Goal: Task Accomplishment & Management: Manage account settings

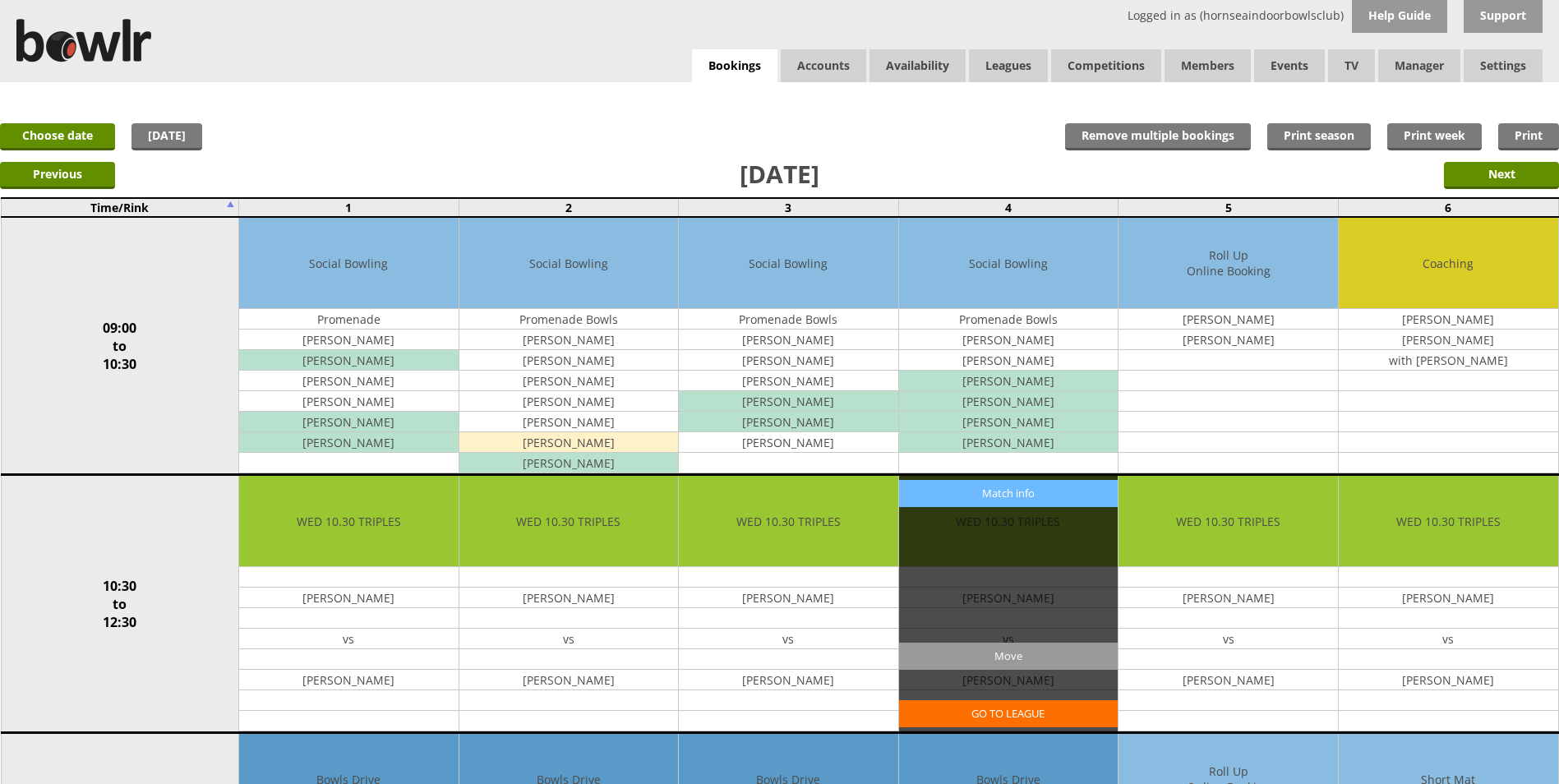
scroll to position [164, 0]
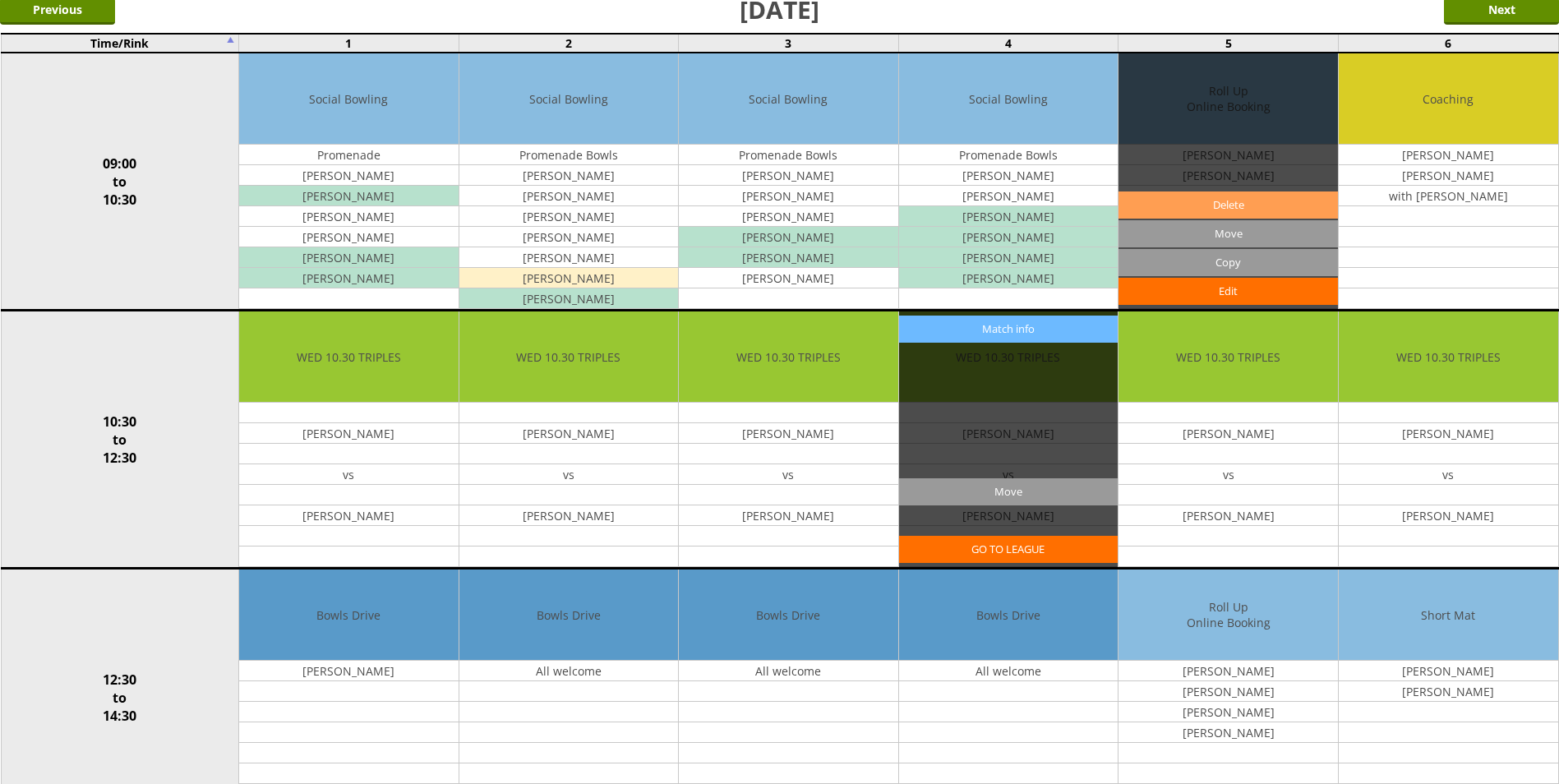
click at [1270, 197] on link "Delete" at bounding box center [1227, 205] width 219 height 27
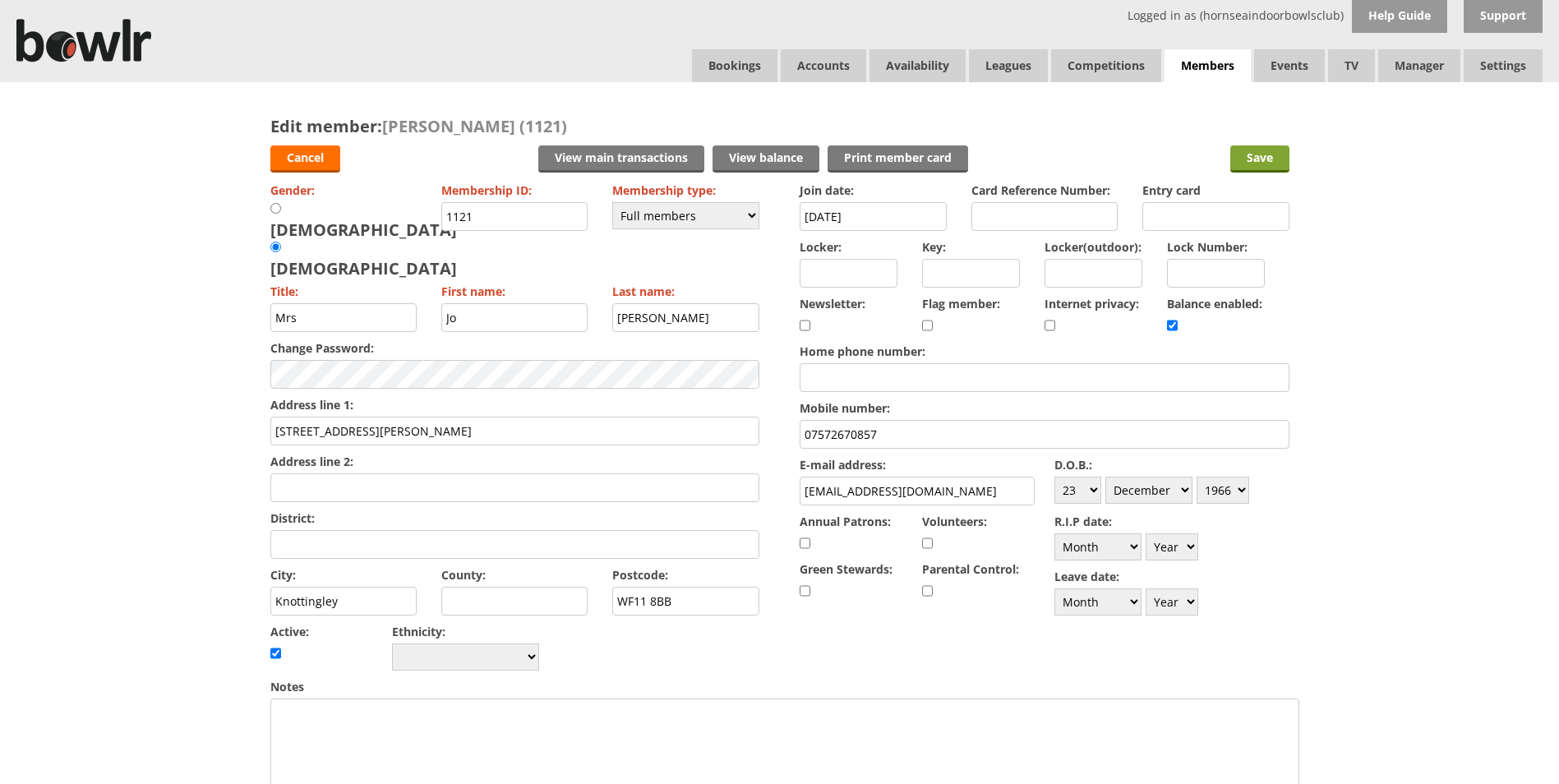
click at [1258, 162] on input "Save" at bounding box center [1259, 159] width 59 height 27
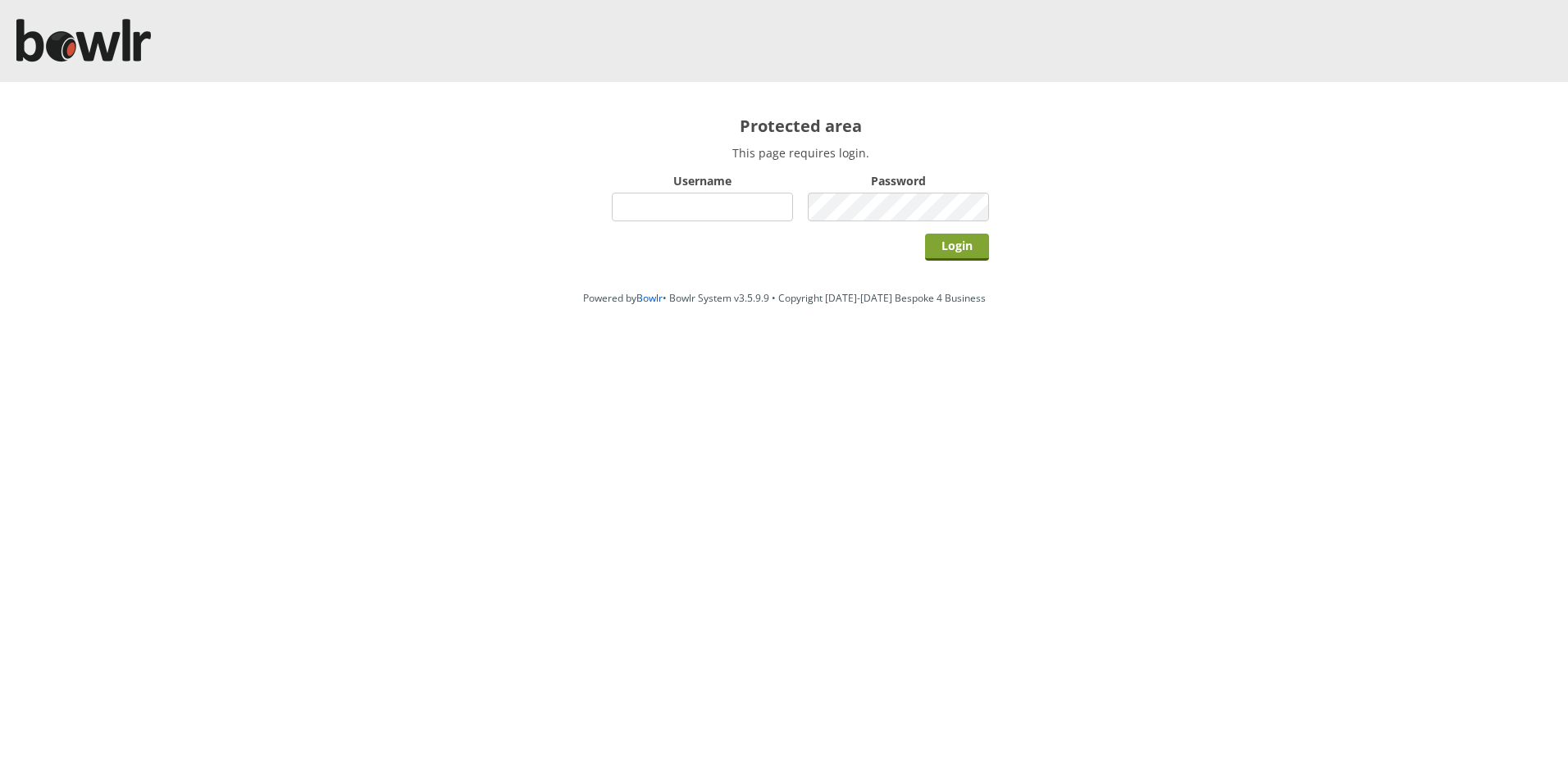
type input "hornseaindoorbowlsclub"
click at [955, 250] on input "Login" at bounding box center [957, 247] width 64 height 27
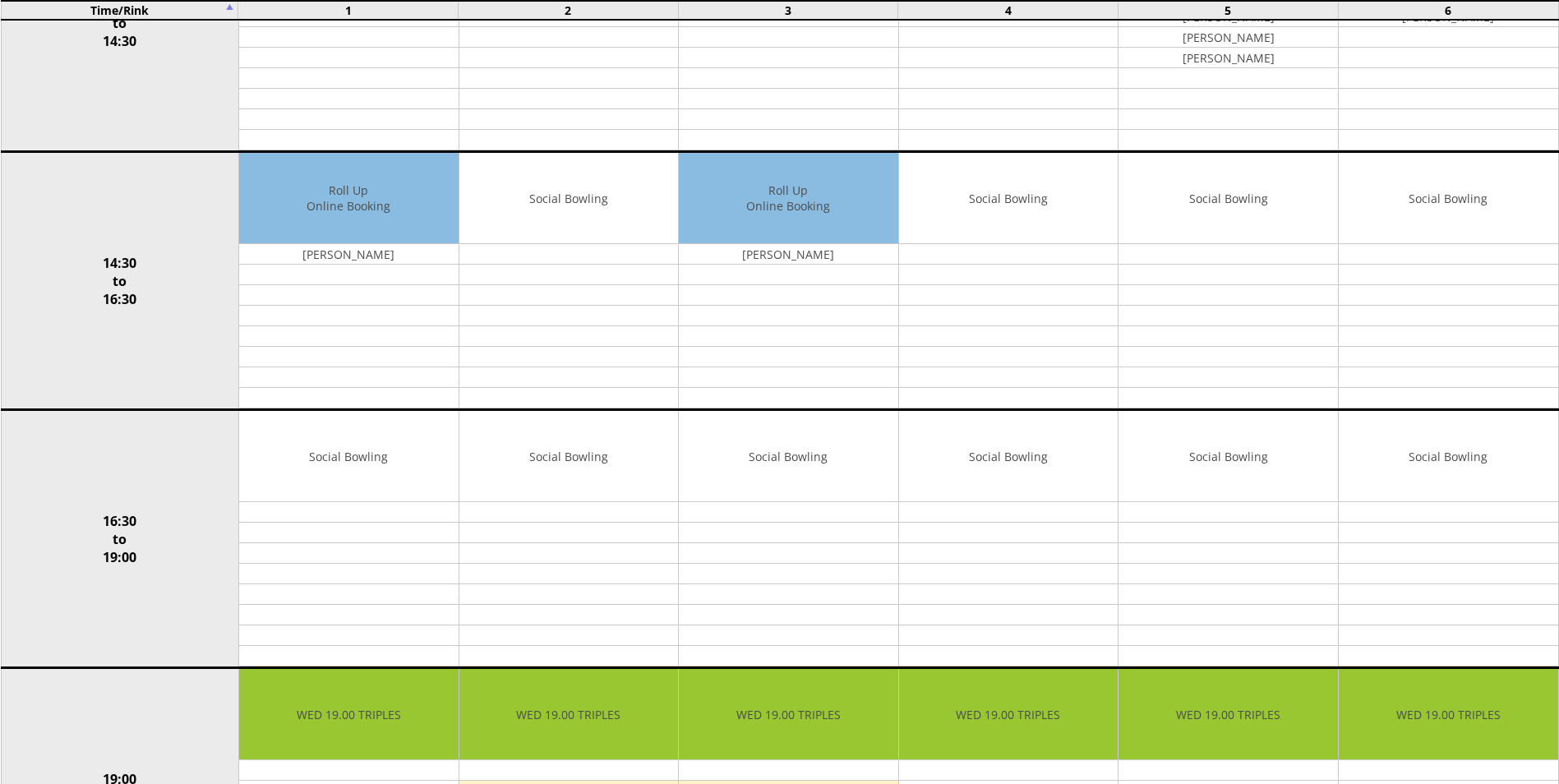
scroll to position [714, 0]
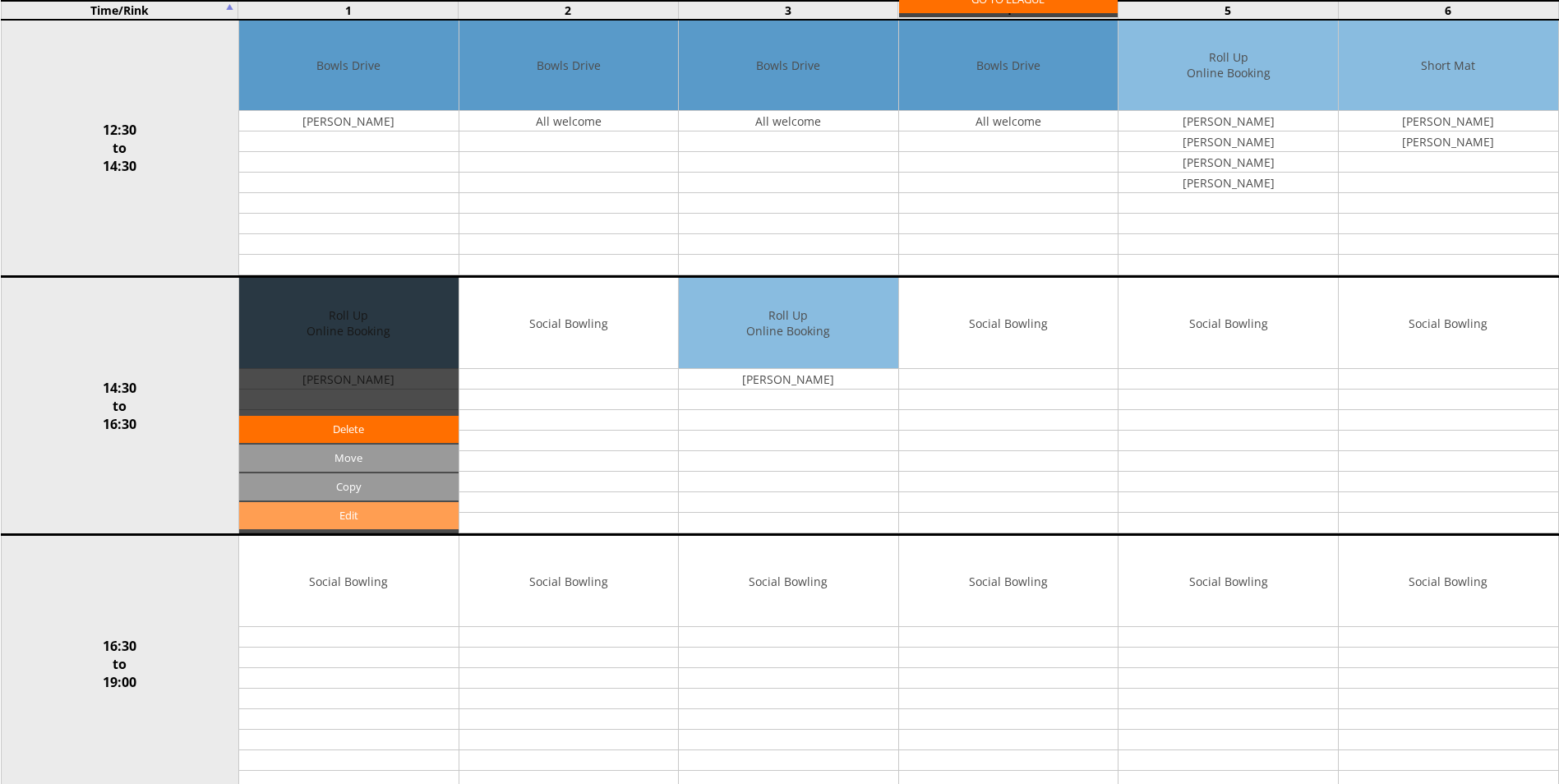
click at [367, 517] on link "Edit" at bounding box center [348, 516] width 219 height 27
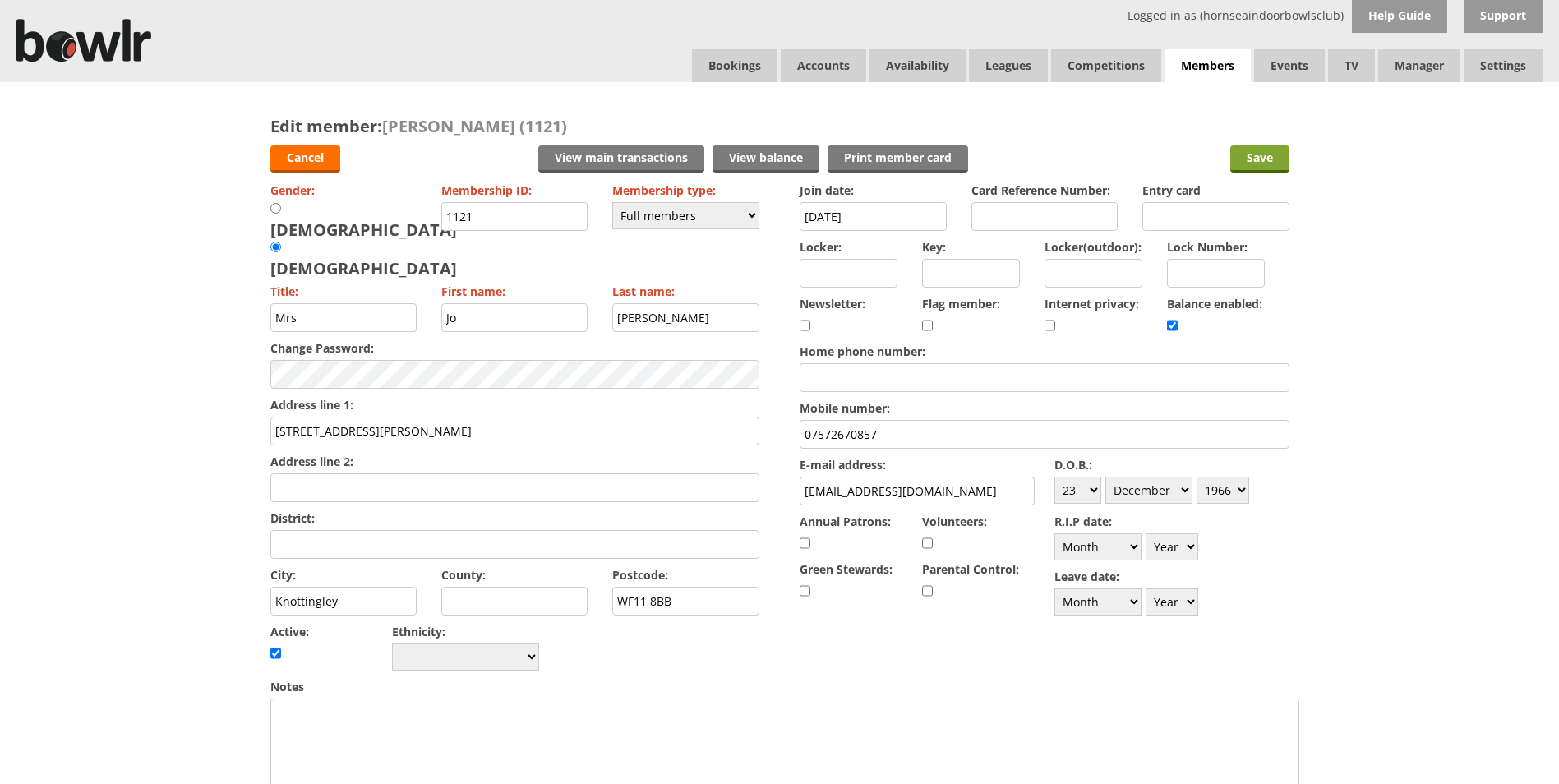
click at [1262, 154] on input "Save" at bounding box center [1259, 159] width 59 height 27
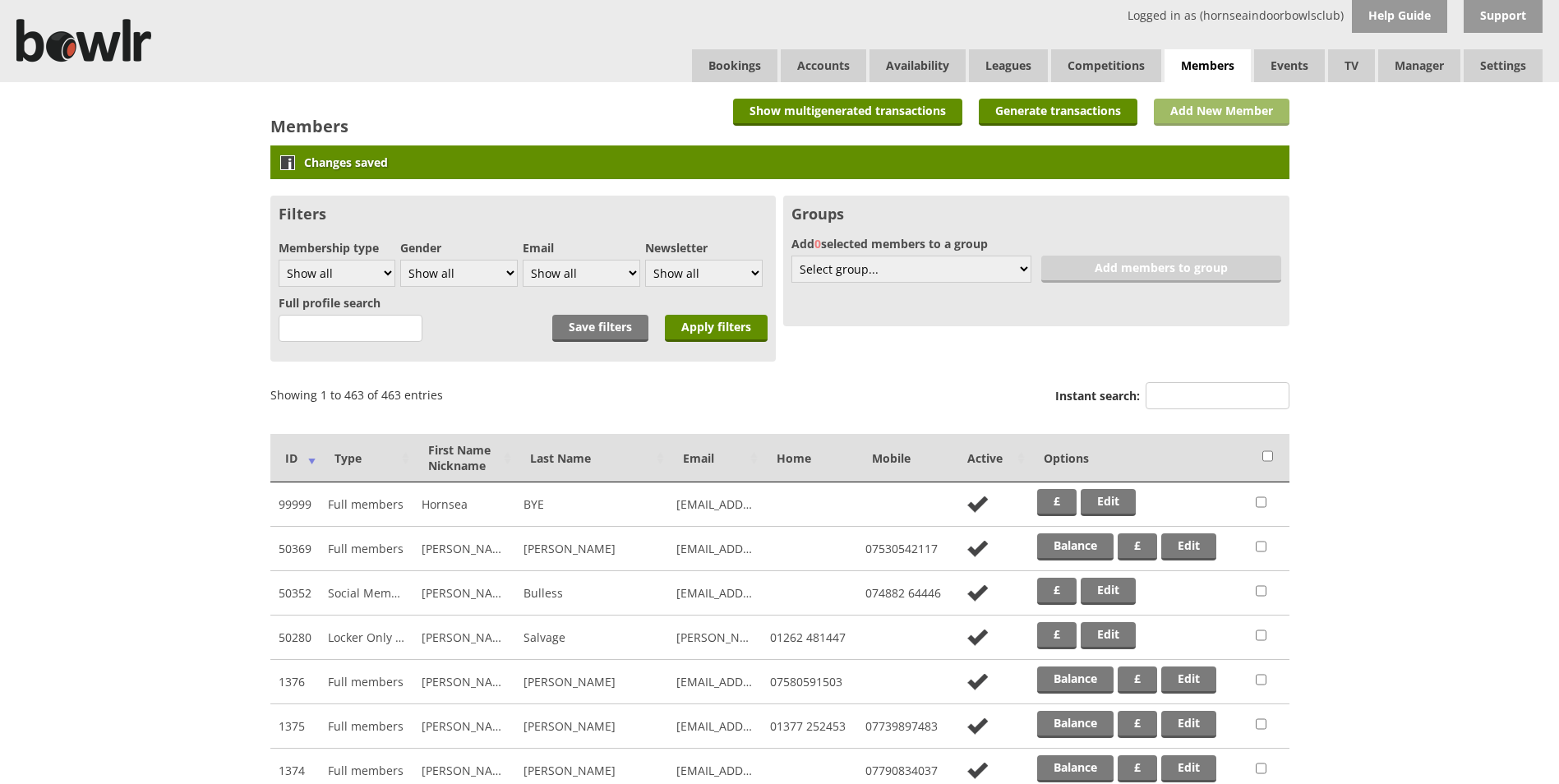
click at [1216, 109] on link "Add New Member" at bounding box center [1222, 112] width 136 height 27
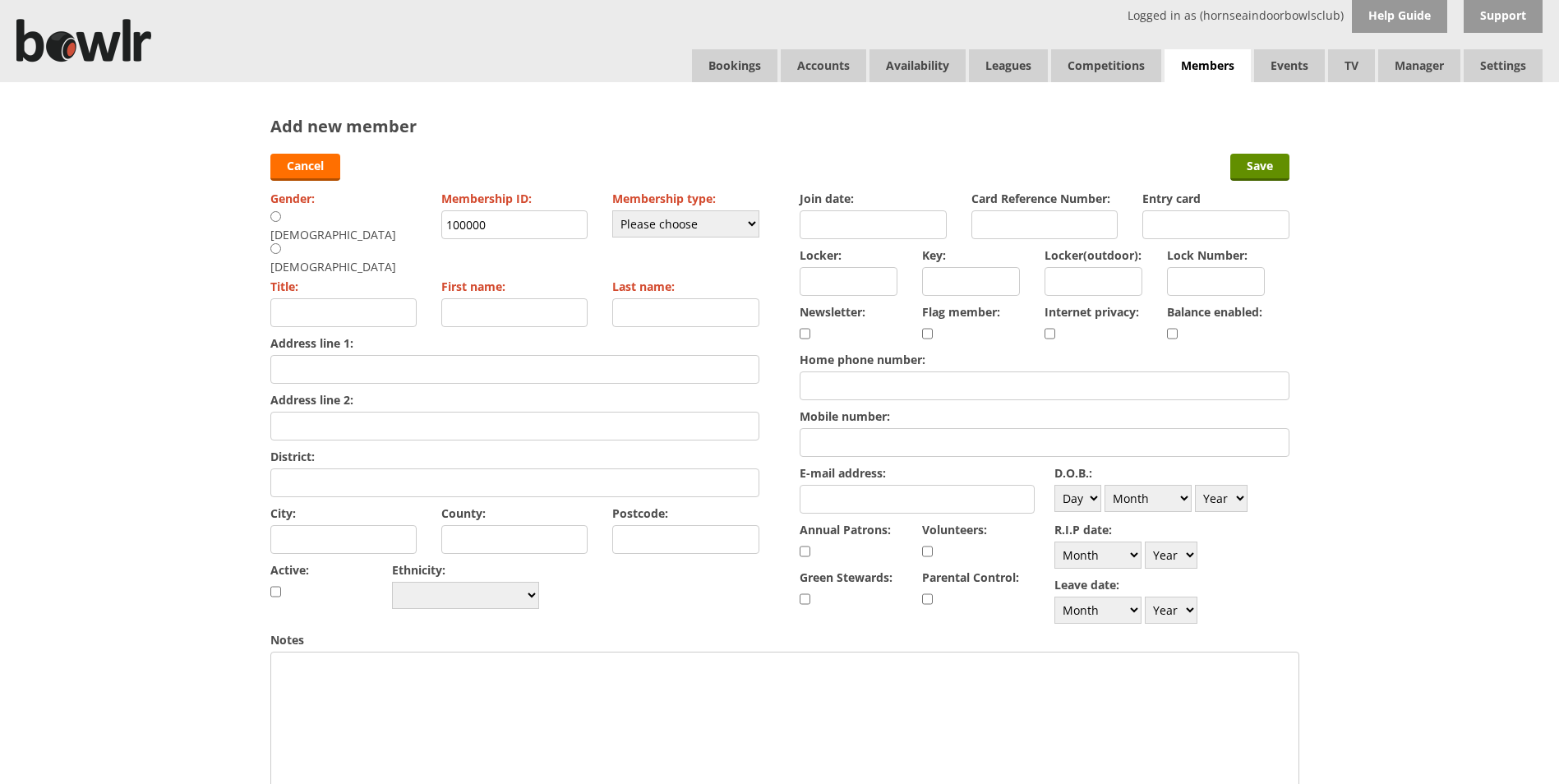
click at [275, 216] on input "radio" at bounding box center [275, 216] width 11 height 12
radio input "true"
type input "Mr"
drag, startPoint x: 488, startPoint y: 222, endPoint x: 412, endPoint y: 223, distance: 76.0
click at [412, 223] on div "Gender: [DEMOGRAPHIC_DATA] [DEMOGRAPHIC_DATA] Membership ID: 100000 Membership …" at bounding box center [514, 400] width 489 height 427
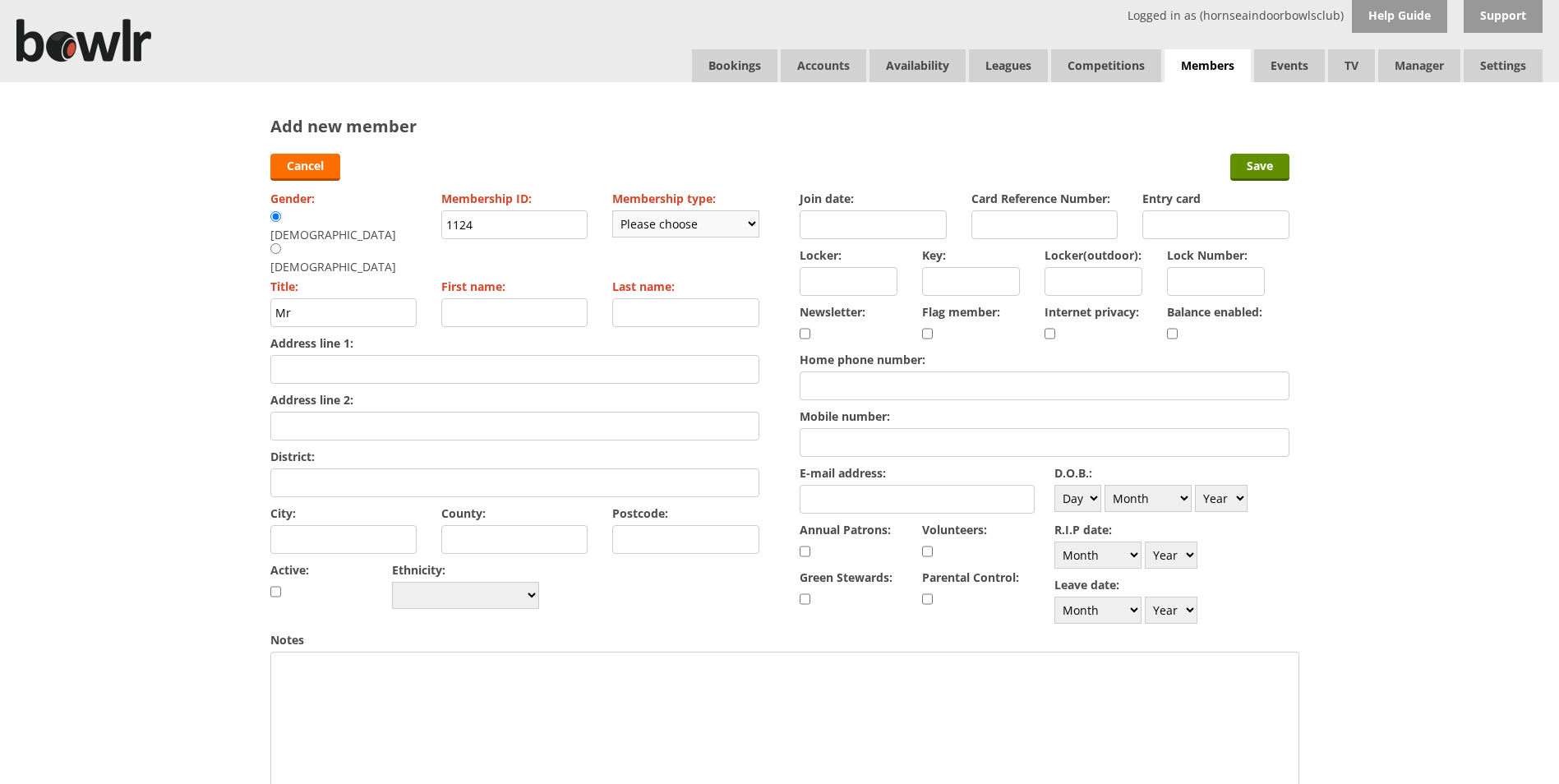
type input "1124"
click at [655, 224] on select "Please choose Full members Rollabowl Juniors Social Members Student Pending Lef…" at bounding box center [686, 223] width 147 height 27
select select "1"
click at [612, 210] on select "Please choose Full members Rollabowl Juniors Social Members Student Pending Lef…" at bounding box center [686, 223] width 147 height 27
checkbox input "true"
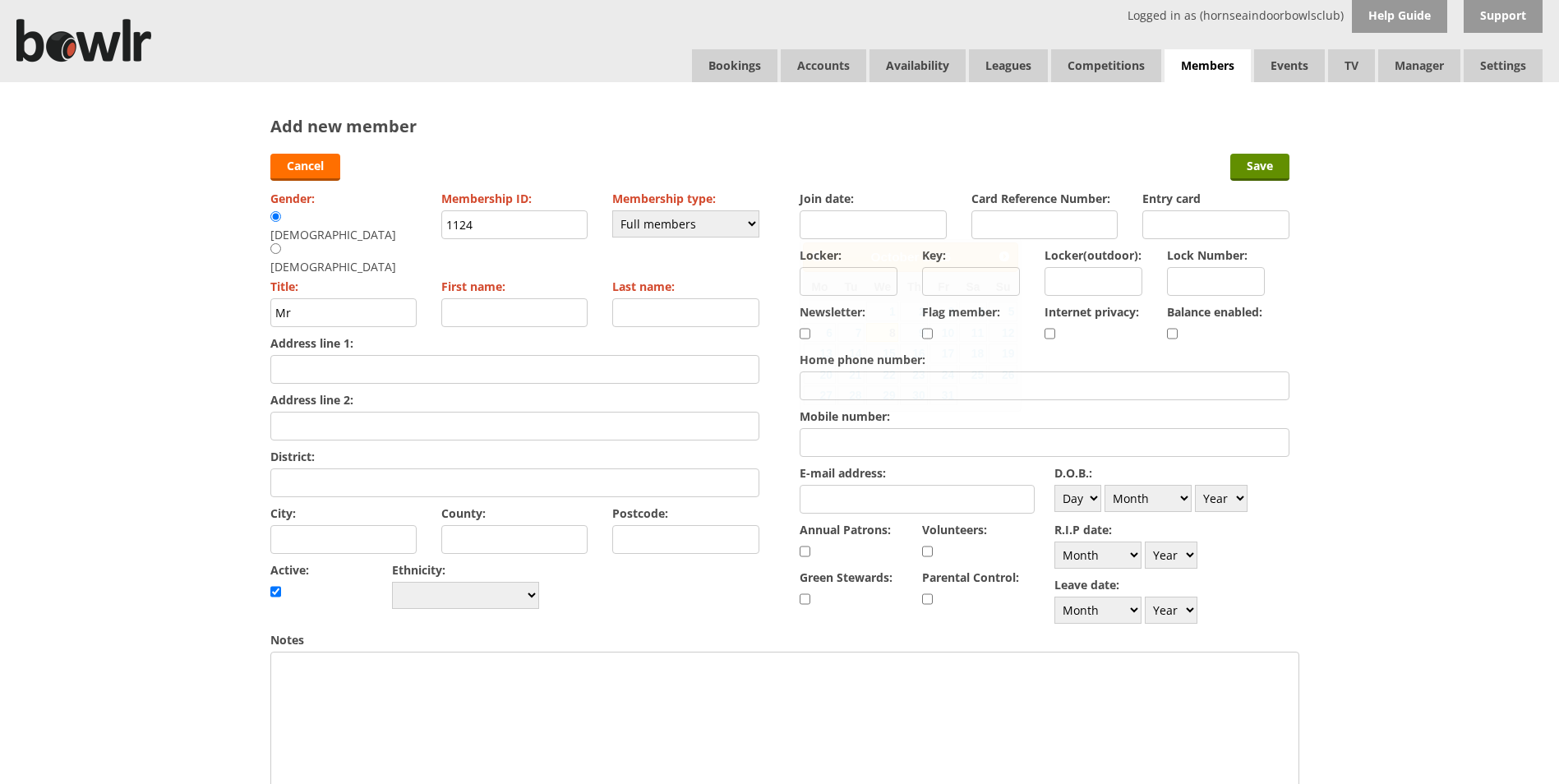
click at [896, 220] on input "Join date:" at bounding box center [873, 224] width 147 height 29
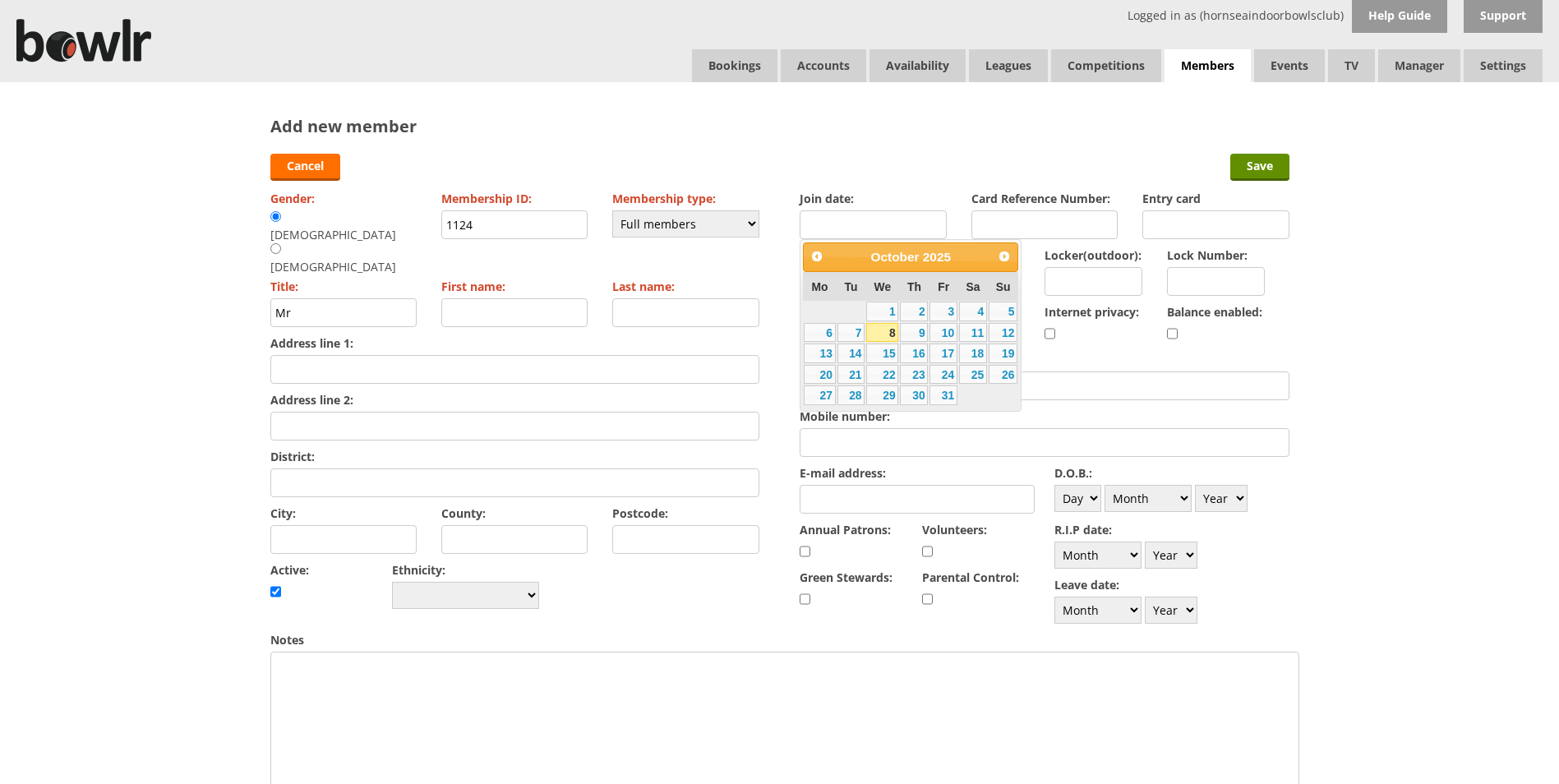
click at [881, 336] on link "8" at bounding box center [882, 333] width 32 height 20
type input "[DATE]"
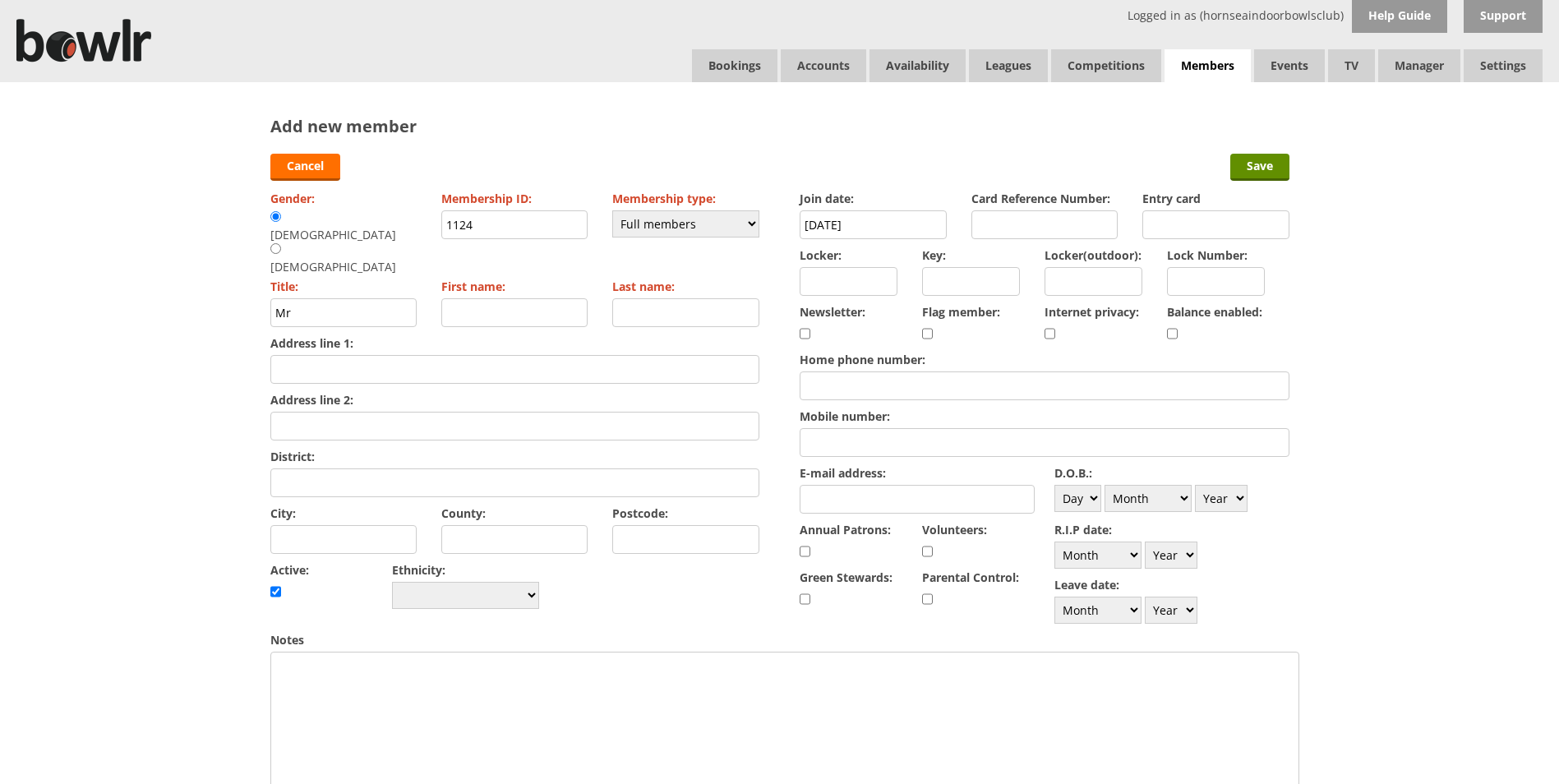
drag, startPoint x: 820, startPoint y: 285, endPoint x: 834, endPoint y: 282, distance: 14.3
click at [830, 282] on input "Locker:" at bounding box center [848, 282] width 97 height 29
type input "Y066"
click at [837, 381] on input "Home phone number:" at bounding box center [1044, 386] width 489 height 29
click at [812, 440] on input "Mobile number:" at bounding box center [1044, 442] width 489 height 29
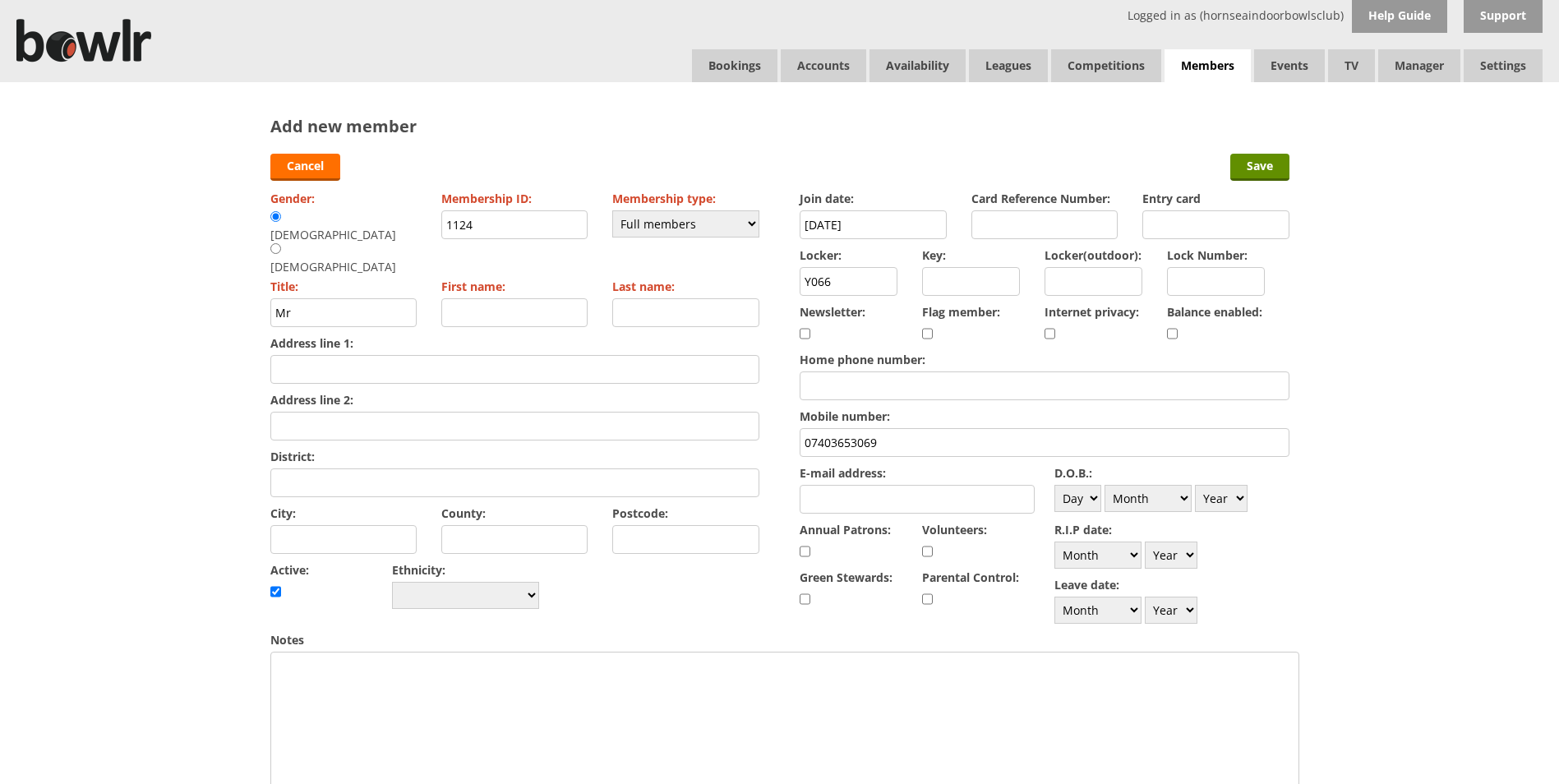
type input "07403653069"
click at [819, 496] on input "E-mail address:" at bounding box center [917, 499] width 235 height 29
type input "andrewhorsey58@gmail.com"
click at [1088, 505] on select "Day 1 2 3 4 5 6 7 8 9 10 11 12 13 14 15 16 17 18 19 20 21 22 23 24 25 26 27 28 …" at bounding box center [1077, 498] width 47 height 27
select select "15"
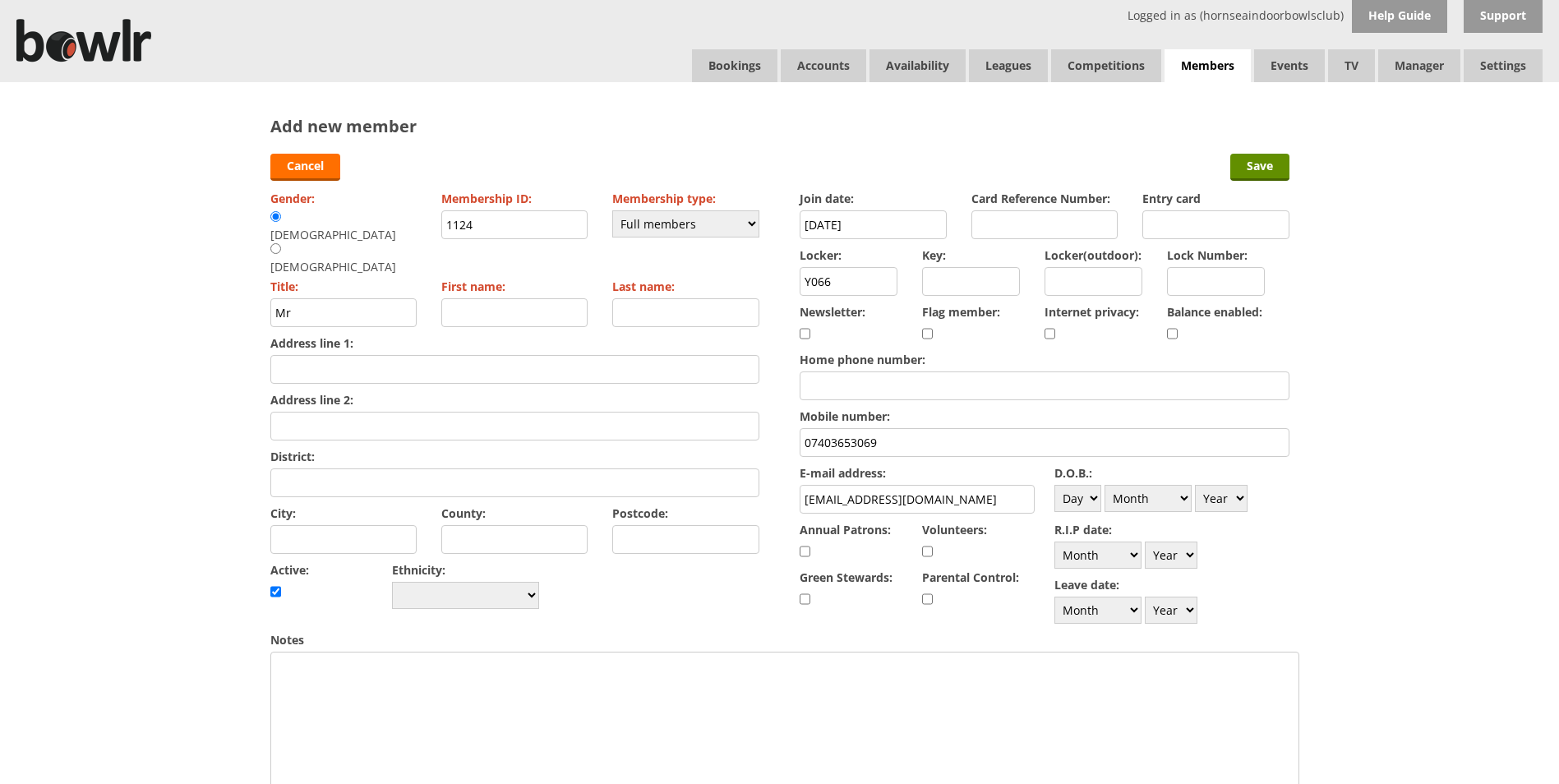
click at [1054, 485] on select "Day 1 2 3 4 5 6 7 8 9 10 11 12 13 14 15 16 17 18 19 20 21 22 23 24 25 26 27 28 …" at bounding box center [1077, 498] width 47 height 27
drag, startPoint x: 1182, startPoint y: 497, endPoint x: 1178, endPoint y: 487, distance: 10.8
click at [1181, 497] on select "Month January February March April May June July August September October Novem…" at bounding box center [1148, 498] width 87 height 27
select select "2"
click at [1105, 485] on select "Month January February March April May June July August September October Novem…" at bounding box center [1148, 498] width 87 height 27
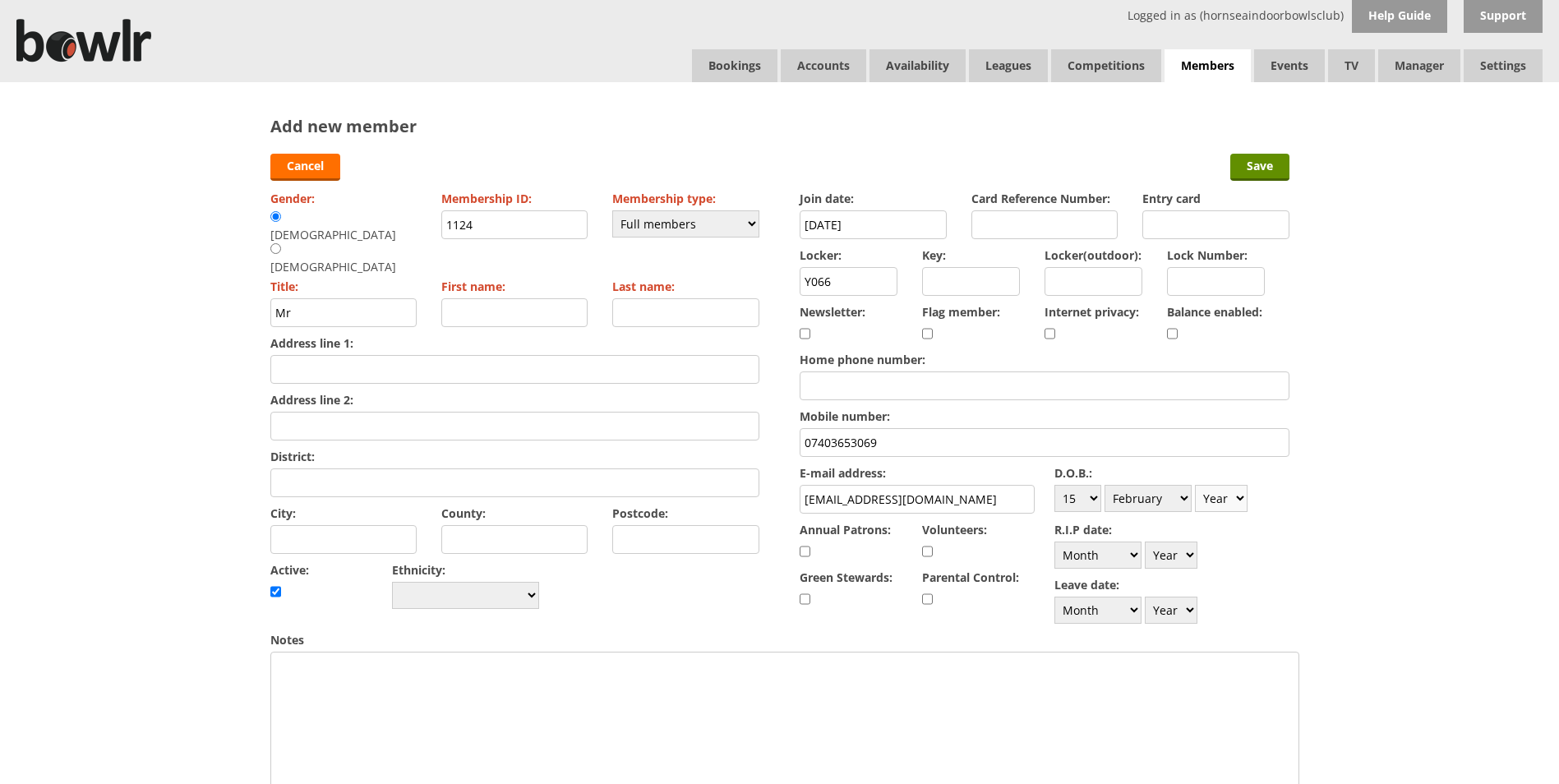
click at [1239, 500] on select "Year 1900 1901 1902 1903 1904 1905 1906 1907 1908 1909 1910 1911 1912 1913 1914…" at bounding box center [1221, 498] width 52 height 27
select select "1958"
click at [1195, 485] on select "Year 1900 1901 1902 1903 1904 1905 1906 1907 1908 1909 1910 1911 1912 1913 1914…" at bounding box center [1221, 498] width 52 height 27
click at [310, 355] on input "Address line 1:" at bounding box center [514, 369] width 489 height 29
type input "24 Nunnings Way"
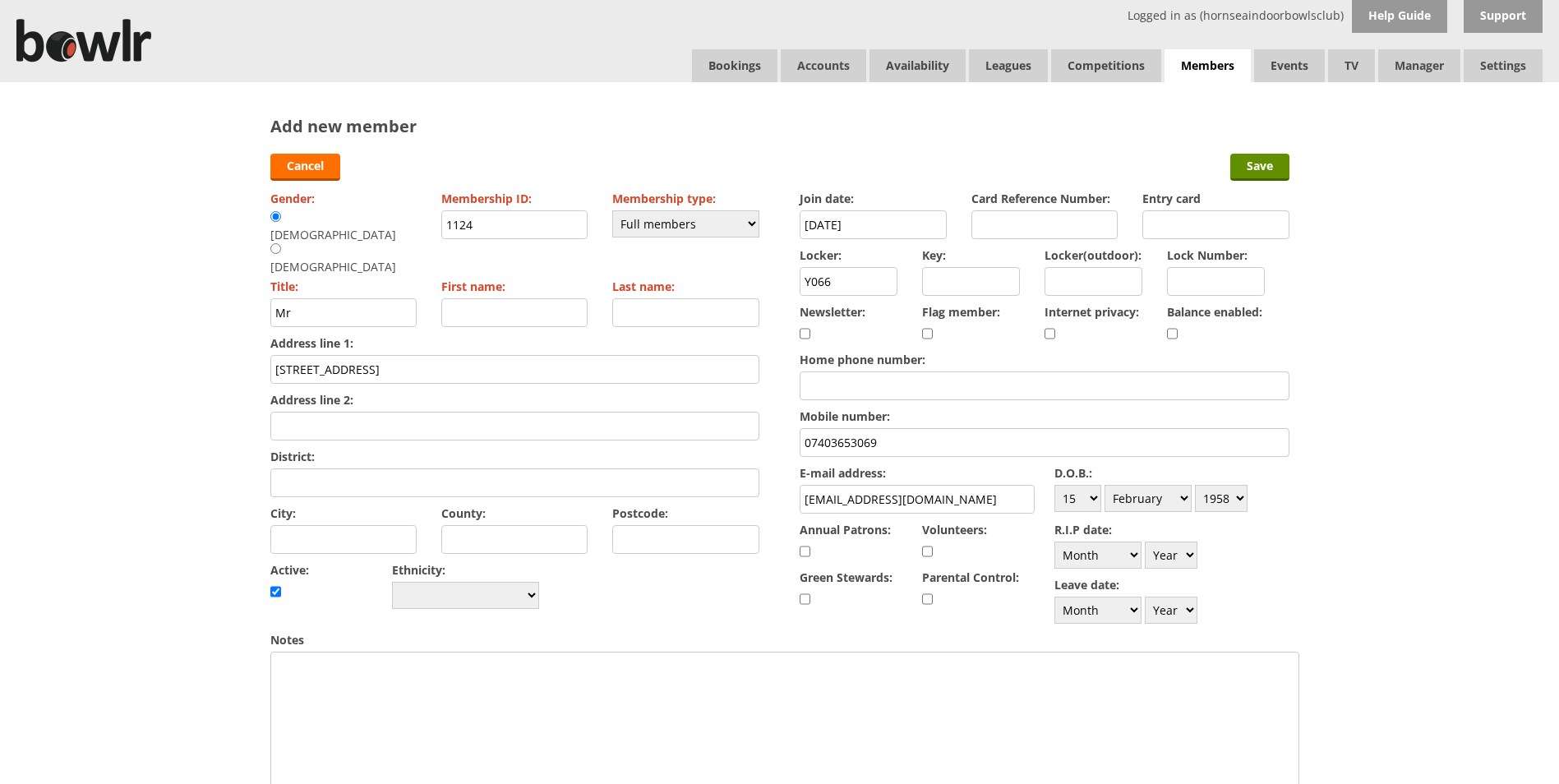
click at [317, 412] on input "Address line 2:" at bounding box center [514, 426] width 489 height 29
type input "Nafferton"
click at [314, 525] on input "City:" at bounding box center [343, 539] width 147 height 29
type input "Driffield"
click at [664, 525] on input "Postcode:" at bounding box center [686, 539] width 147 height 29
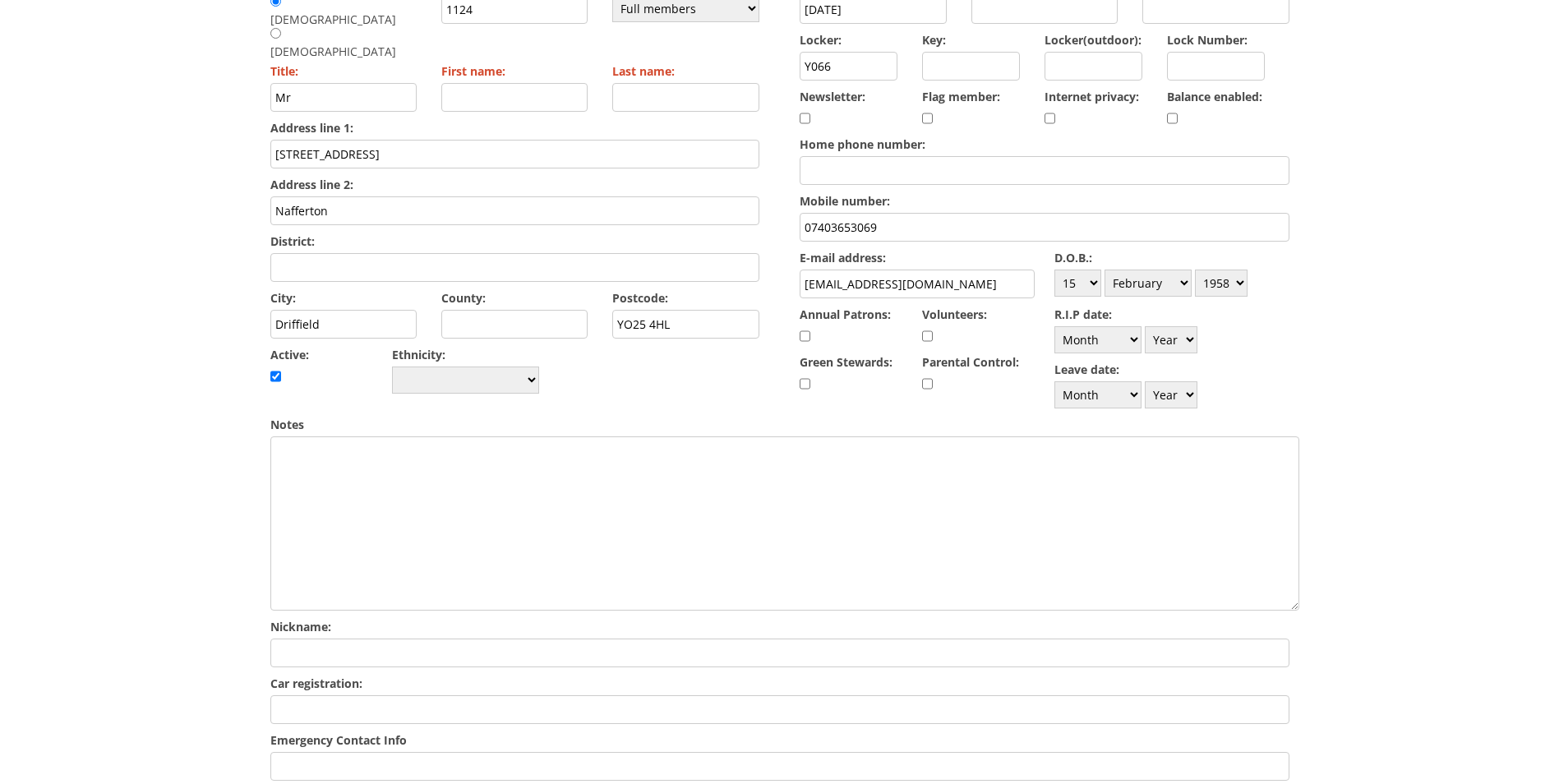
scroll to position [249, 0]
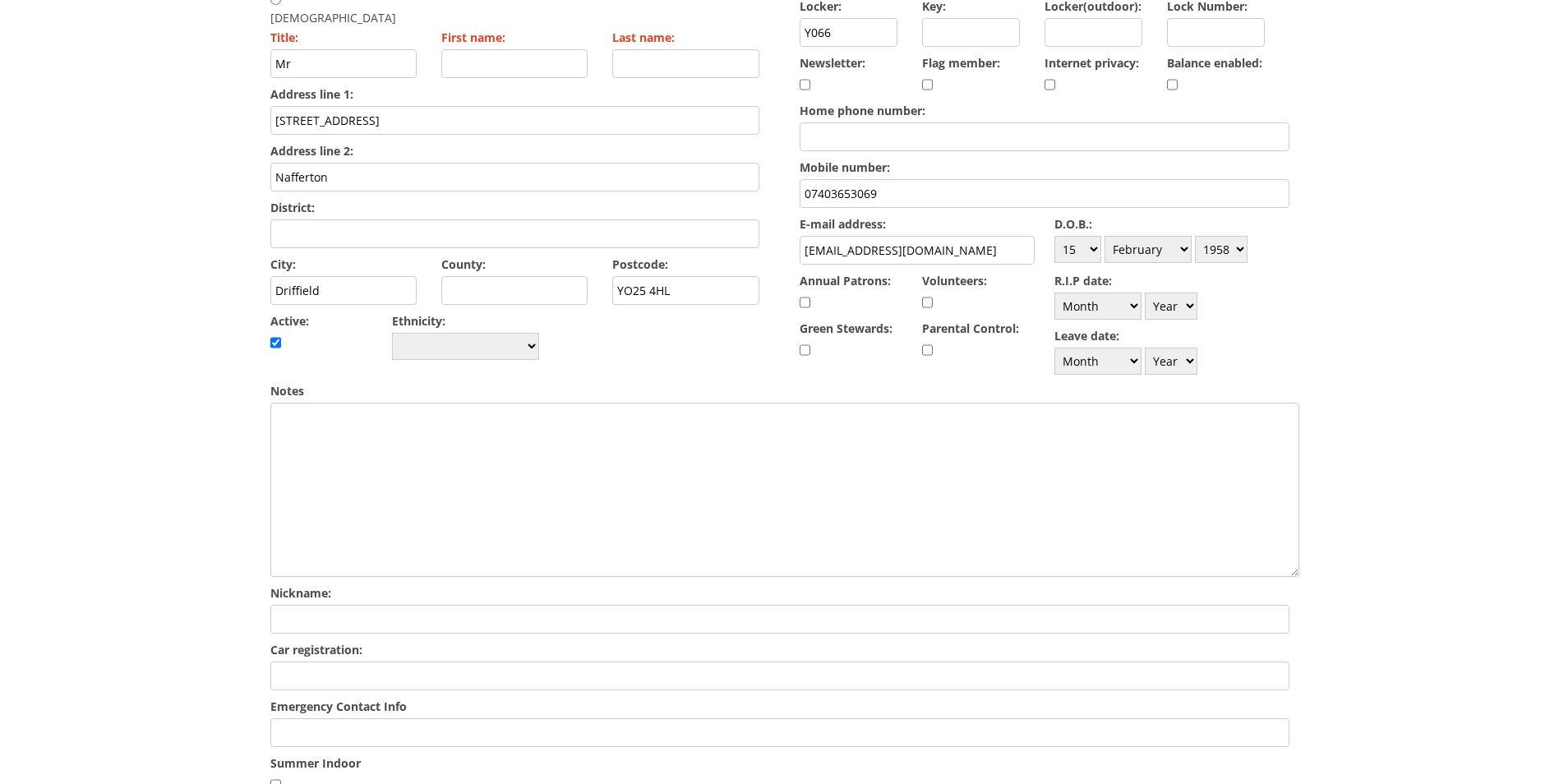
type input "YO25 4HL"
click at [463, 49] on input "First name:" at bounding box center [515, 63] width 147 height 29
type input "Andrew"
click at [656, 49] on input "Last name:" at bounding box center [686, 63] width 147 height 29
type input "Horsey"
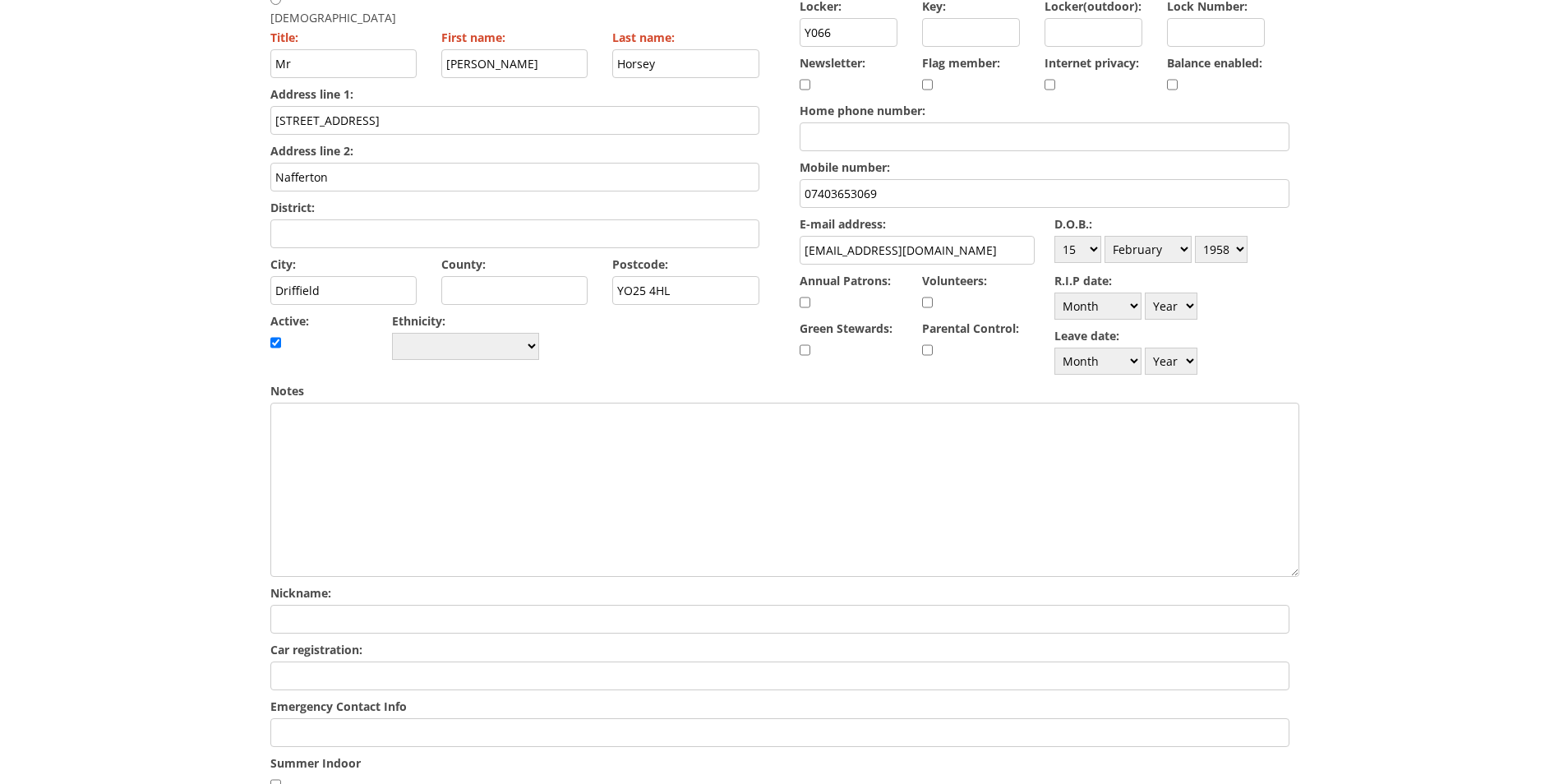
click at [324, 728] on input "Emergency Contact Info" at bounding box center [779, 732] width 1019 height 29
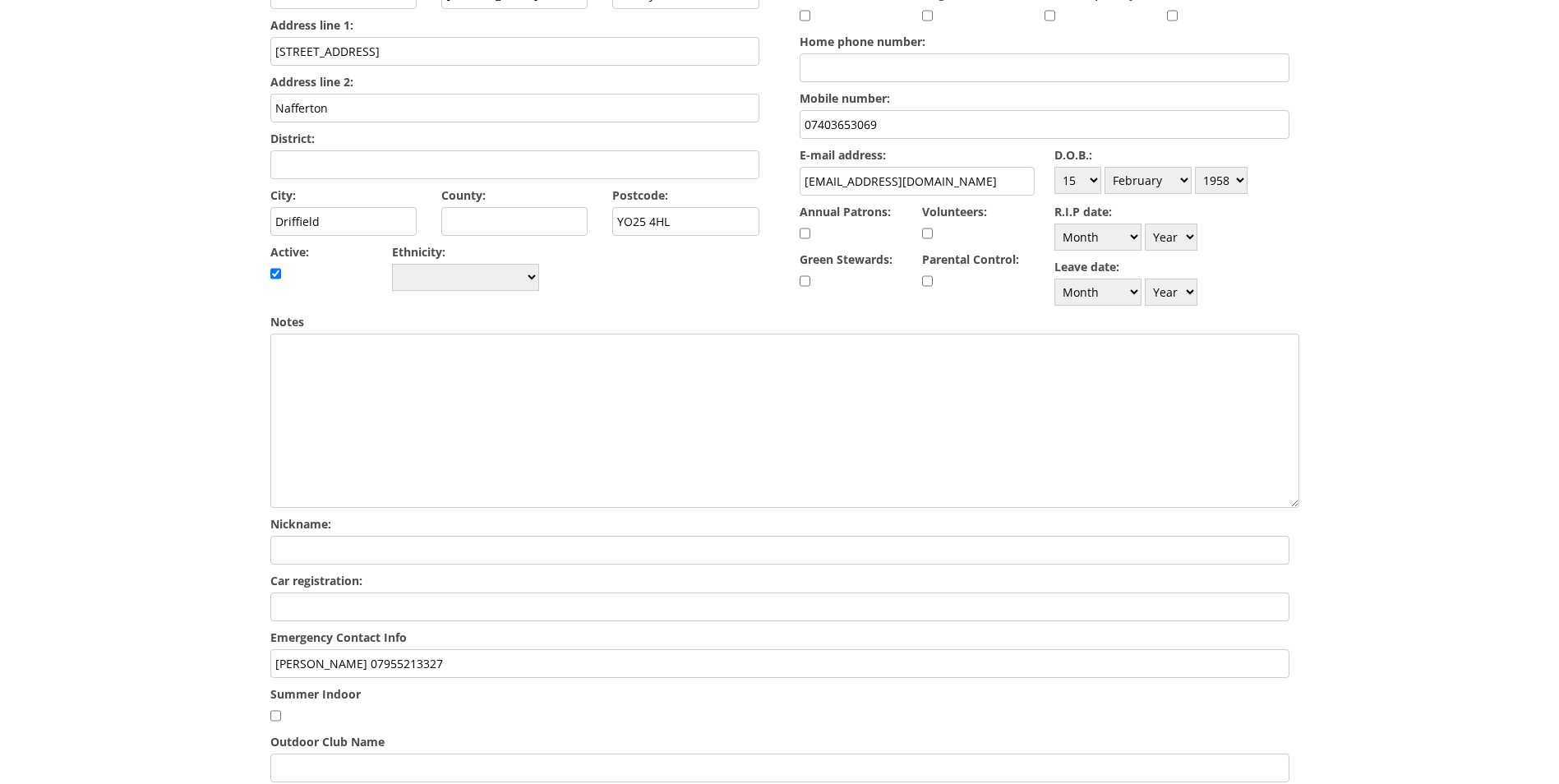
scroll to position [631, 0]
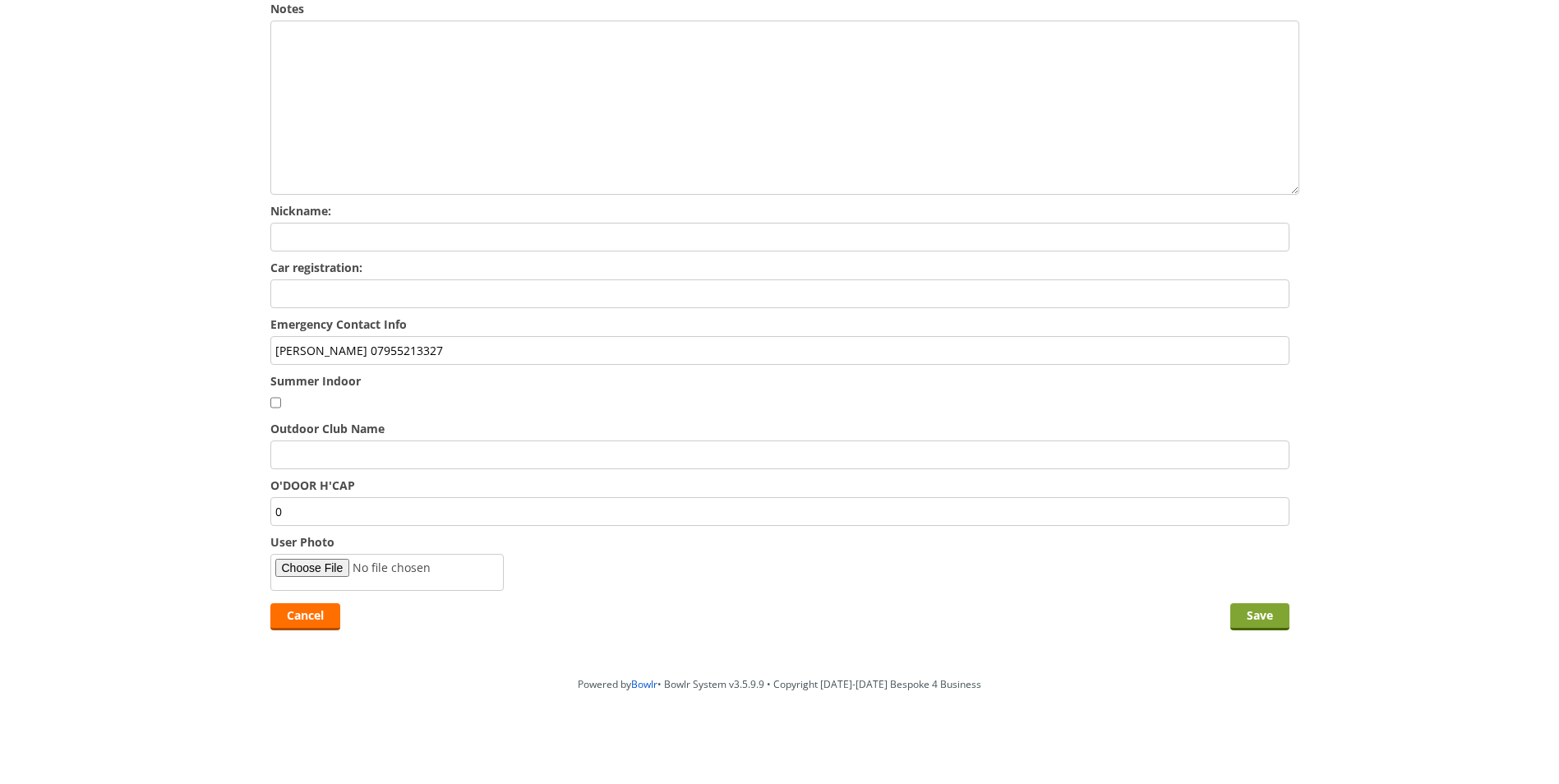
type input "Tracey Horsey 07955213327"
click at [1266, 611] on input "Save" at bounding box center [1259, 617] width 59 height 27
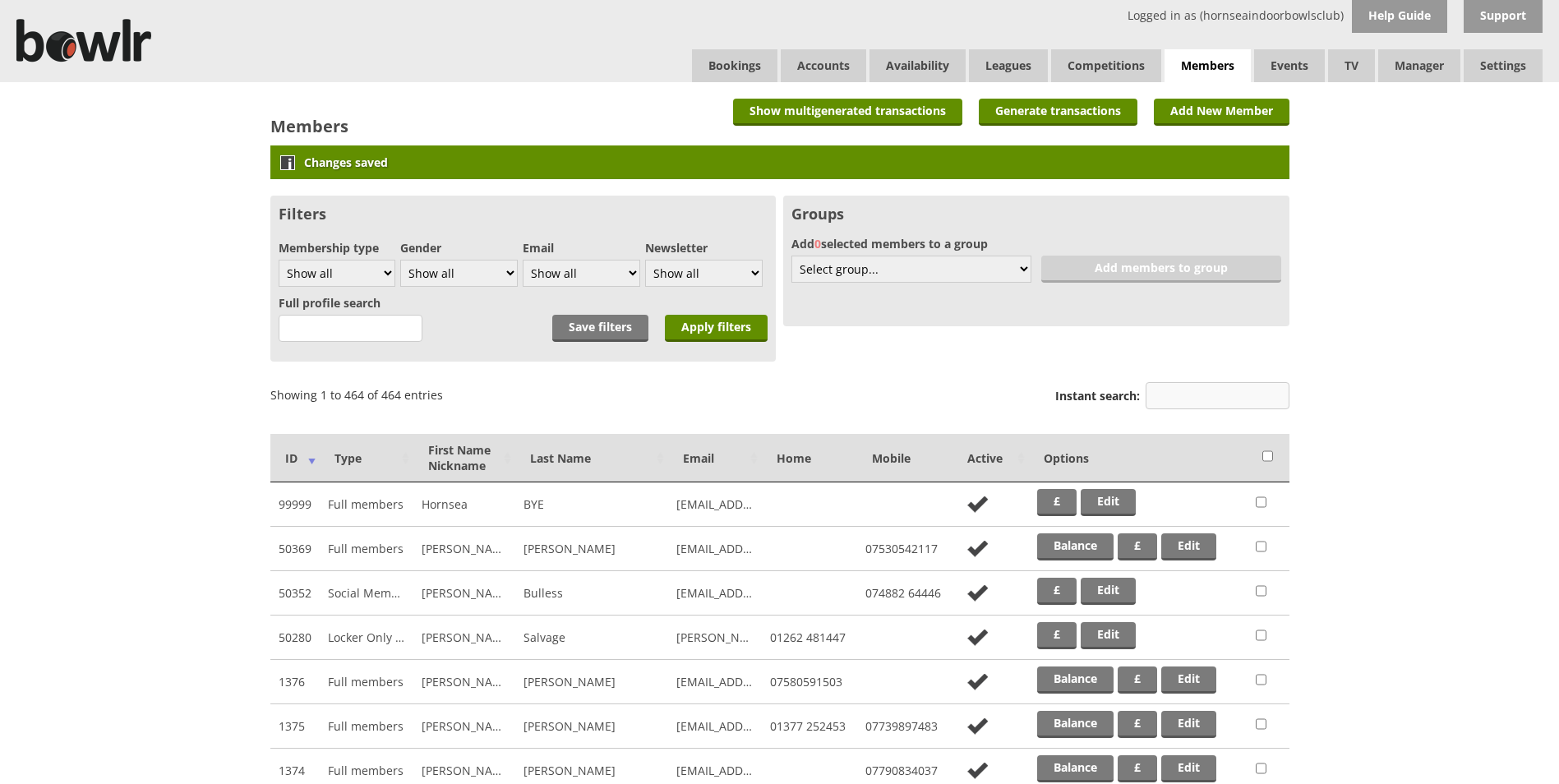
click at [1242, 392] on input "Instant search:" at bounding box center [1217, 396] width 144 height 27
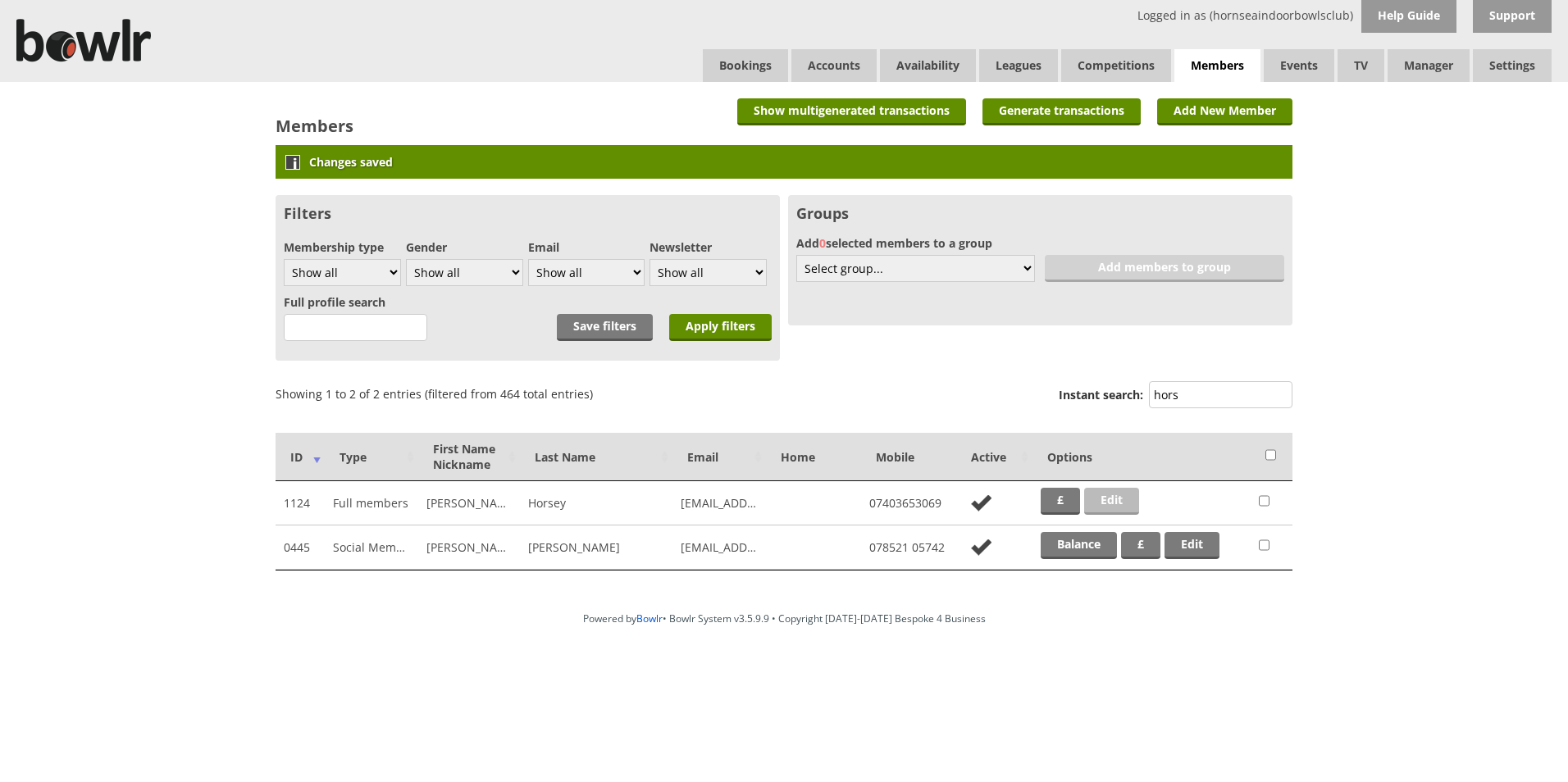
type input "hors"
click at [1121, 501] on link "Edit" at bounding box center [1112, 501] width 55 height 27
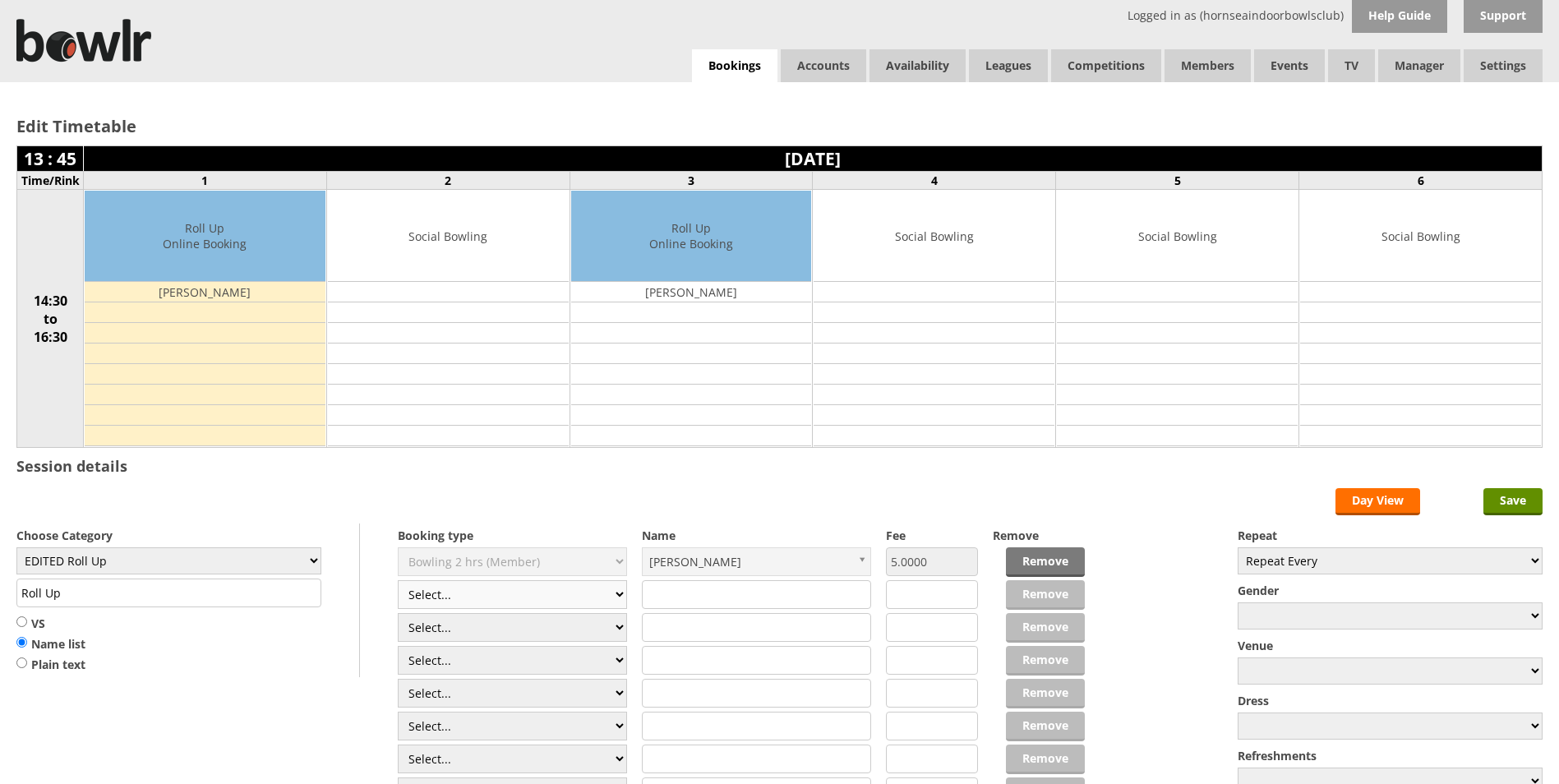
click at [618, 598] on select "Select... Club Competition (Member) Club Competition (Visitor) National (Member…" at bounding box center [512, 594] width 229 height 29
select select "1_50"
click at [397, 580] on select "Select... Club Competition (Member) Club Competition (Visitor) National (Member…" at bounding box center [512, 594] width 229 height 29
type input "EDITED Roll Up"
type input "5.0000"
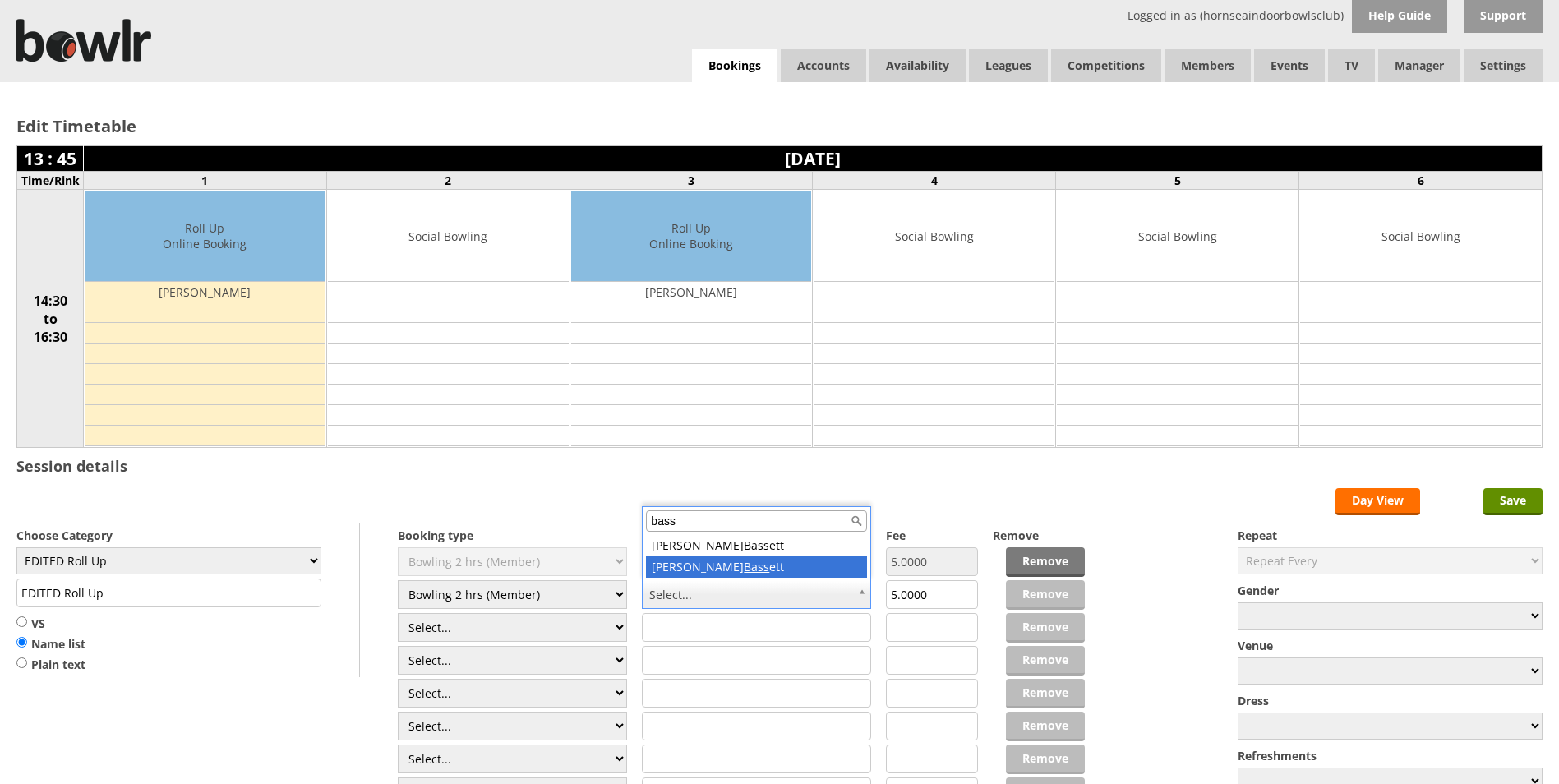
type input "bass"
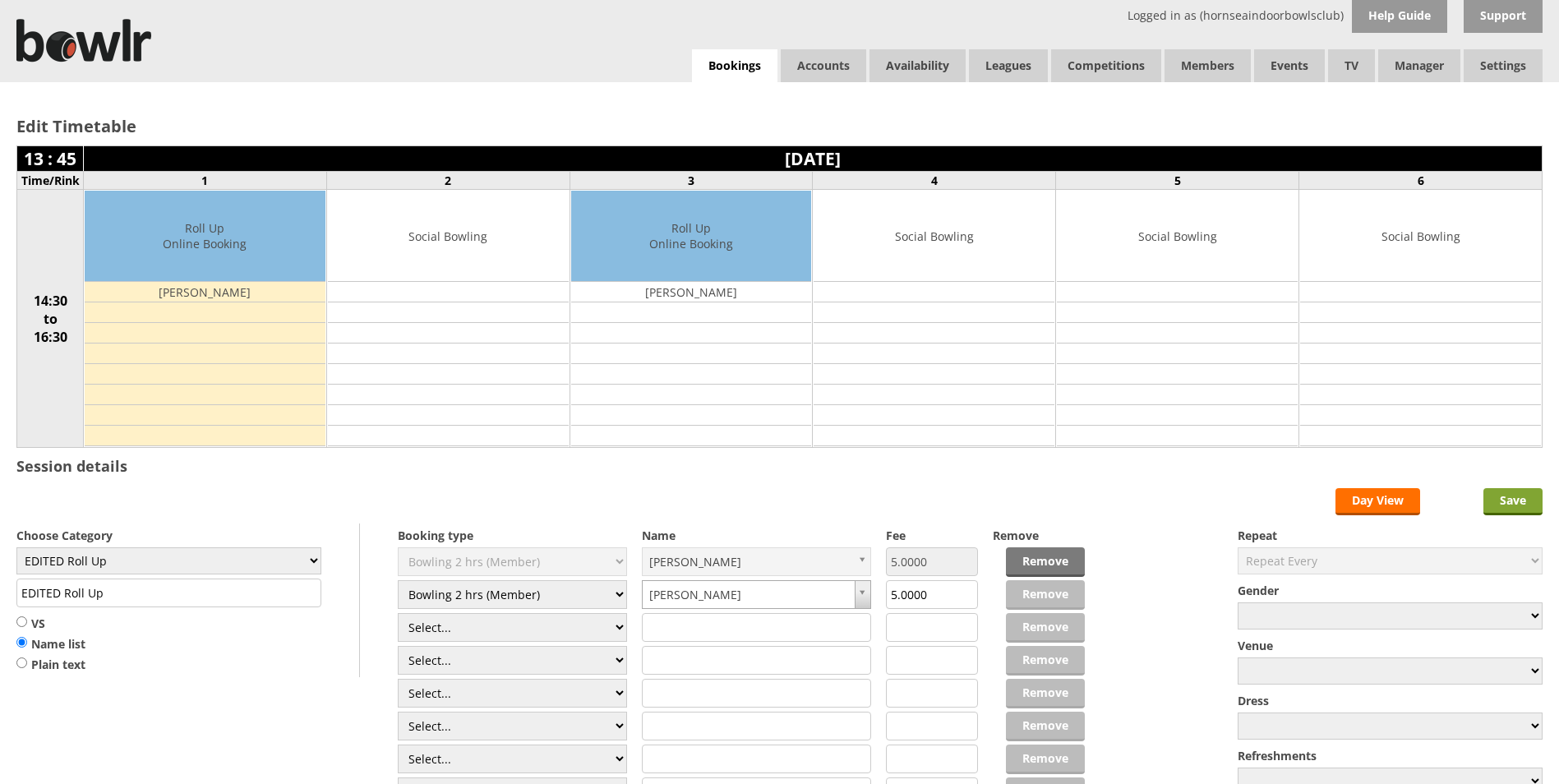
click at [1526, 504] on input "Save" at bounding box center [1512, 502] width 59 height 27
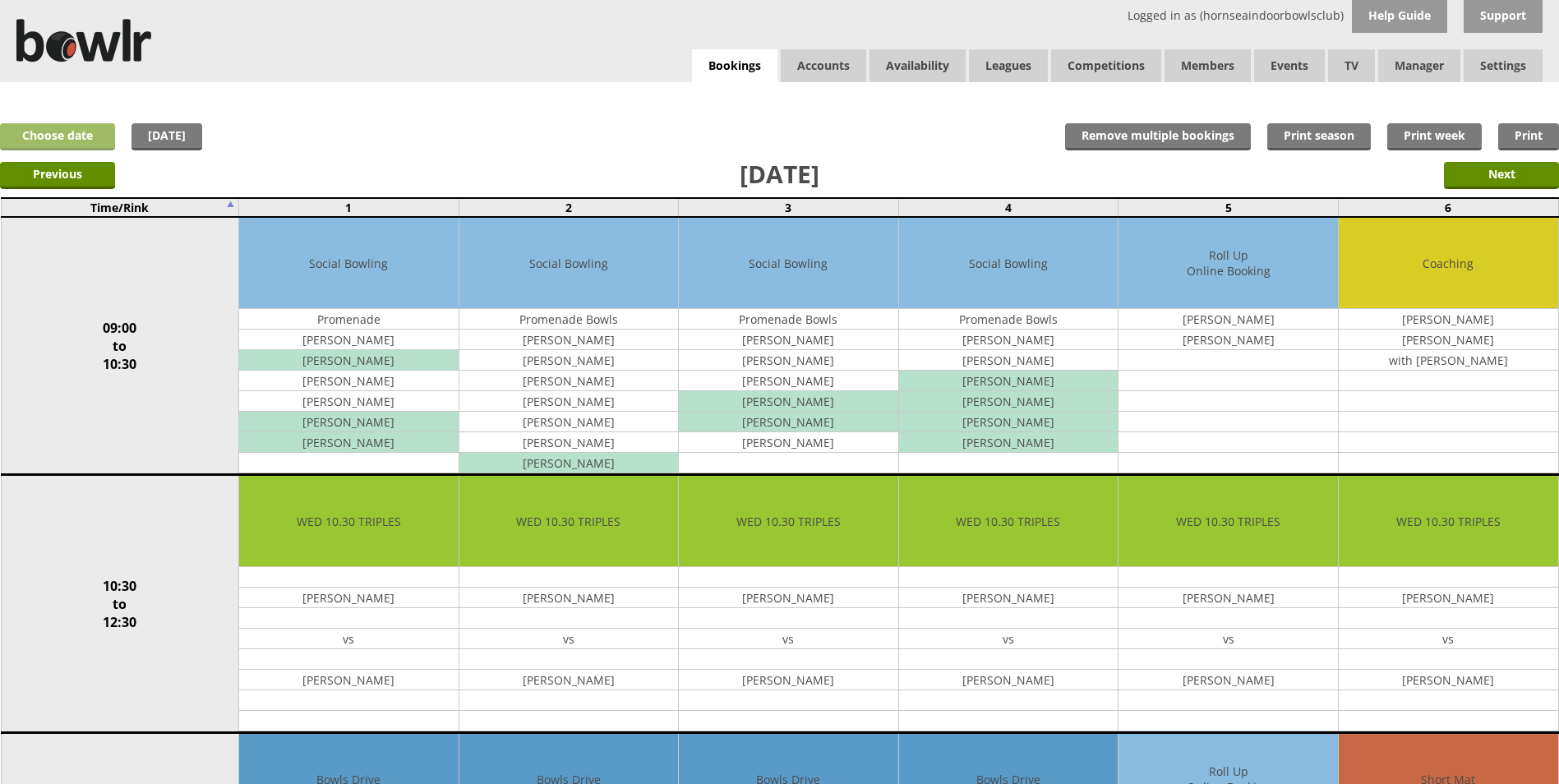
click at [78, 136] on link "Choose date" at bounding box center [57, 137] width 115 height 27
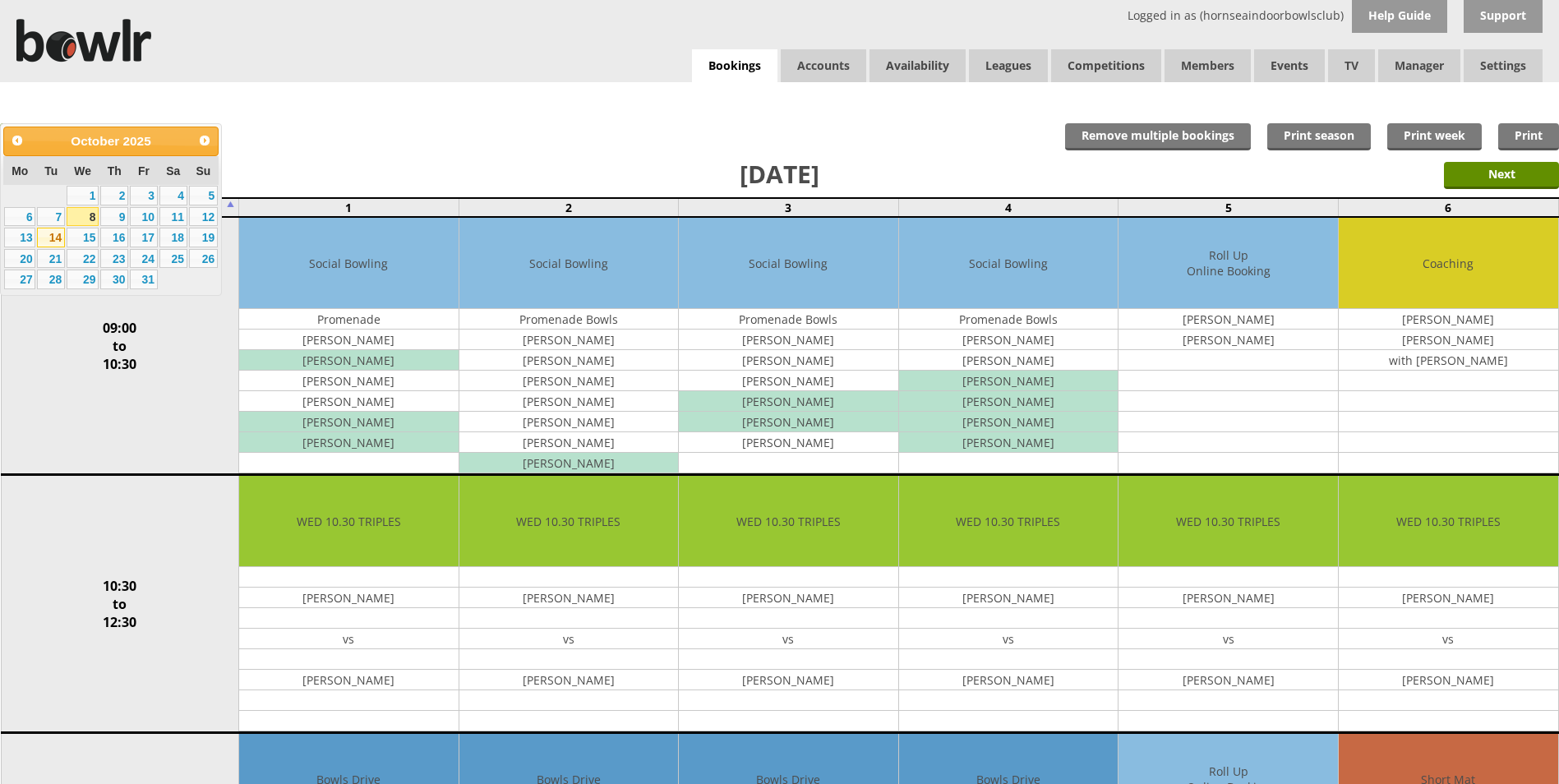
click at [53, 240] on link "14" at bounding box center [51, 237] width 28 height 20
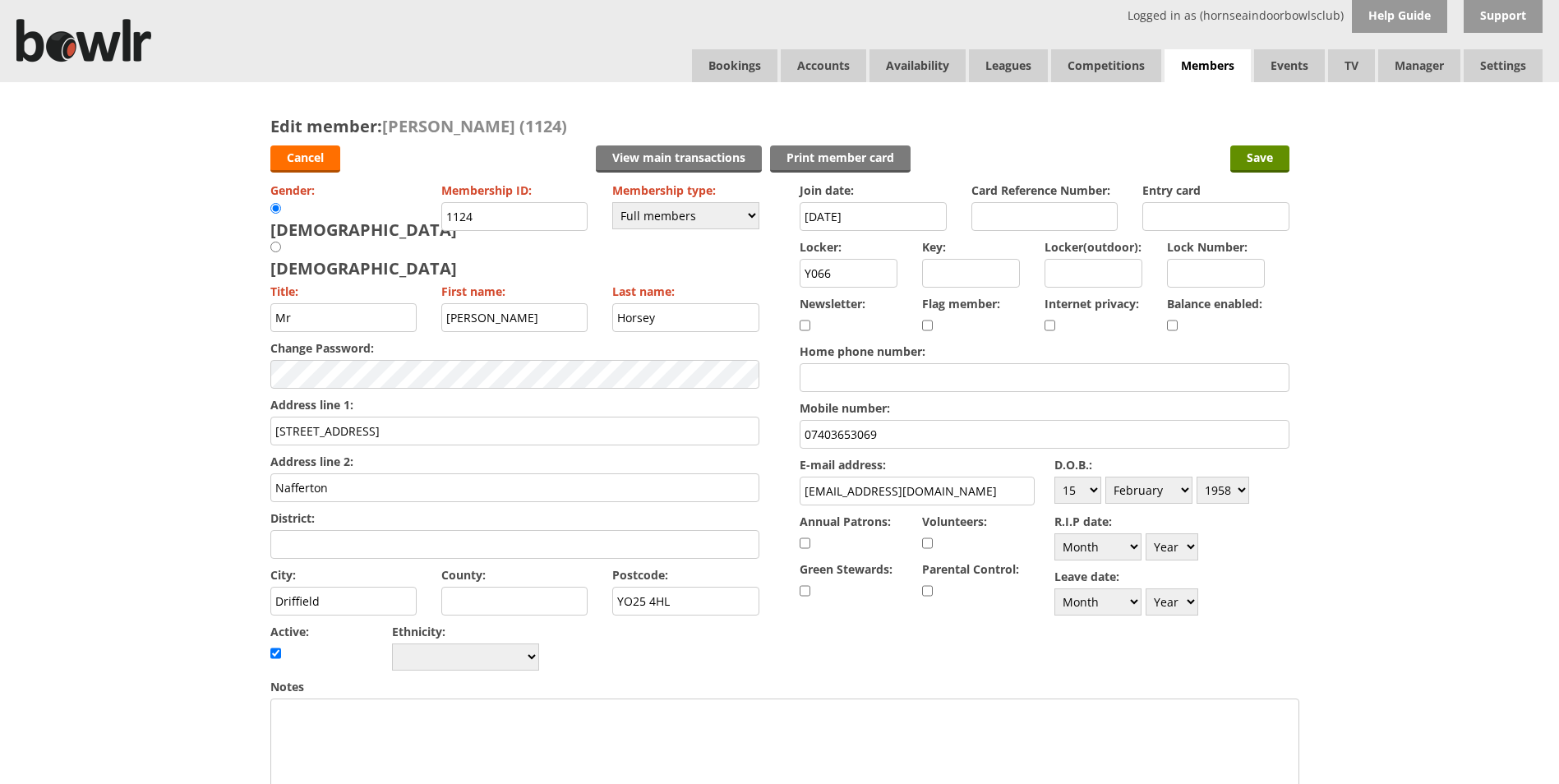
click at [1177, 324] on div "Balance enabled:" at bounding box center [1228, 315] width 122 height 47
click at [1283, 162] on input "Save" at bounding box center [1259, 159] width 59 height 27
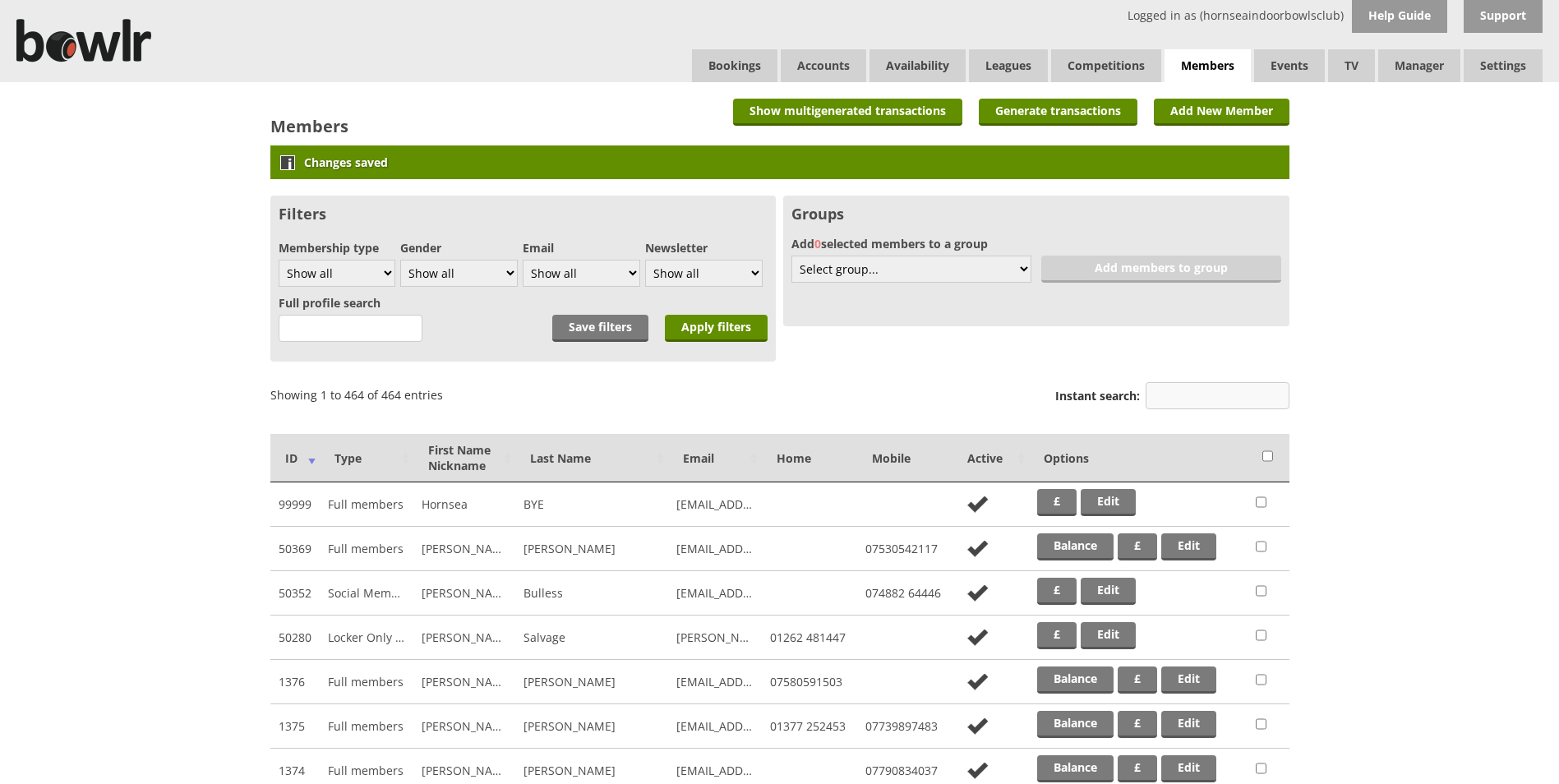
click at [1183, 397] on input "Instant search:" at bounding box center [1217, 396] width 144 height 27
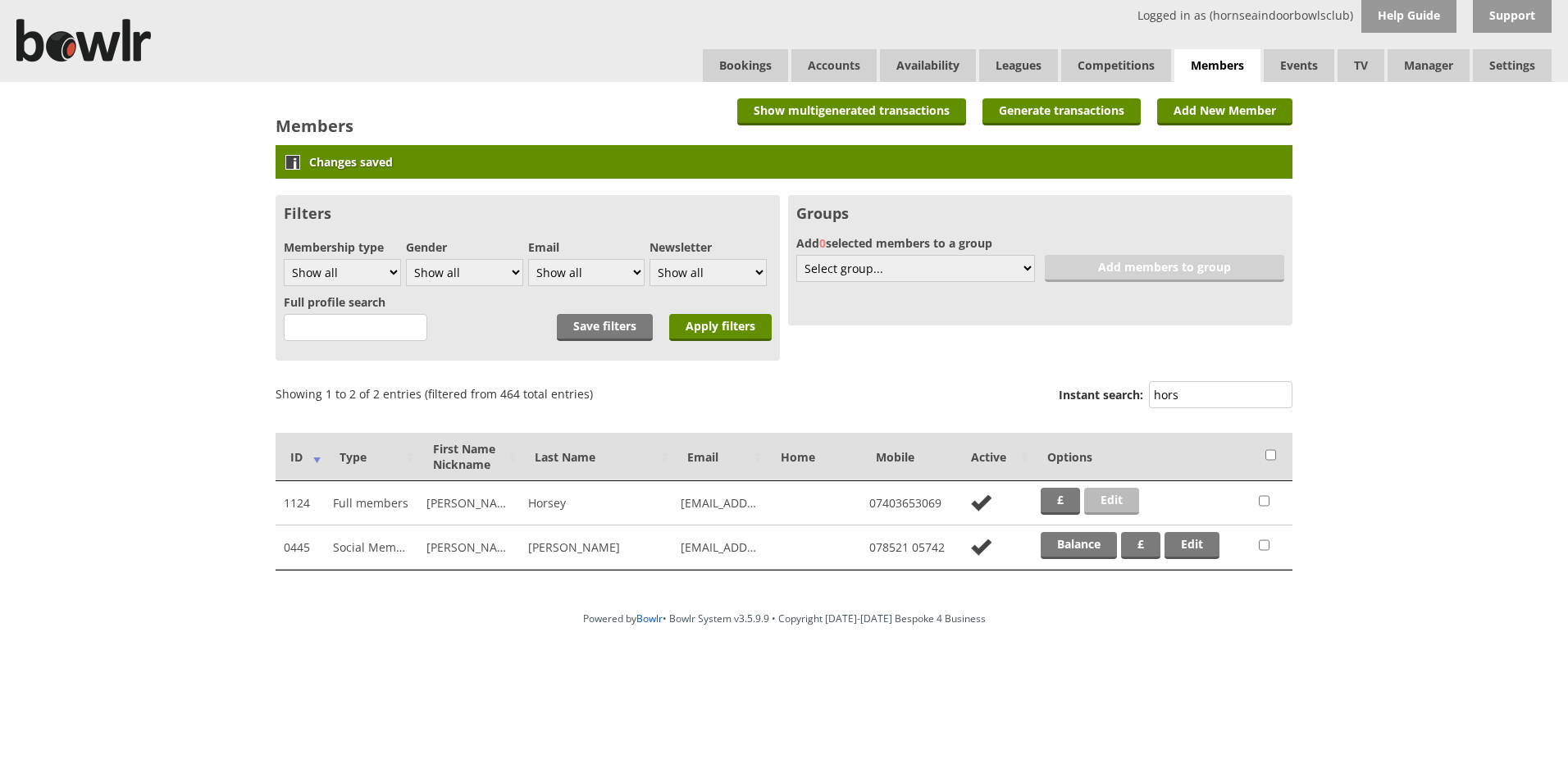
type input "hors"
click at [1112, 496] on link "Edit" at bounding box center [1112, 501] width 55 height 27
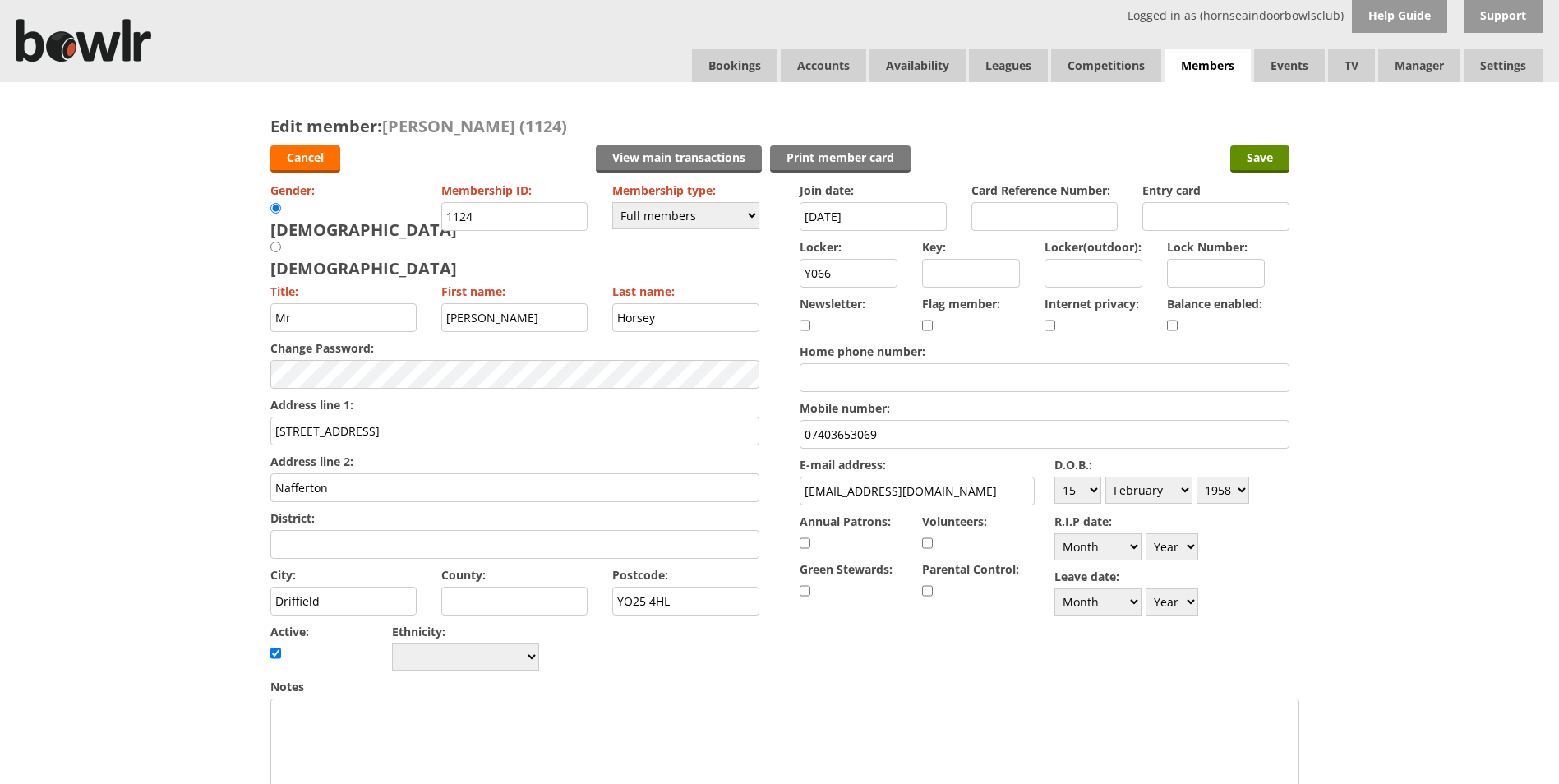
click at [1172, 327] on input "checkbox" at bounding box center [1172, 326] width 11 height 20
checkbox input "true"
click at [1273, 162] on input "Save" at bounding box center [1259, 159] width 59 height 27
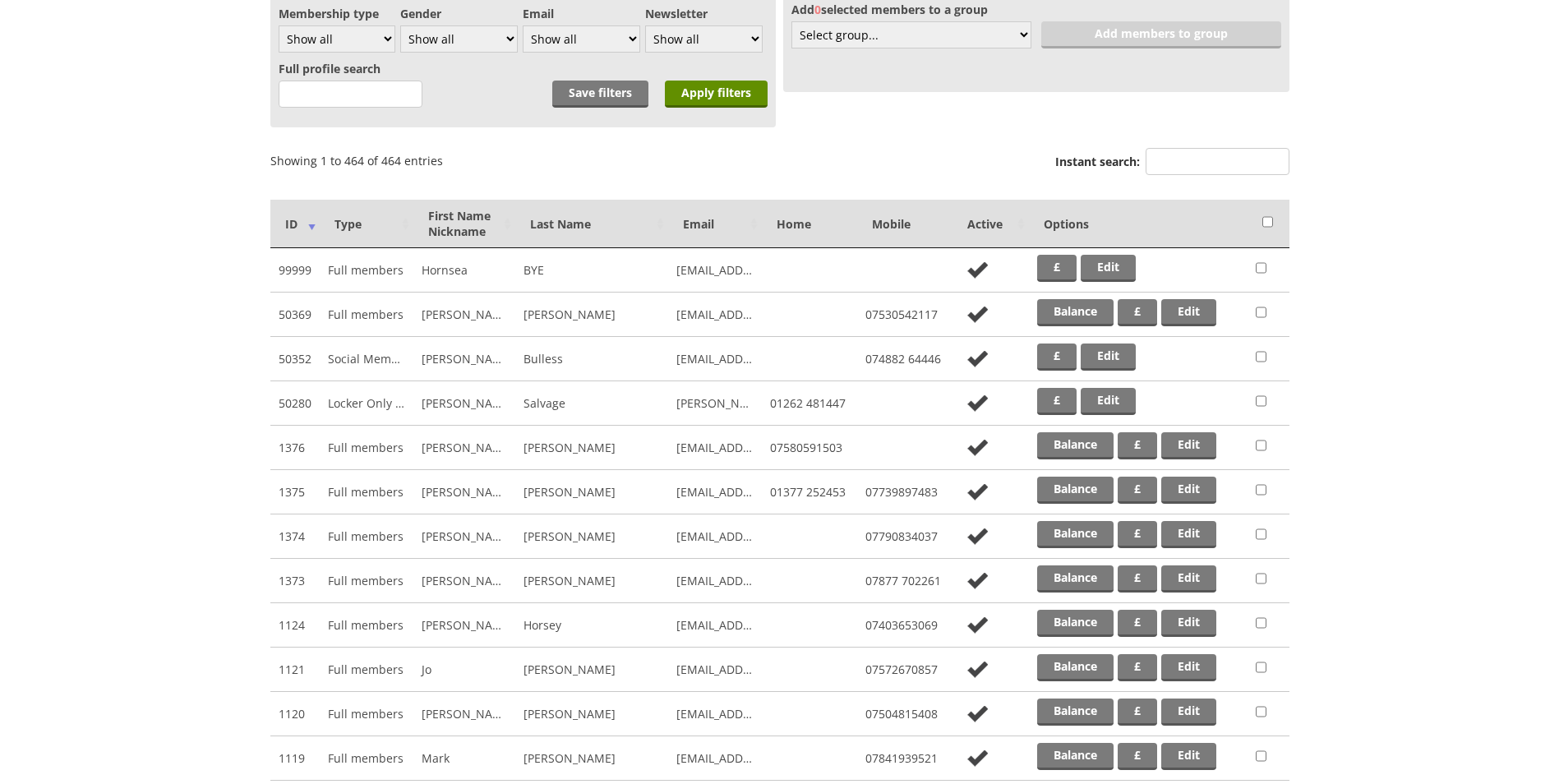
scroll to position [187, 0]
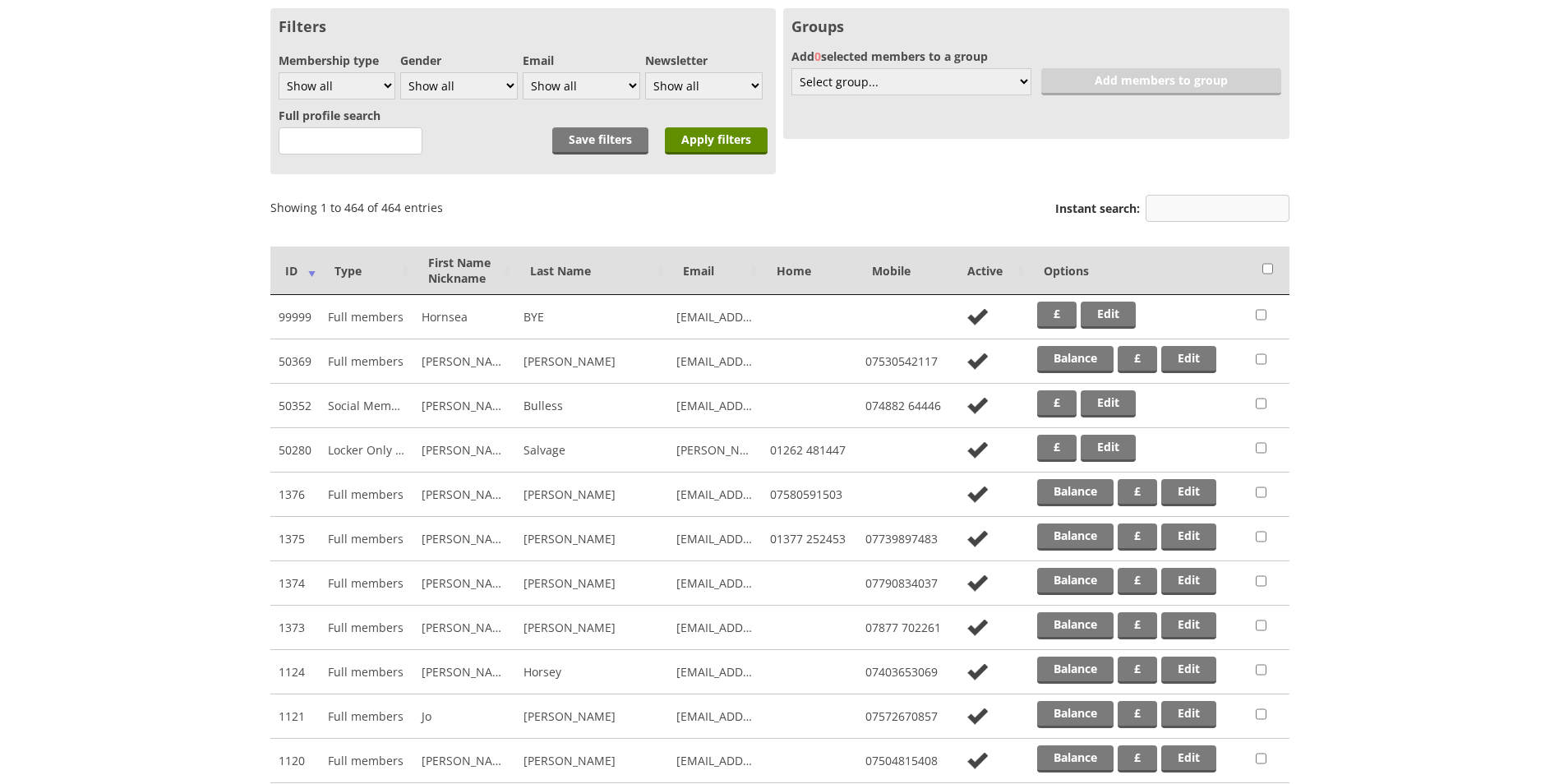
click at [1223, 207] on input "Instant search:" at bounding box center [1217, 208] width 144 height 27
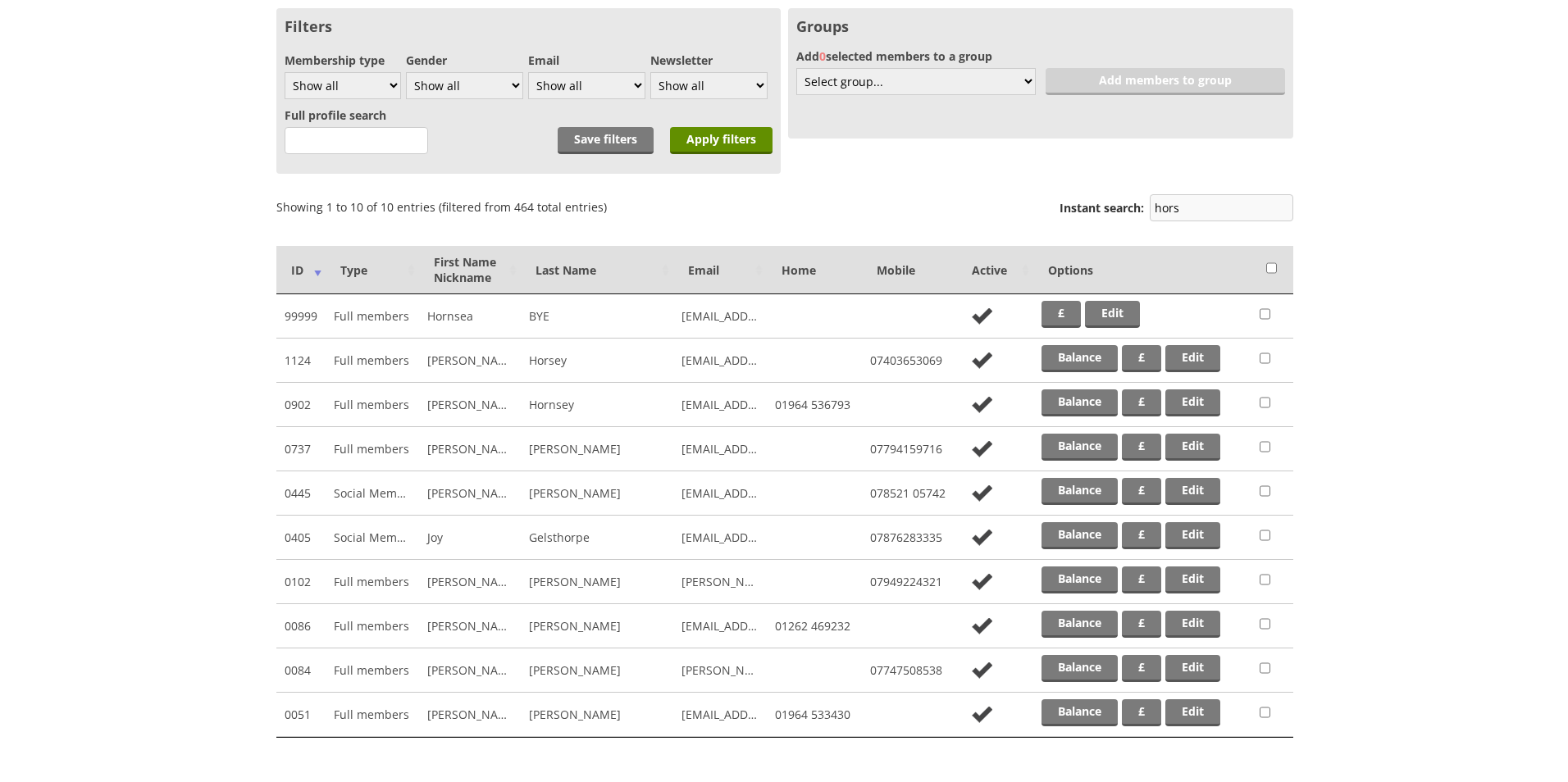
scroll to position [0, 0]
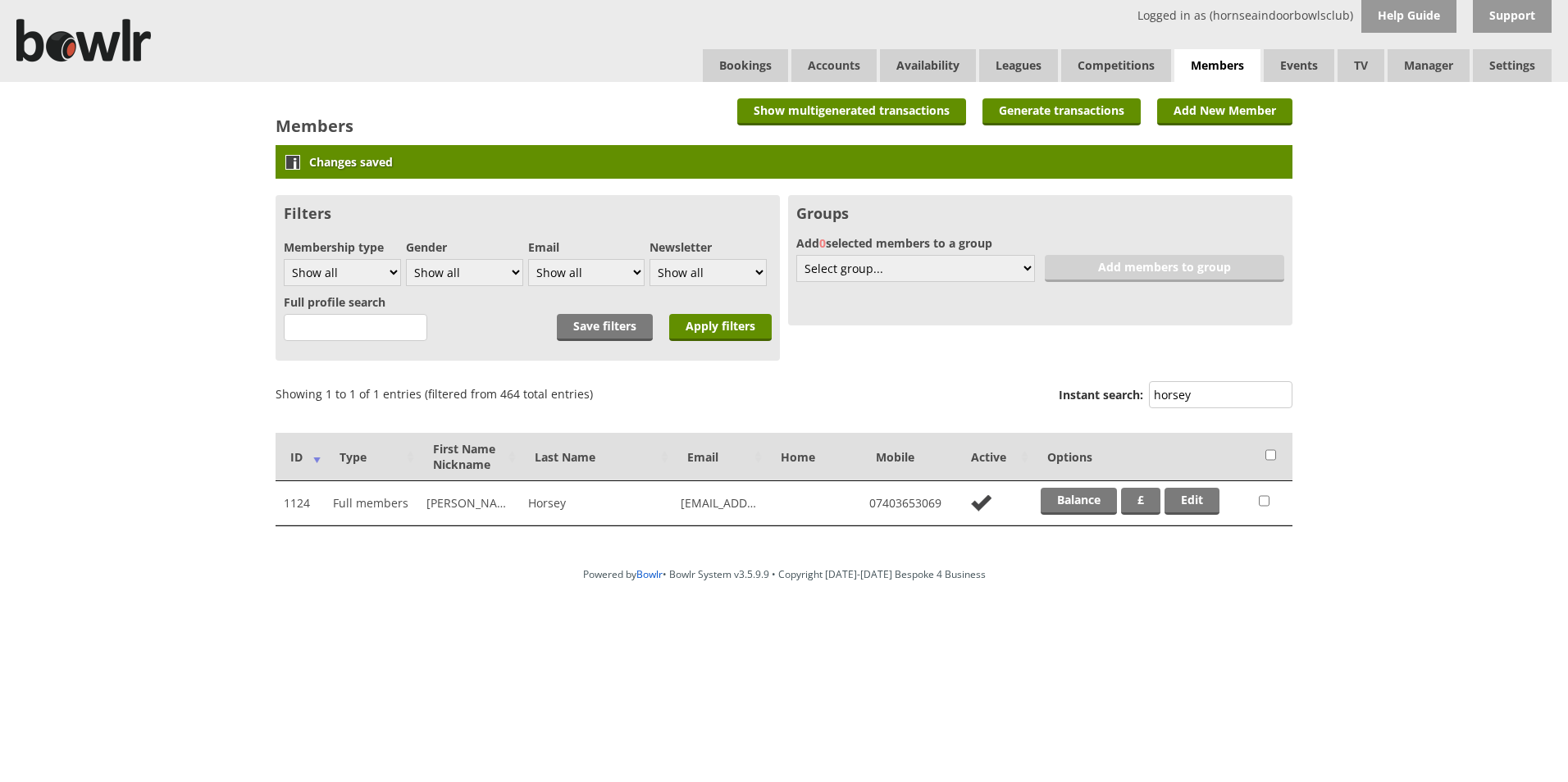
drag, startPoint x: 1208, startPoint y: 396, endPoint x: 1138, endPoint y: 397, distance: 70.0
click at [1138, 397] on label "Instant search: horsey" at bounding box center [1175, 396] width 234 height 31
type input "patte"
click at [1186, 494] on link "Edit" at bounding box center [1192, 501] width 55 height 27
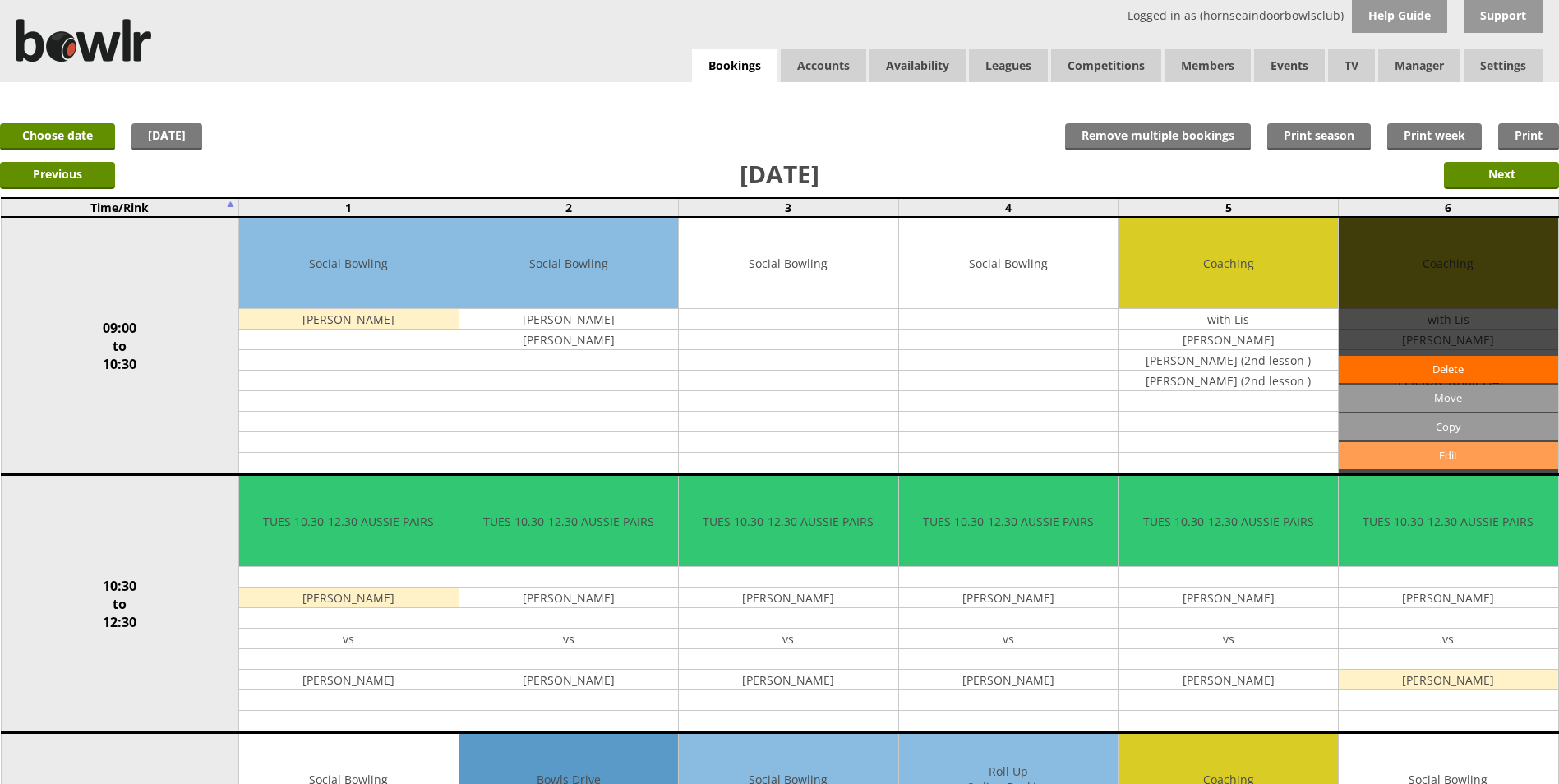
drag, startPoint x: 1440, startPoint y: 458, endPoint x: 1441, endPoint y: 449, distance: 9.1
click at [1440, 456] on link "Edit" at bounding box center [1448, 456] width 219 height 27
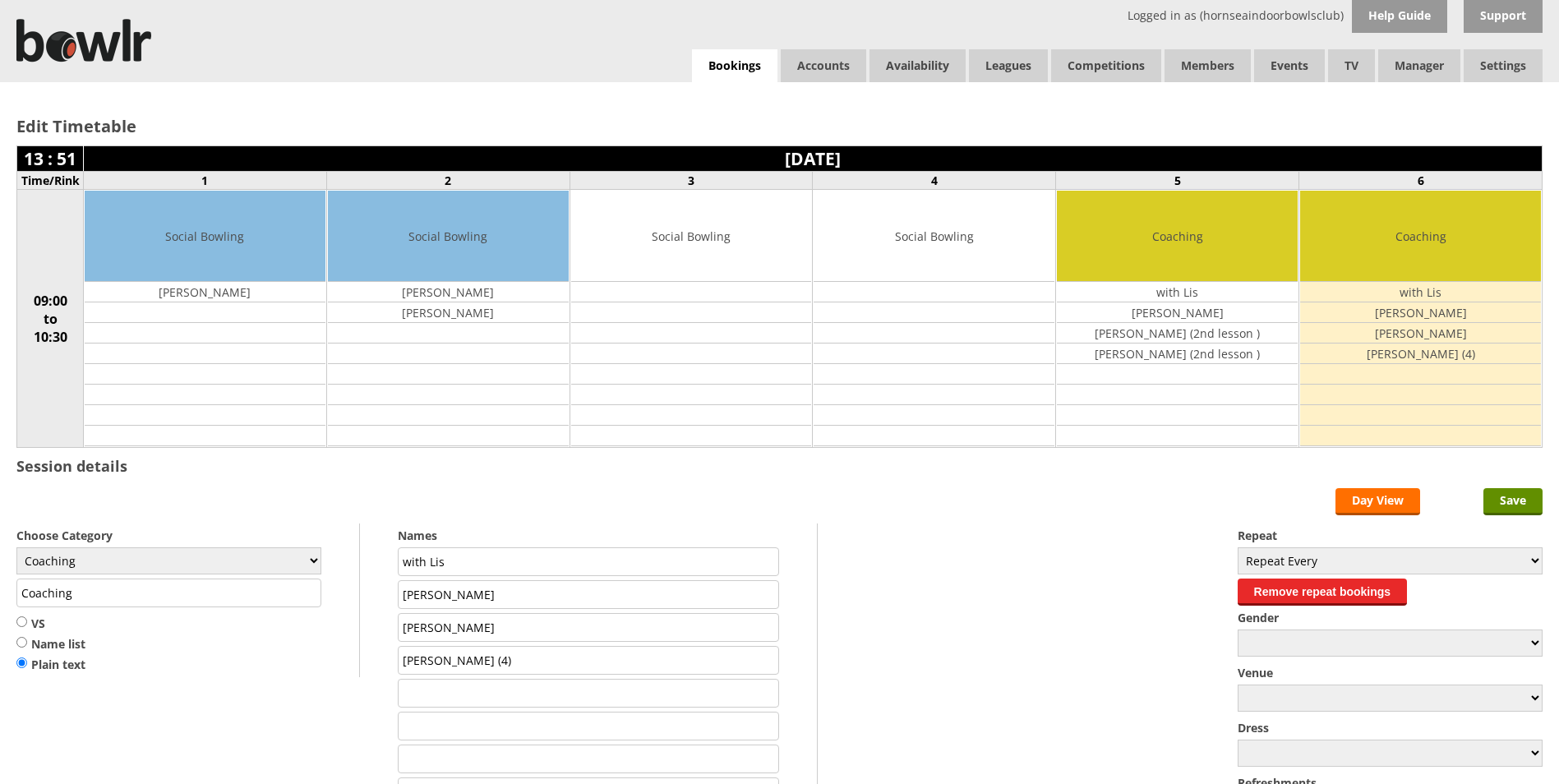
click at [1427, 290] on td "with Lis" at bounding box center [1420, 292] width 241 height 21
drag, startPoint x: 429, startPoint y: 561, endPoint x: 458, endPoint y: 562, distance: 29.0
click at [458, 562] on input "with Lis" at bounding box center [588, 562] width 382 height 29
type input "with [PERSON_NAME]"
click at [1506, 501] on input "Save" at bounding box center [1512, 502] width 59 height 27
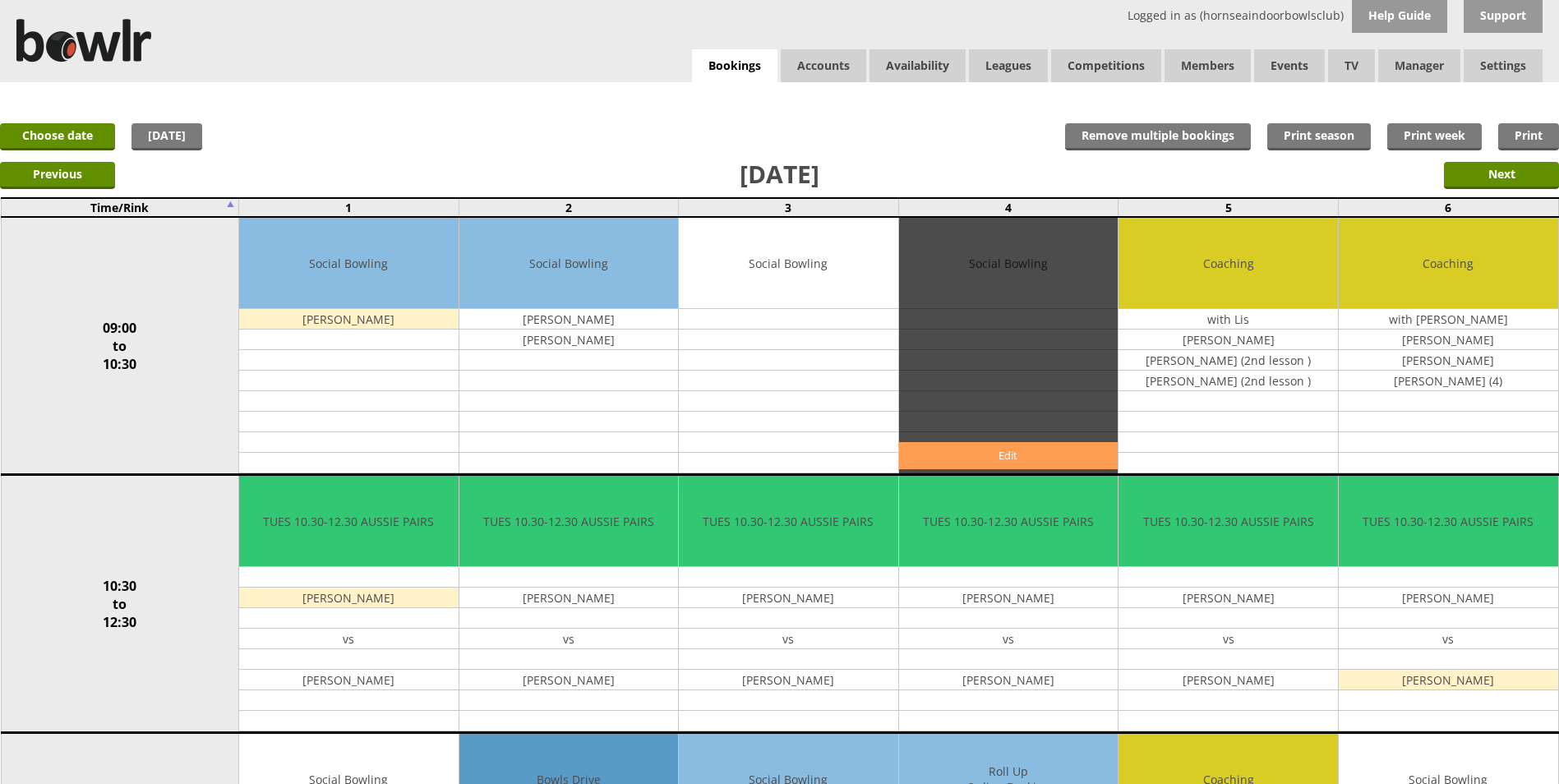
click at [952, 452] on link "Edit" at bounding box center [1008, 456] width 219 height 27
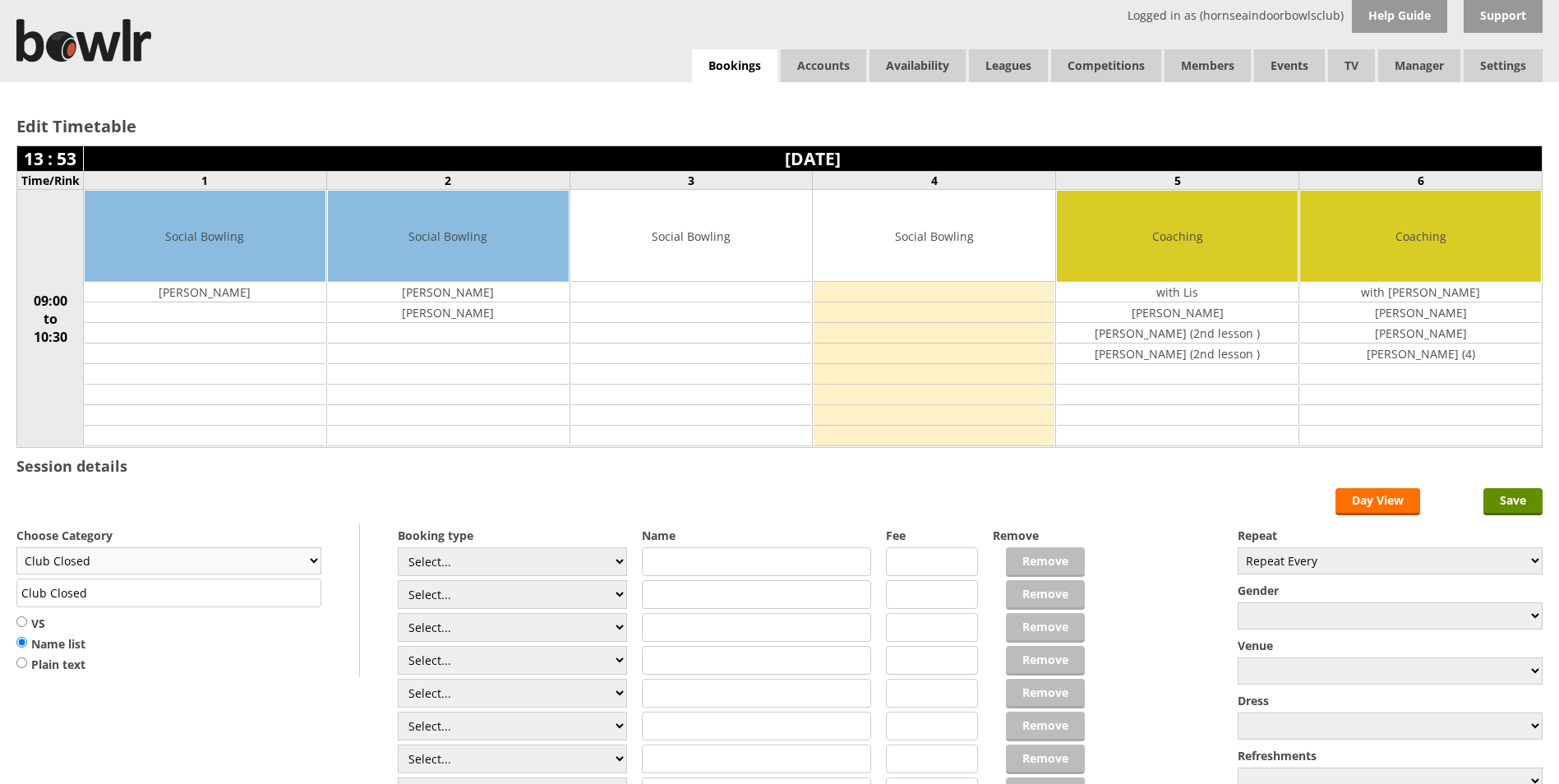
click at [312, 560] on select "Club Closed Singles League Triples League Pairs League Friendly Social Bowling …" at bounding box center [169, 561] width 305 height 27
select select "133"
click at [17, 547] on select "Club Closed Singles League Triples League Pairs League Friendly Social Bowling …" at bounding box center [169, 561] width 305 height 27
type input "Coaching"
click at [613, 592] on select "Select... Club Competition (Member) Club Competition (Visitor) National (Member…" at bounding box center [512, 594] width 229 height 29
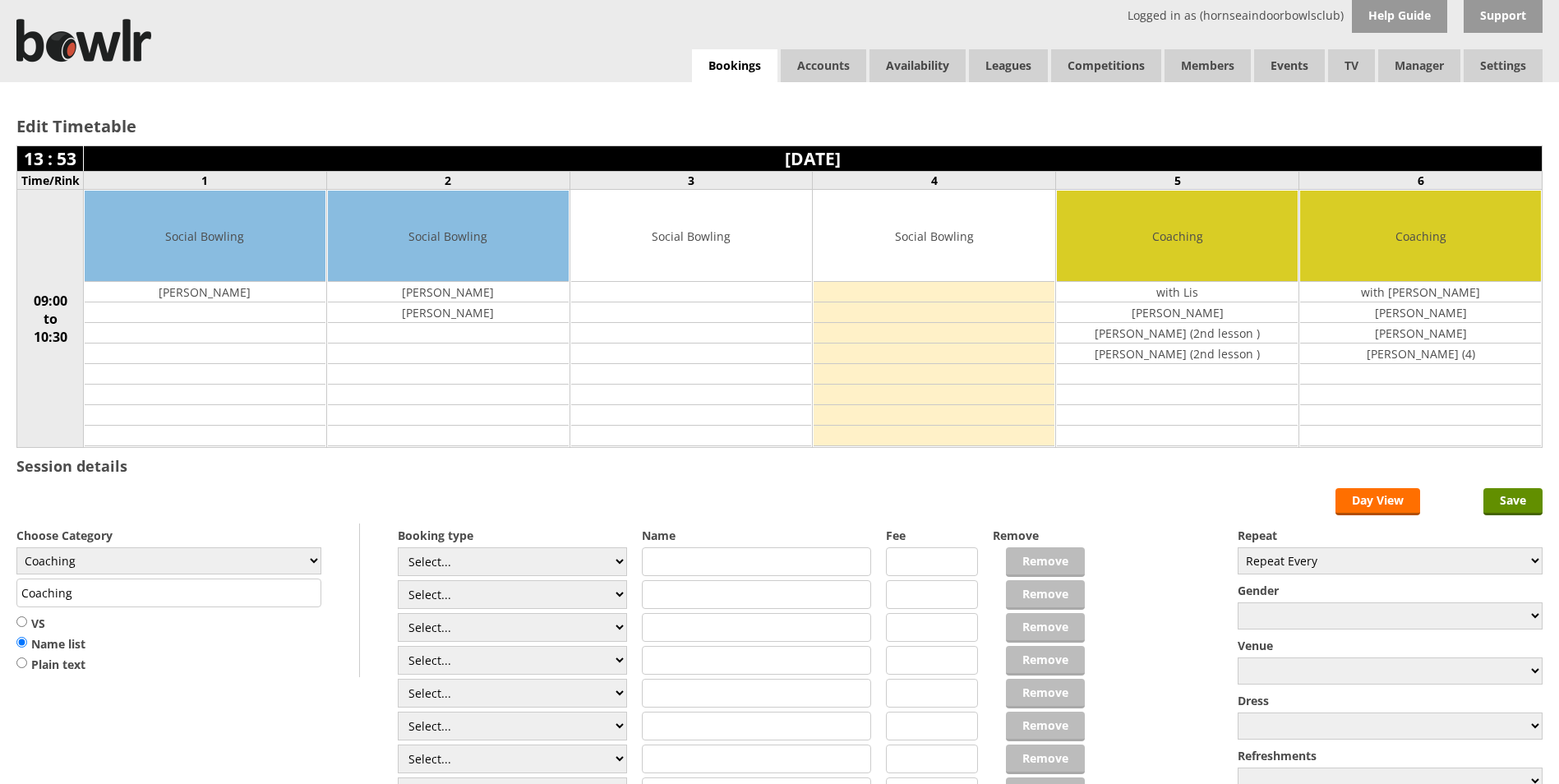
select select "0_50"
click at [397, 580] on select "Select... Club Competition (Member) Club Competition (Visitor) National (Member…" at bounding box center [512, 594] width 229 height 29
type input "8.0000"
click at [687, 555] on input "text" at bounding box center [756, 562] width 229 height 29
type input "with [PERSON_NAME]"
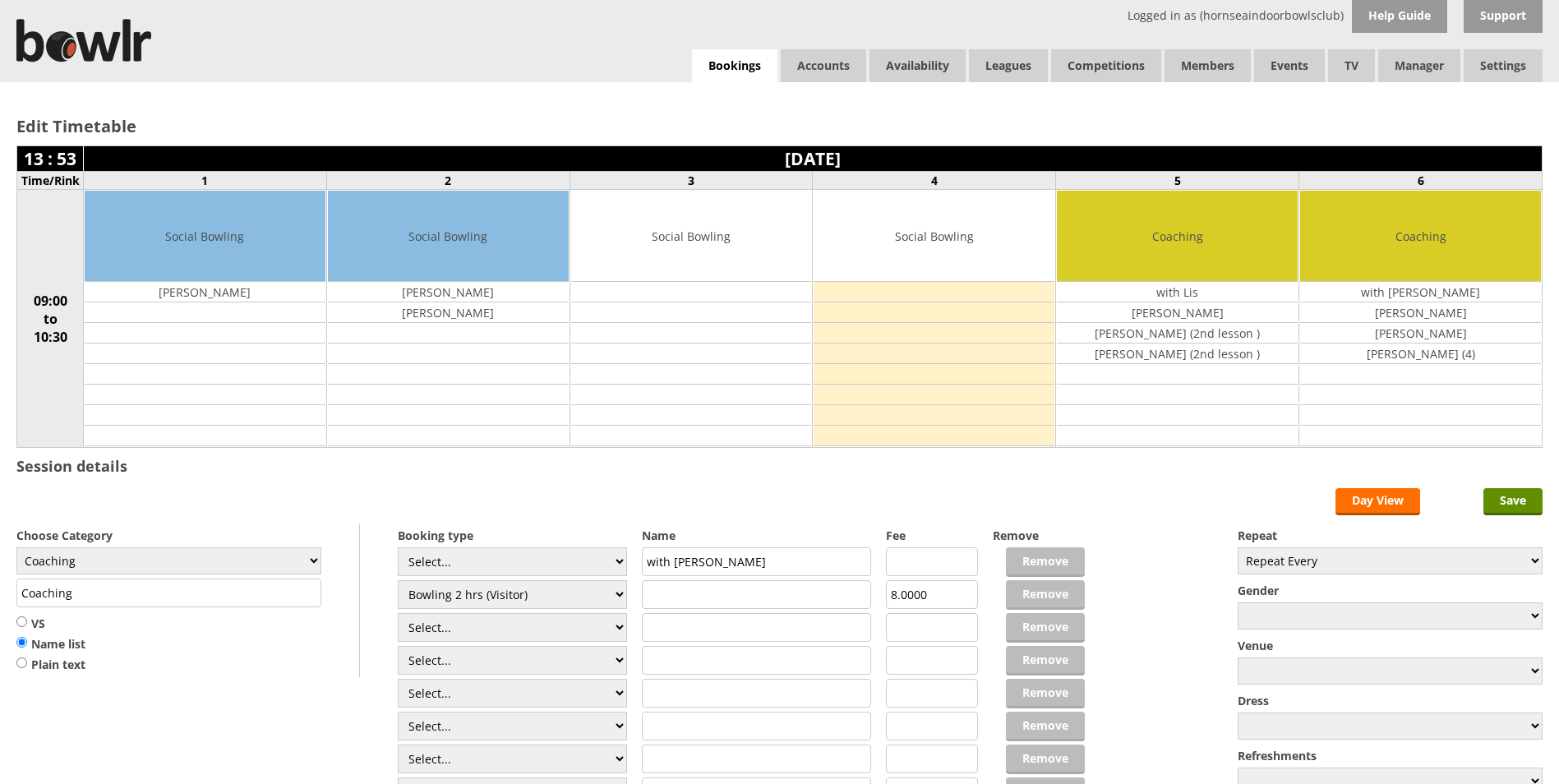
click at [672, 593] on input "text" at bounding box center [756, 594] width 229 height 29
type input "[PERSON_NAME] (2nd)"
click at [666, 624] on input "text" at bounding box center [756, 627] width 229 height 29
type input "[PERSON_NAME] (2nd)"
click at [617, 594] on select "Select... Club Competition (Member) Club Competition (Visitor) National (Member…" at bounding box center [512, 594] width 229 height 29
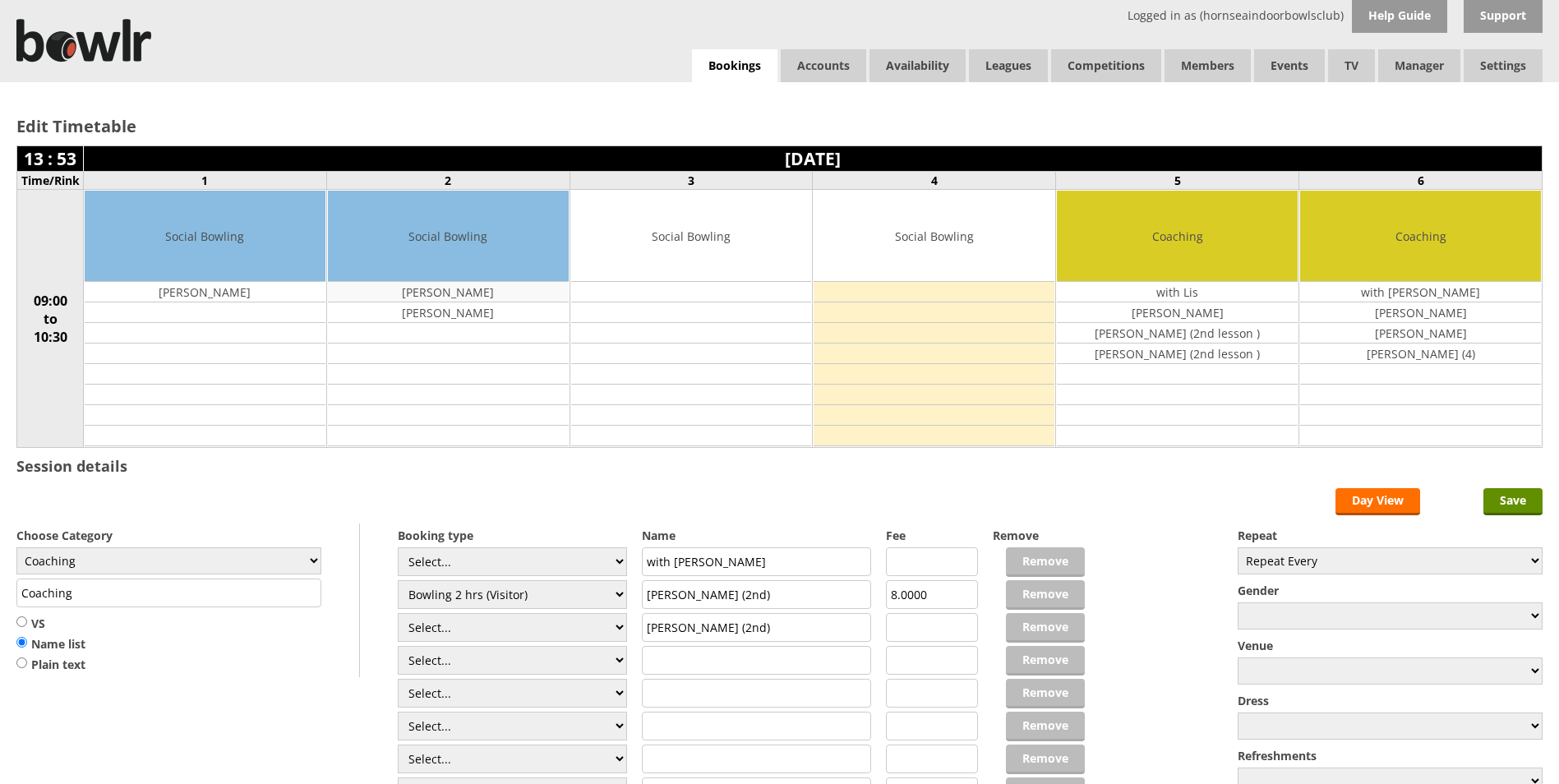
select select
click at [397, 580] on select "Select... Club Competition (Member) Club Competition (Visitor) National (Member…" at bounding box center [512, 594] width 229 height 29
click at [685, 667] on input "text" at bounding box center [756, 660] width 229 height 29
type input "[PERSON_NAME]"
click at [1513, 502] on input "Save" at bounding box center [1512, 502] width 59 height 27
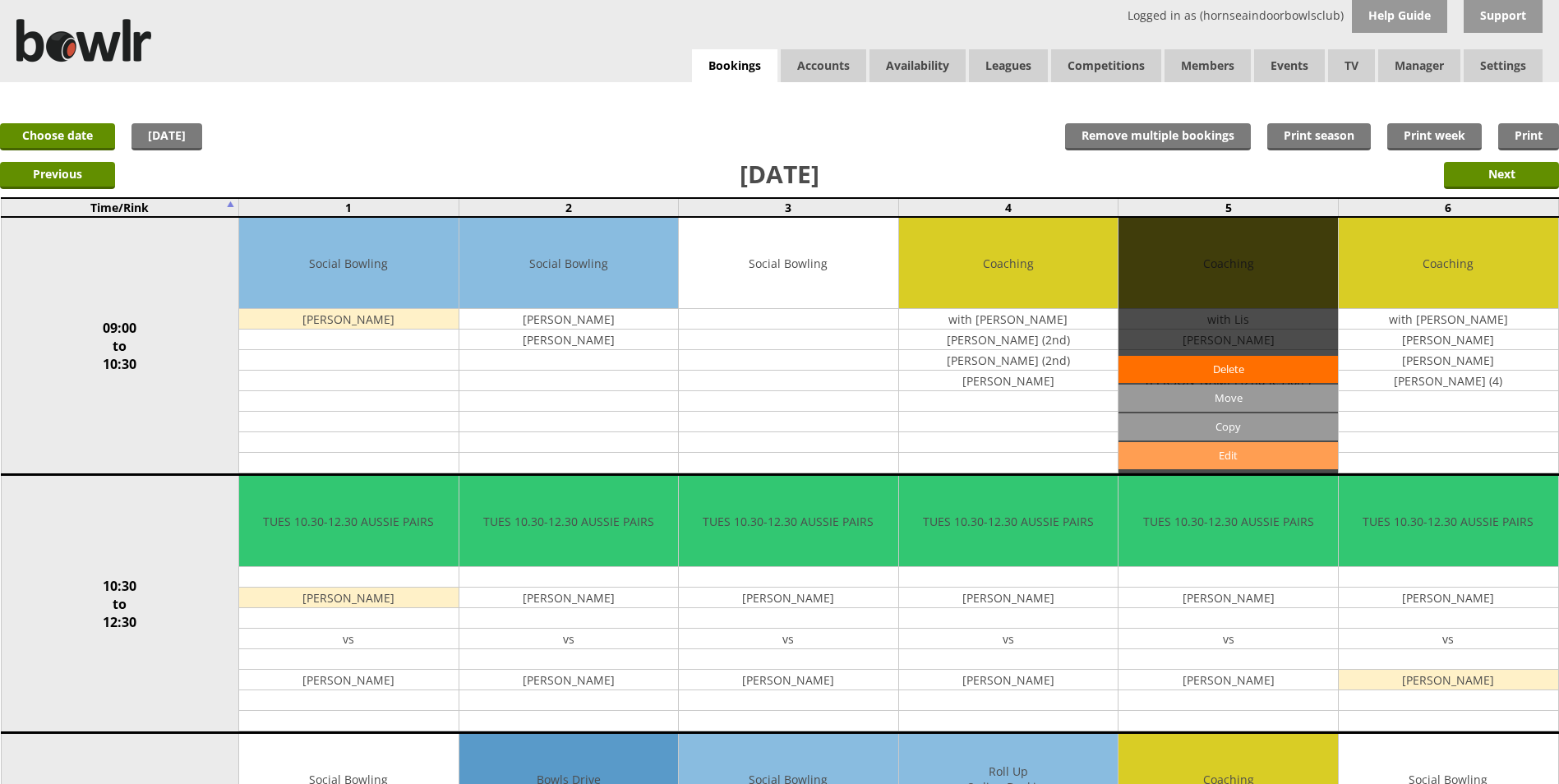
click at [1214, 454] on link "Edit" at bounding box center [1227, 456] width 219 height 27
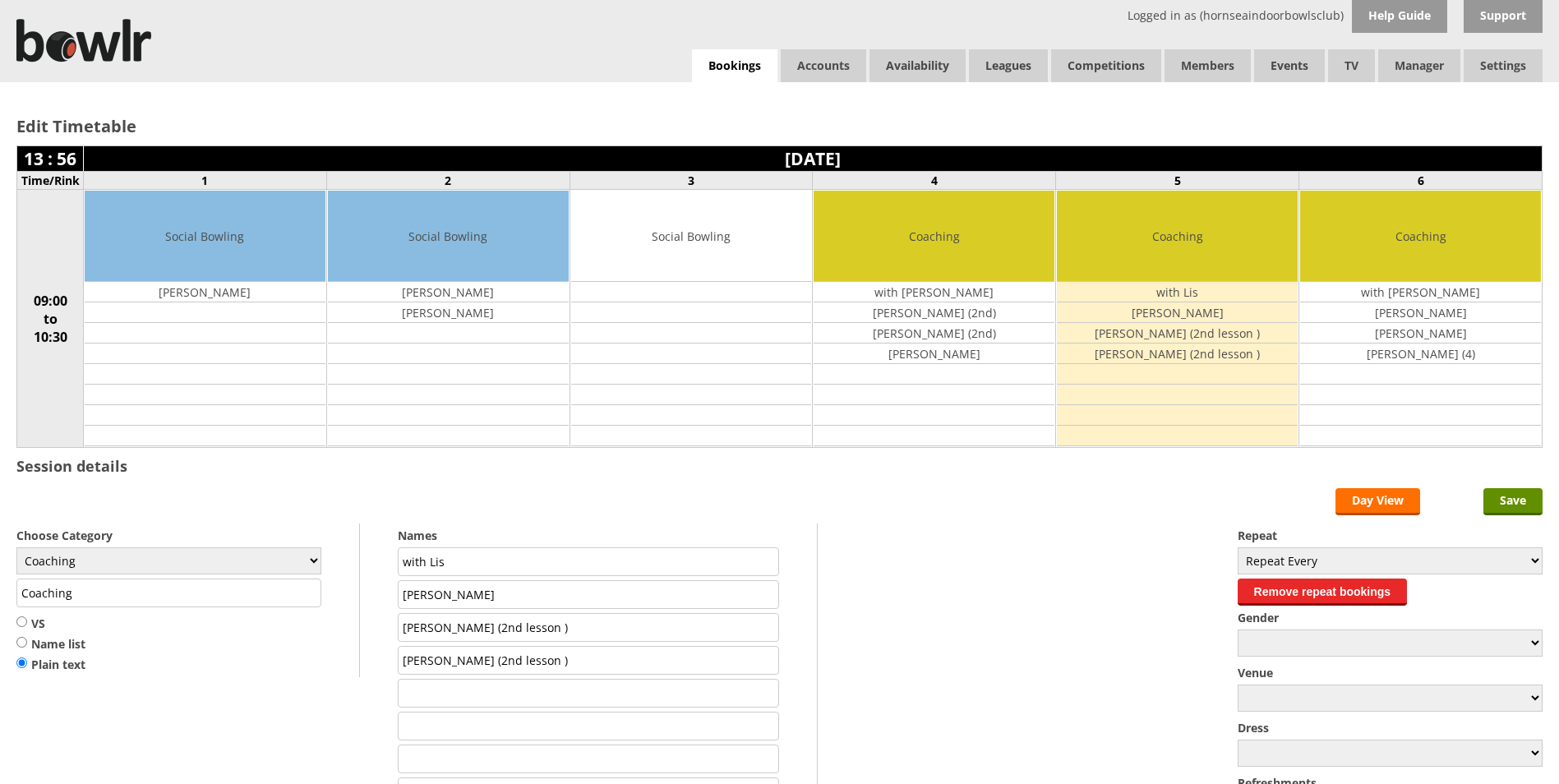
drag, startPoint x: 552, startPoint y: 600, endPoint x: 361, endPoint y: 581, distance: 191.9
click at [361, 581] on form "Save Day View Choose Category Club Closed Singles League Triples League Pairs L…" at bounding box center [780, 657] width 1527 height 337
drag, startPoint x: 595, startPoint y: 631, endPoint x: 287, endPoint y: 603, distance: 309.3
click at [287, 603] on form "Save Day View Choose Category Club Closed Singles League Triples League Pairs L…" at bounding box center [780, 657] width 1527 height 337
drag, startPoint x: 577, startPoint y: 660, endPoint x: 324, endPoint y: 645, distance: 253.4
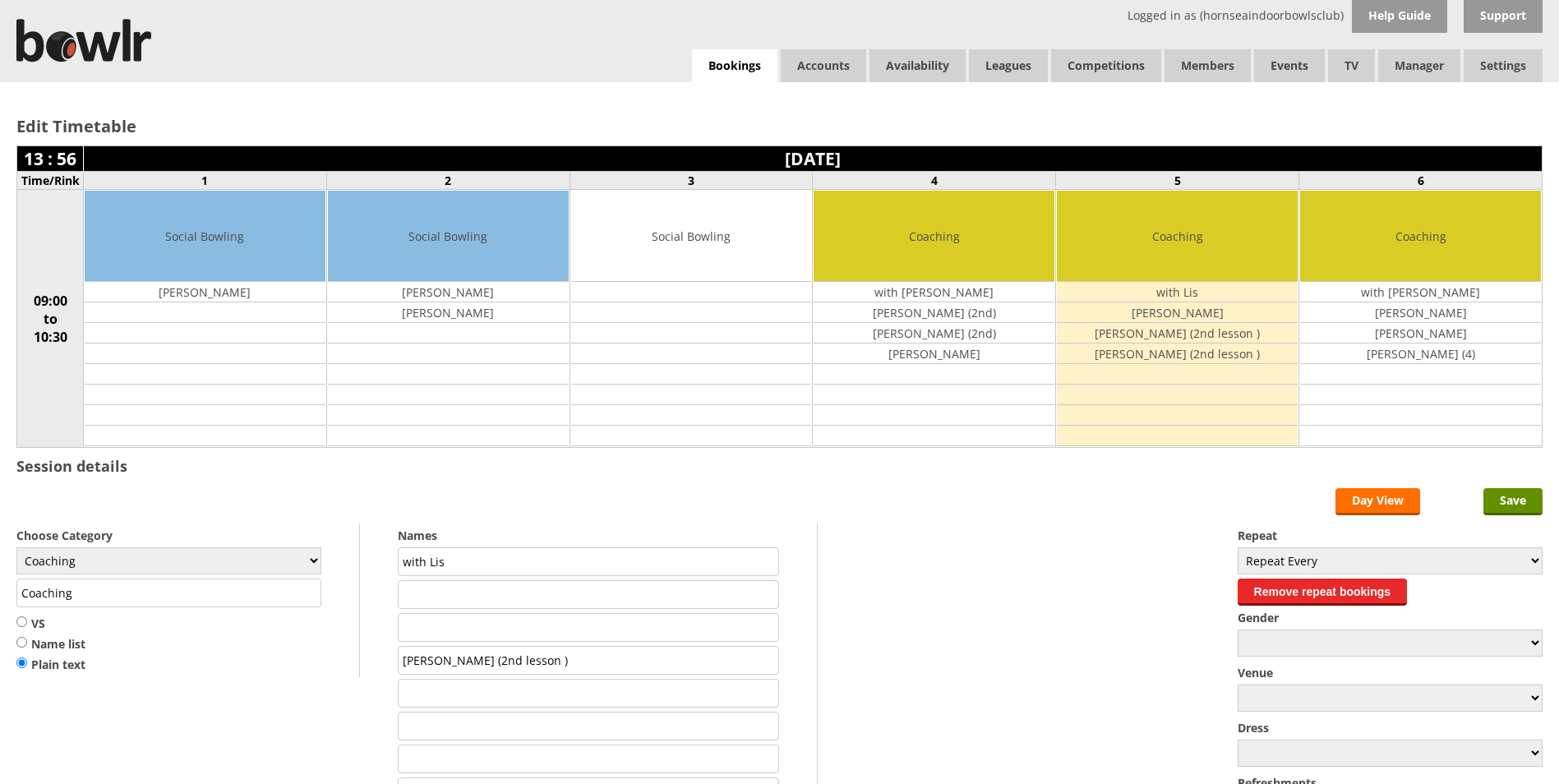
click at [324, 645] on form "Save Day View Choose Category Club Closed Singles League Triples League Pairs L…" at bounding box center [780, 657] width 1527 height 337
click at [578, 592] on input "text" at bounding box center [588, 594] width 382 height 29
type input "[PERSON_NAME]"
click at [533, 626] on input "text" at bounding box center [588, 627] width 382 height 29
type input "[PERSON_NAME]"
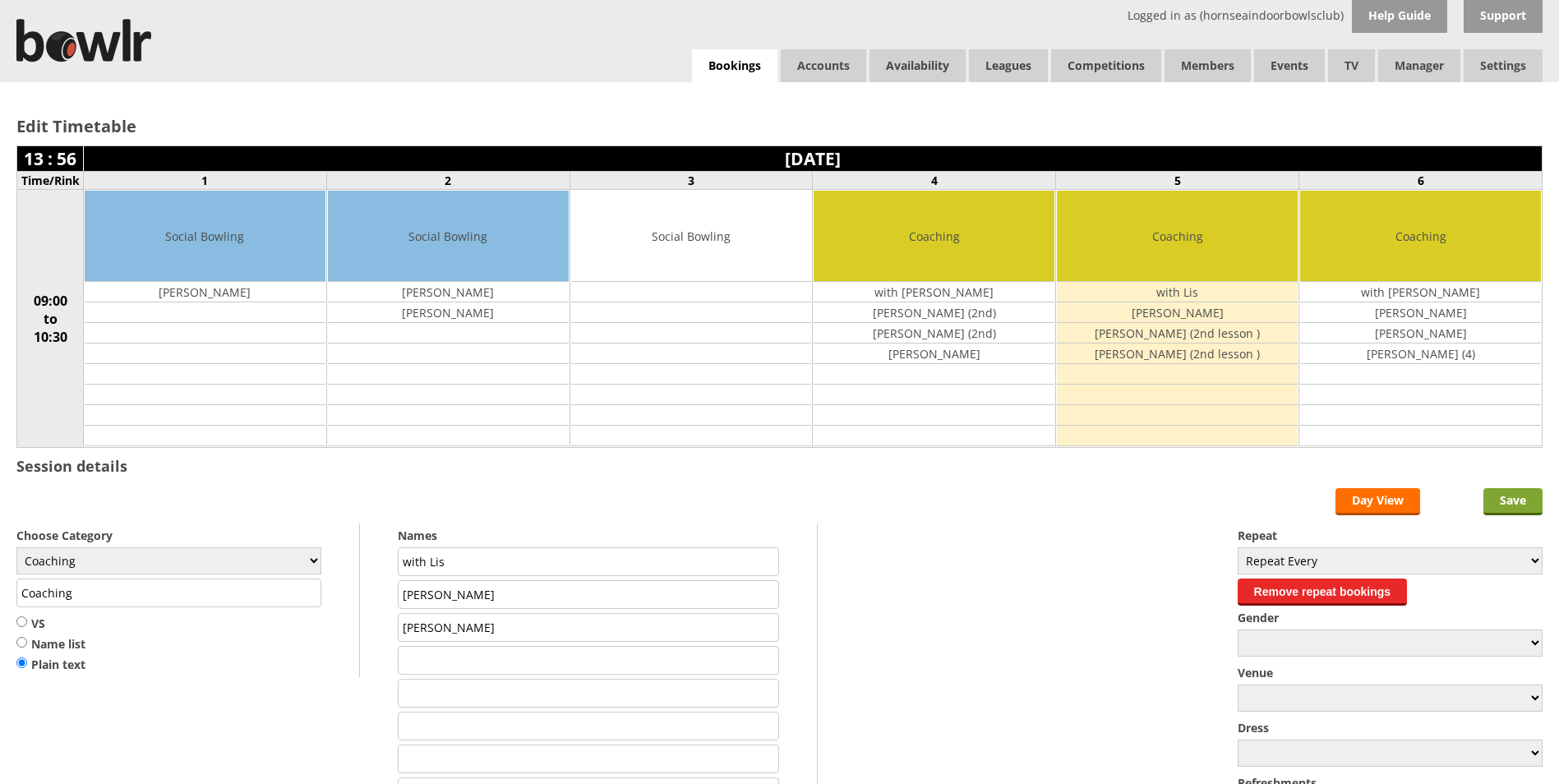
click at [1522, 502] on input "Save" at bounding box center [1512, 502] width 59 height 27
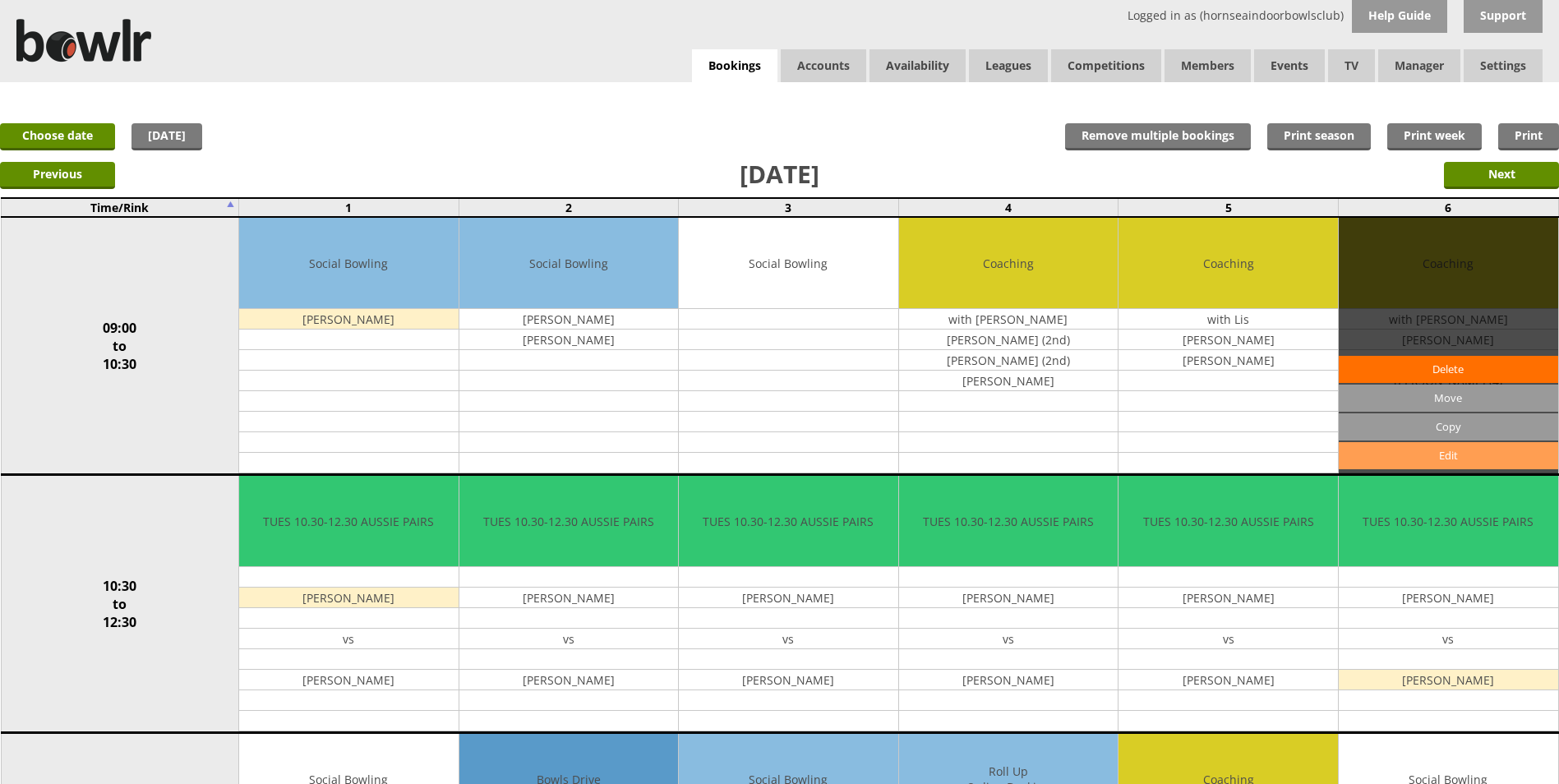
click at [1406, 464] on link "Edit" at bounding box center [1448, 456] width 219 height 27
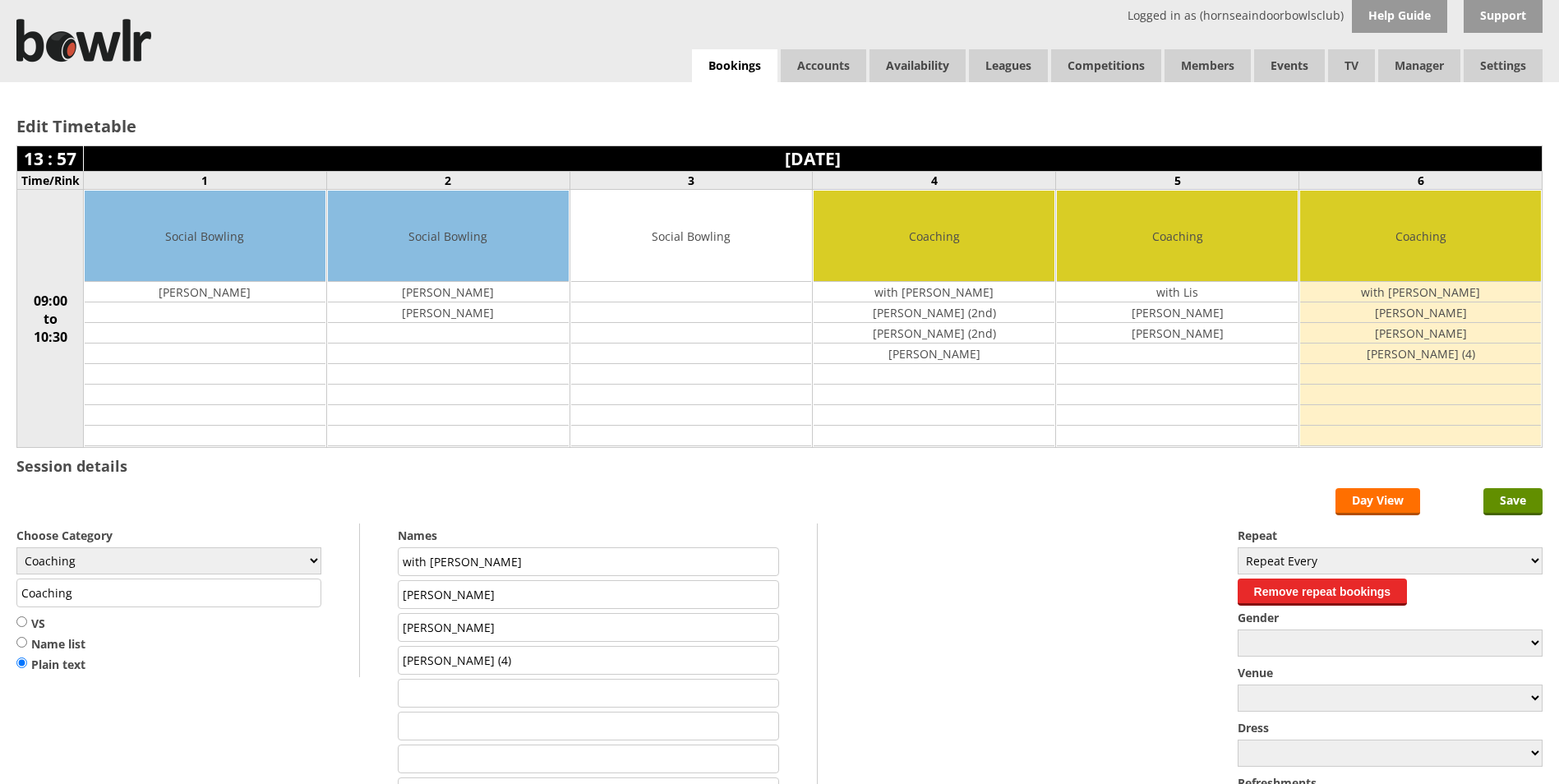
drag, startPoint x: 538, startPoint y: 669, endPoint x: 336, endPoint y: 657, distance: 202.4
click at [336, 657] on form "Save Day View Choose Category Club Closed Singles League Triples League Pairs L…" at bounding box center [780, 657] width 1527 height 337
click at [1519, 502] on input "Save" at bounding box center [1512, 502] width 59 height 27
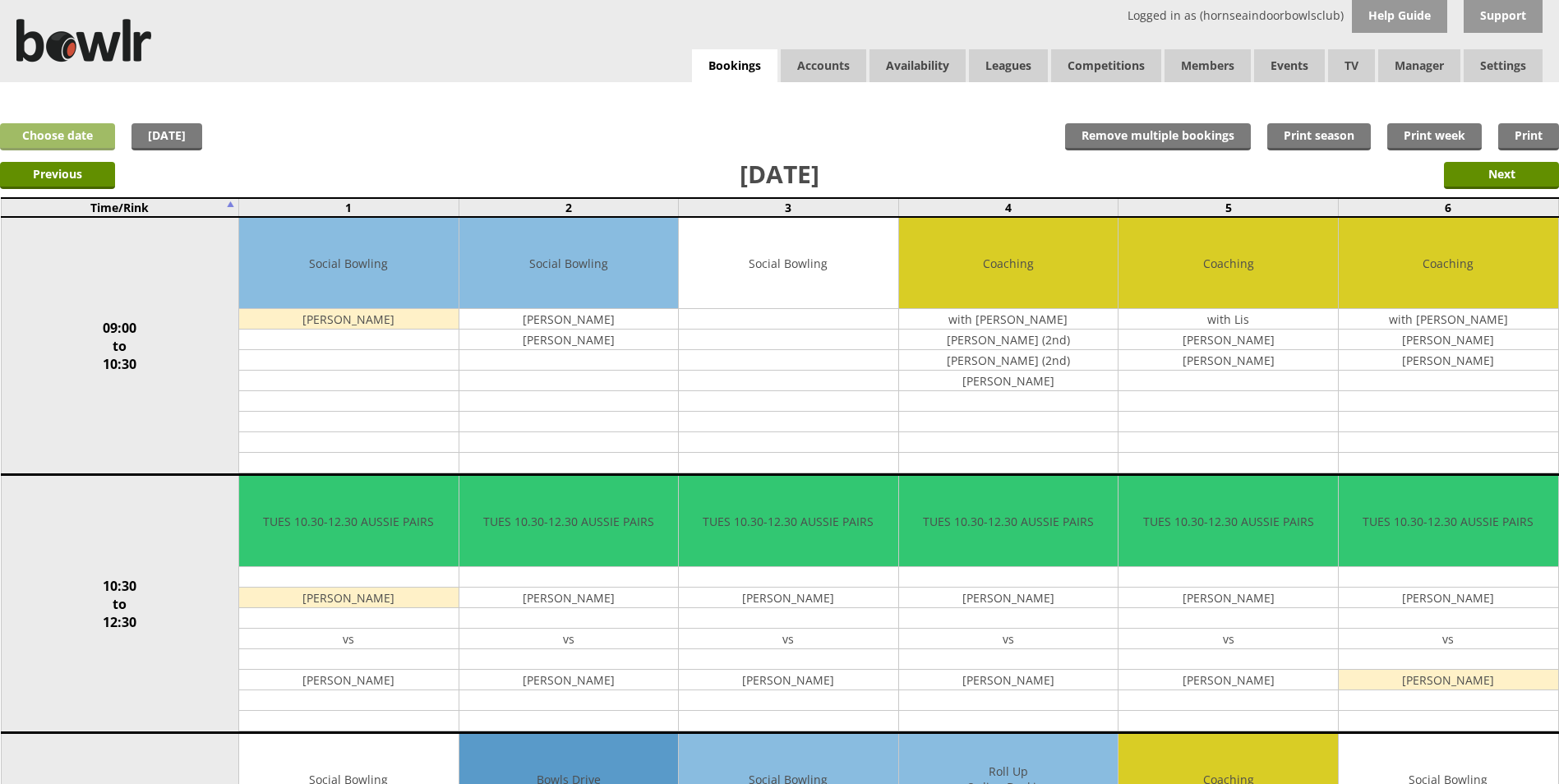
click at [65, 137] on link "Choose date" at bounding box center [57, 137] width 115 height 27
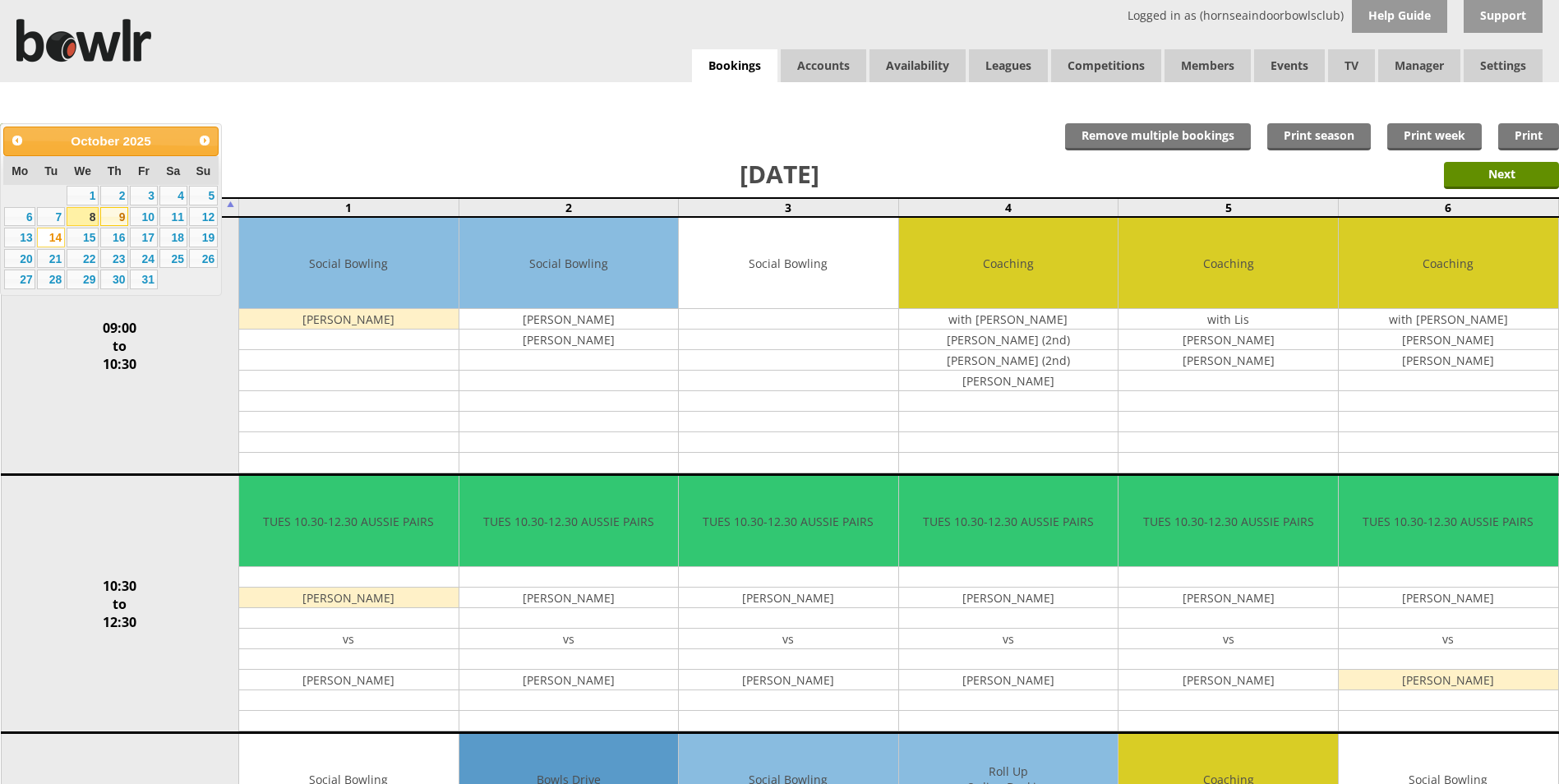
click at [117, 217] on link "9" at bounding box center [114, 217] width 28 height 20
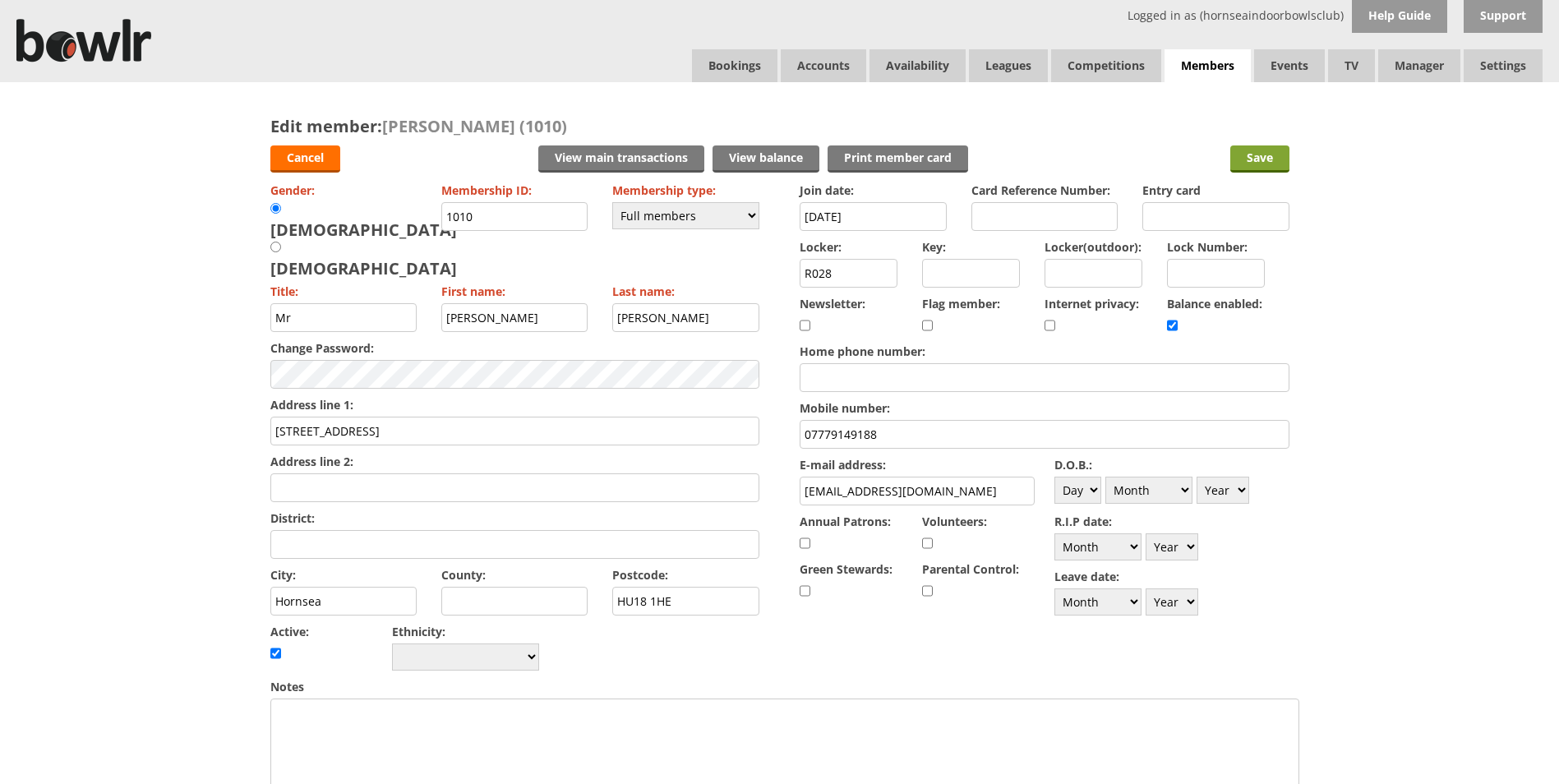
click at [1266, 164] on input "Save" at bounding box center [1259, 159] width 59 height 27
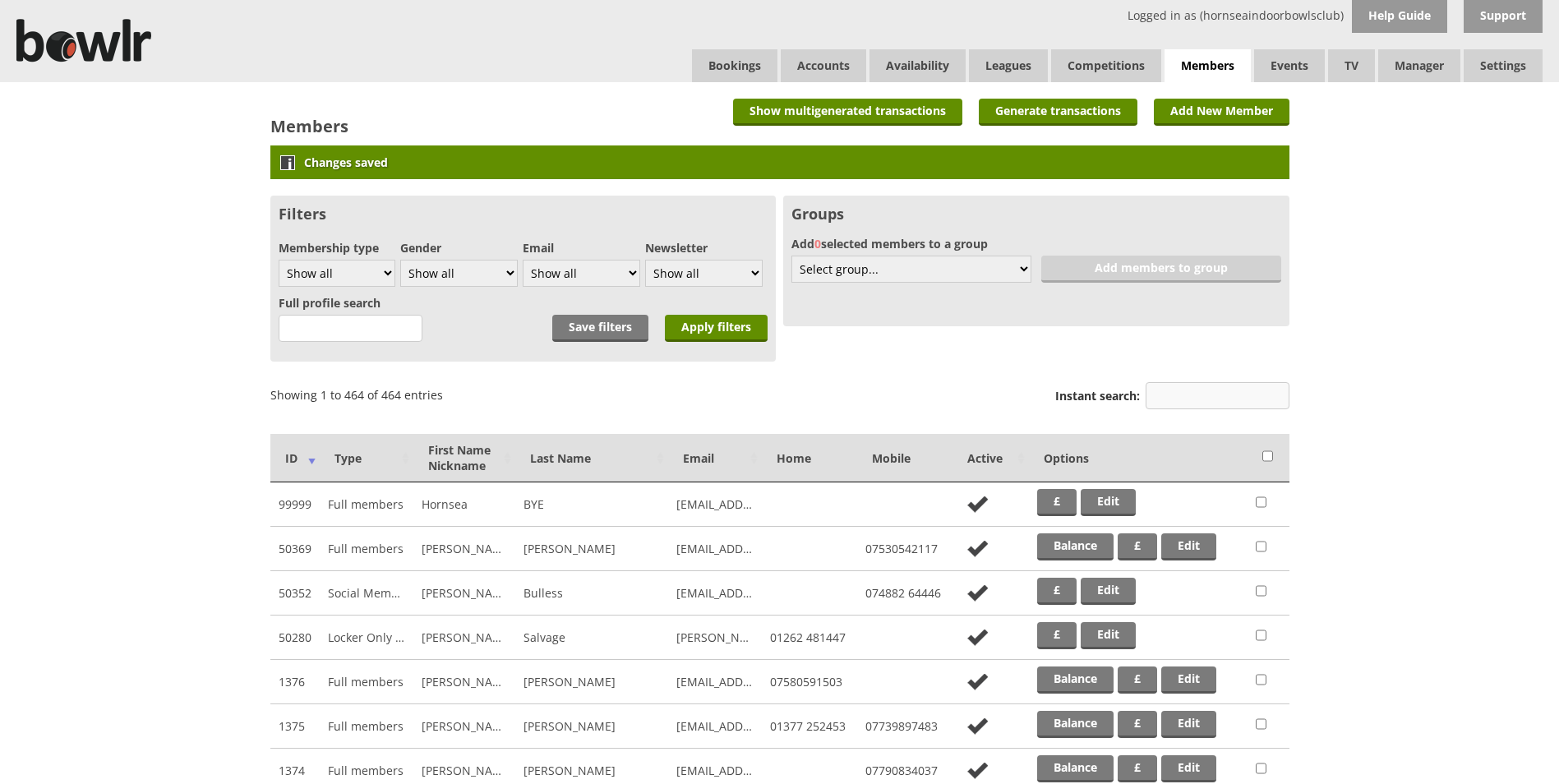
click at [1253, 392] on input "Instant search:" at bounding box center [1217, 396] width 144 height 27
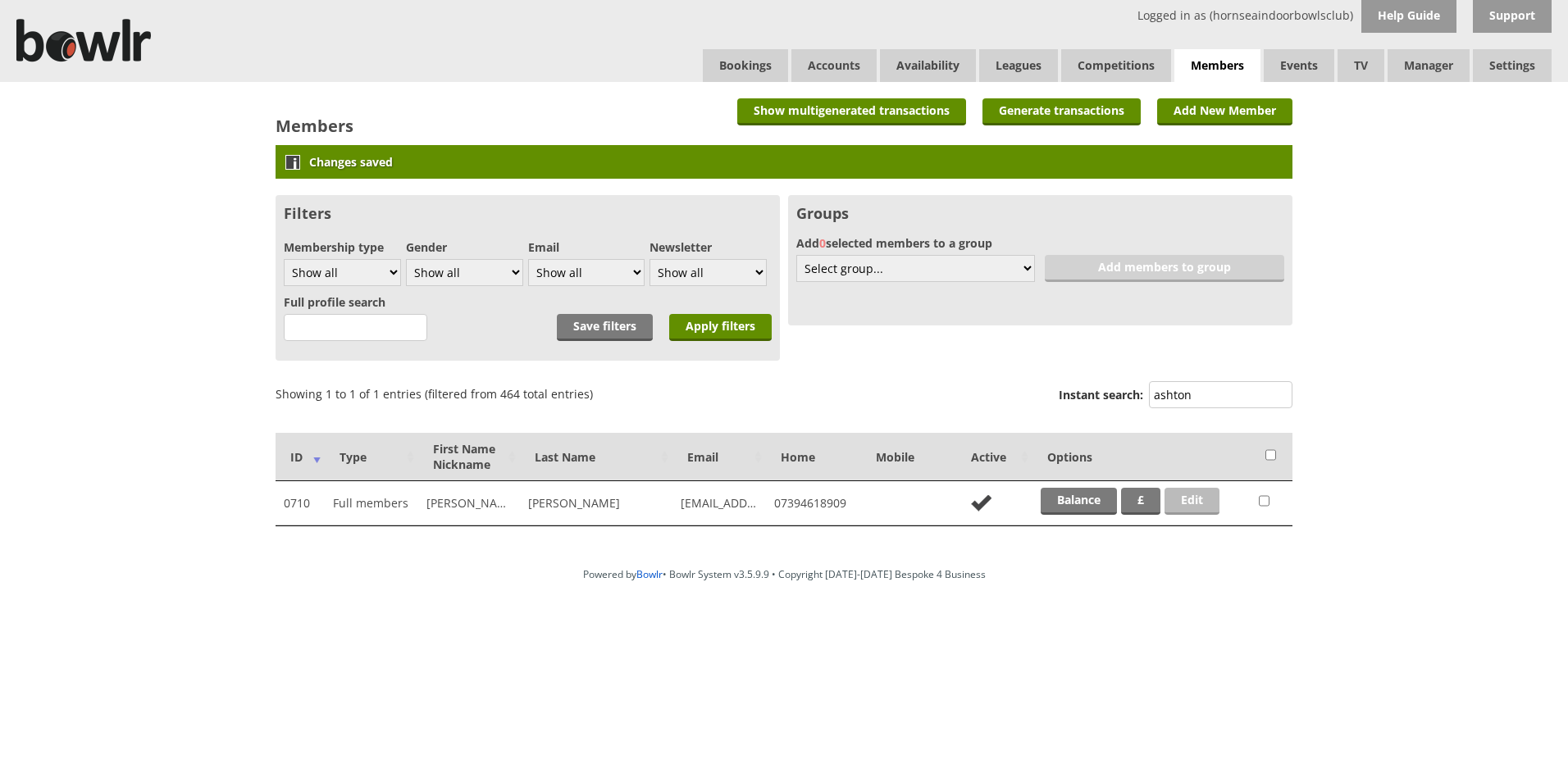
type input "ashton"
click at [1177, 496] on link "Edit" at bounding box center [1192, 501] width 55 height 27
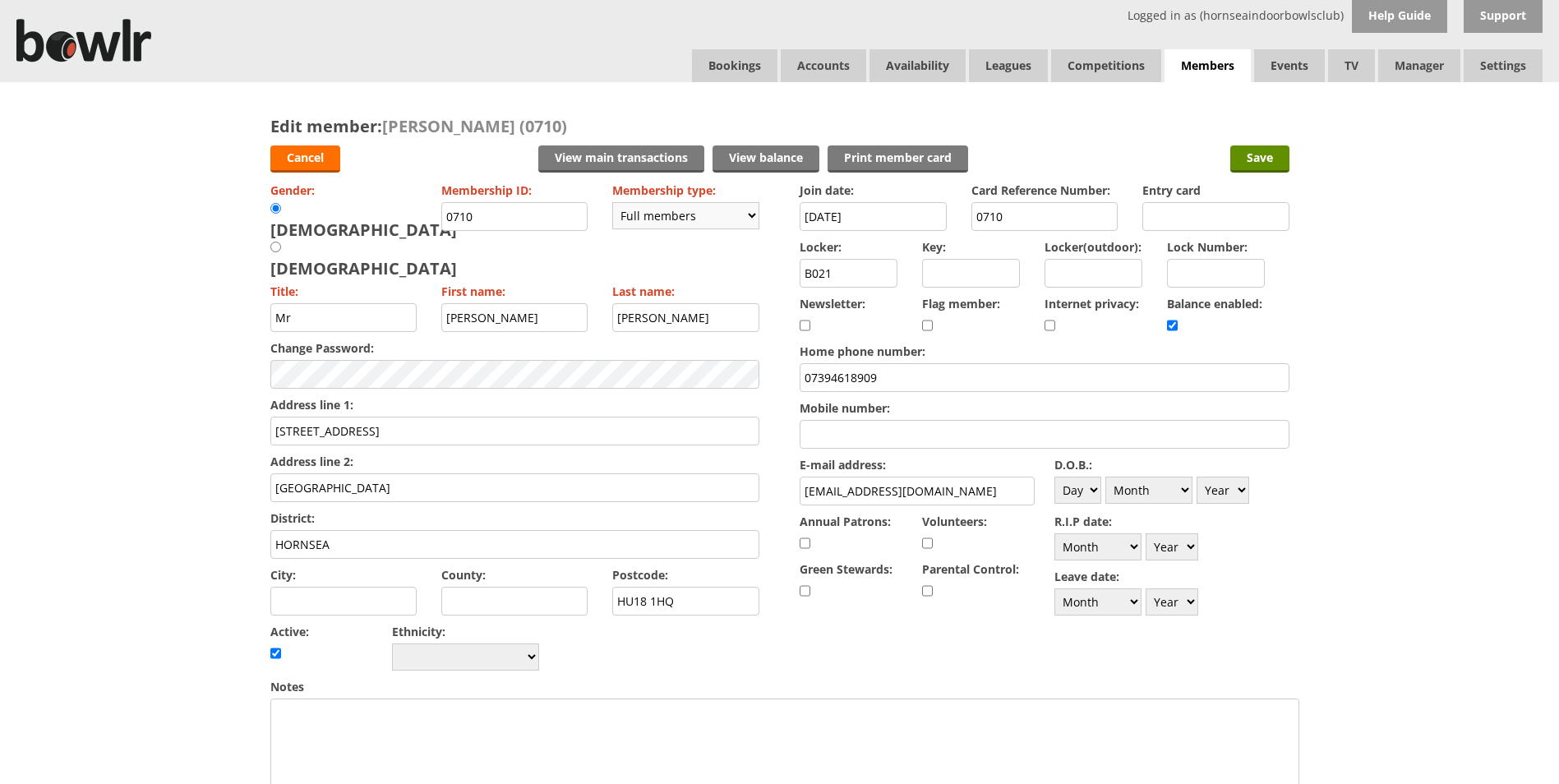
click at [755, 214] on select "Please choose Full members Rollabowl Juniors Social Members Student Pending Lef…" at bounding box center [686, 216] width 147 height 27
select select "7"
click at [612, 202] on select "Please choose Full members Rollabowl Juniors Social Members Student Pending Lef…" at bounding box center [686, 216] width 147 height 27
checkbox input "false"
click at [1132, 603] on select "Month January February March April May June July August September October Novem…" at bounding box center [1097, 602] width 87 height 27
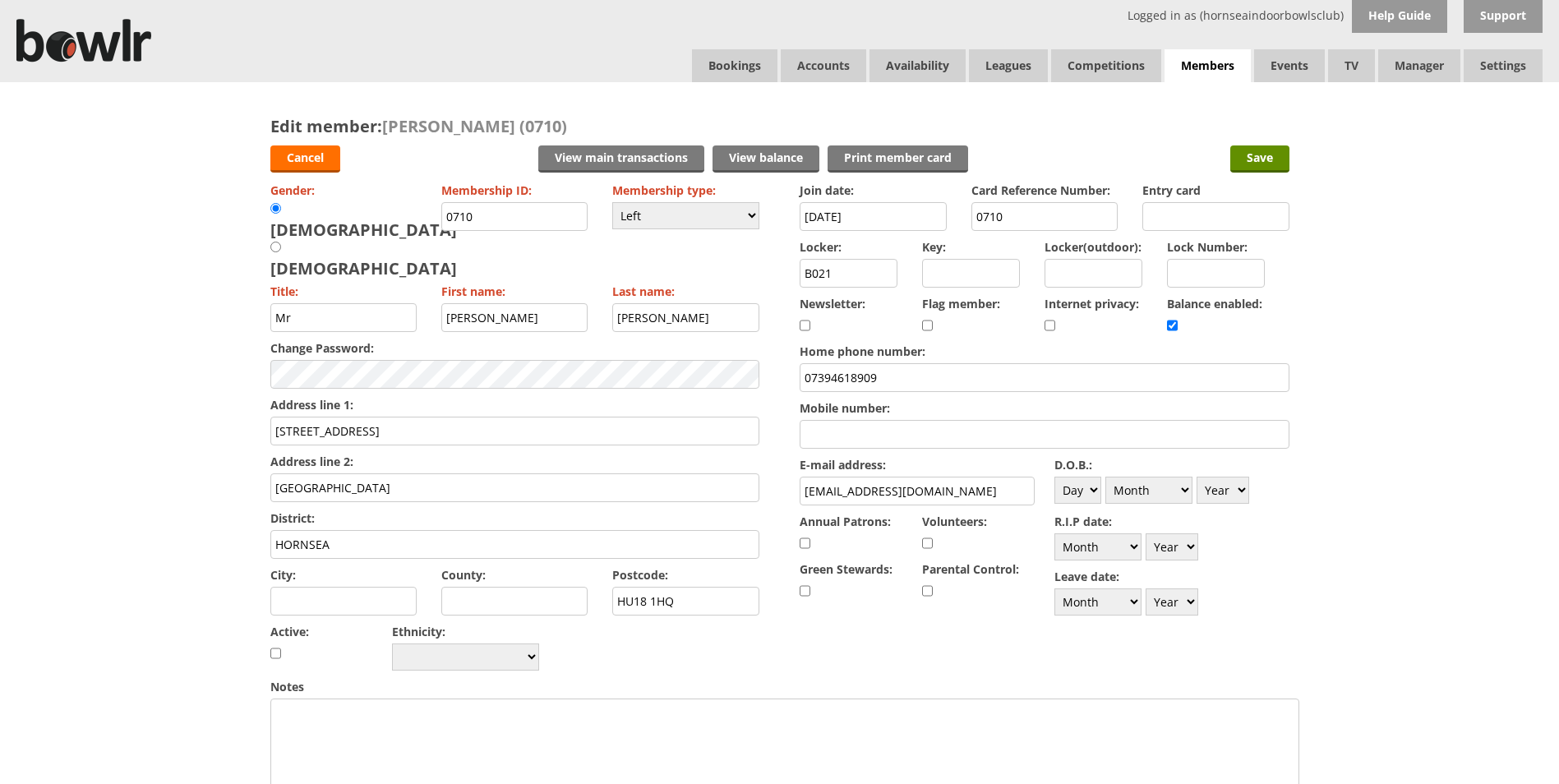
select select "9"
click at [1054, 588] on select "Month January February March April May June July August September October Novem…" at bounding box center [1097, 602] width 87 height 27
click at [1187, 598] on select "Year 1900 1901 1902 1903 1904 1905 1906 1907 1908 1909 1910 1911 1912 1913 1914…" at bounding box center [1172, 602] width 52 height 27
select select "2025"
click at [1146, 588] on select "Year 1900 1901 1902 1903 1904 1905 1906 1907 1908 1909 1910 1911 1912 1913 1914…" at bounding box center [1172, 602] width 52 height 27
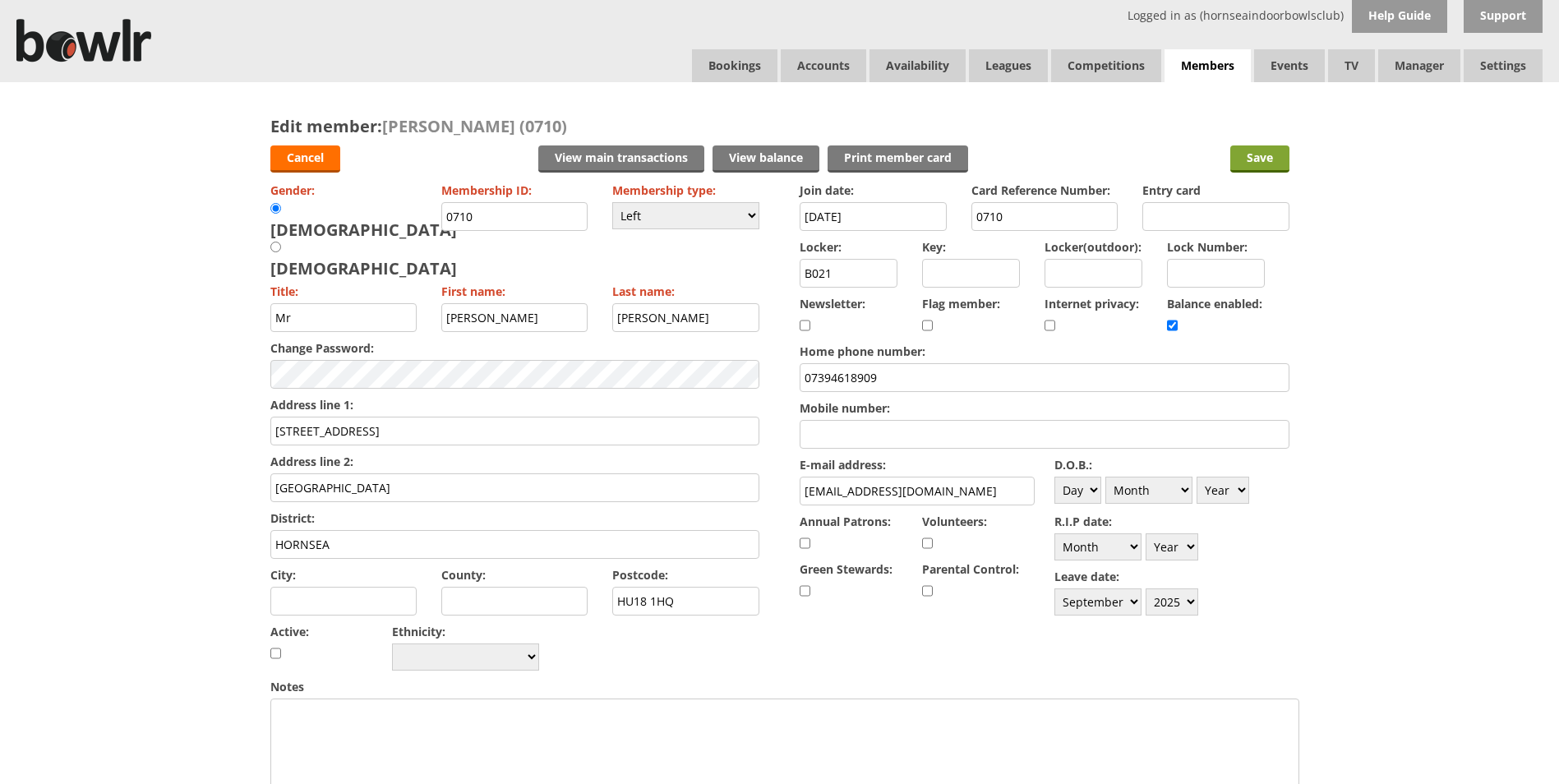
click at [1259, 157] on input "Save" at bounding box center [1259, 159] width 59 height 27
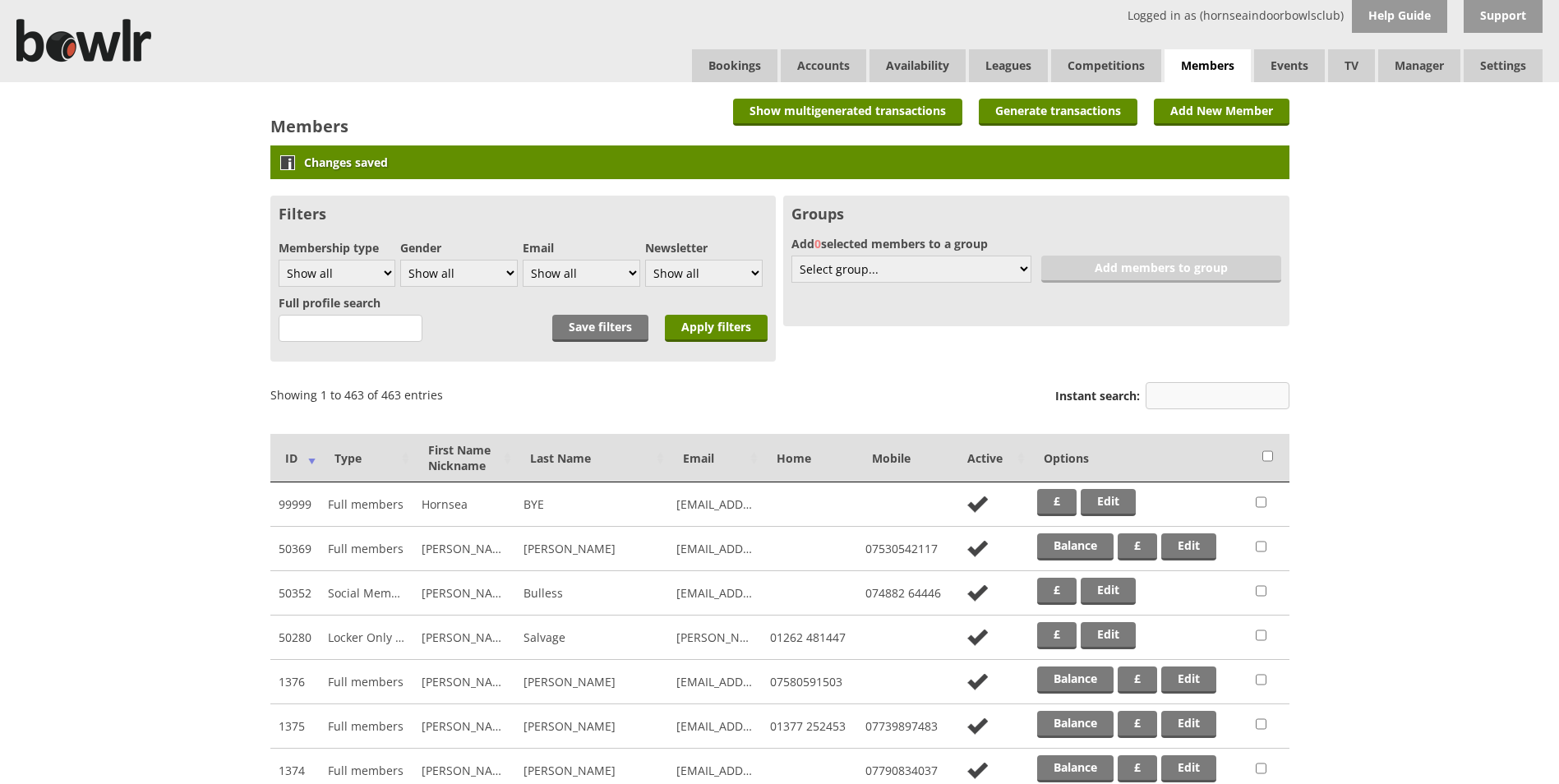
click at [1182, 401] on input "Instant search:" at bounding box center [1217, 396] width 144 height 27
click at [1223, 399] on input "Instant search:" at bounding box center [1217, 396] width 144 height 27
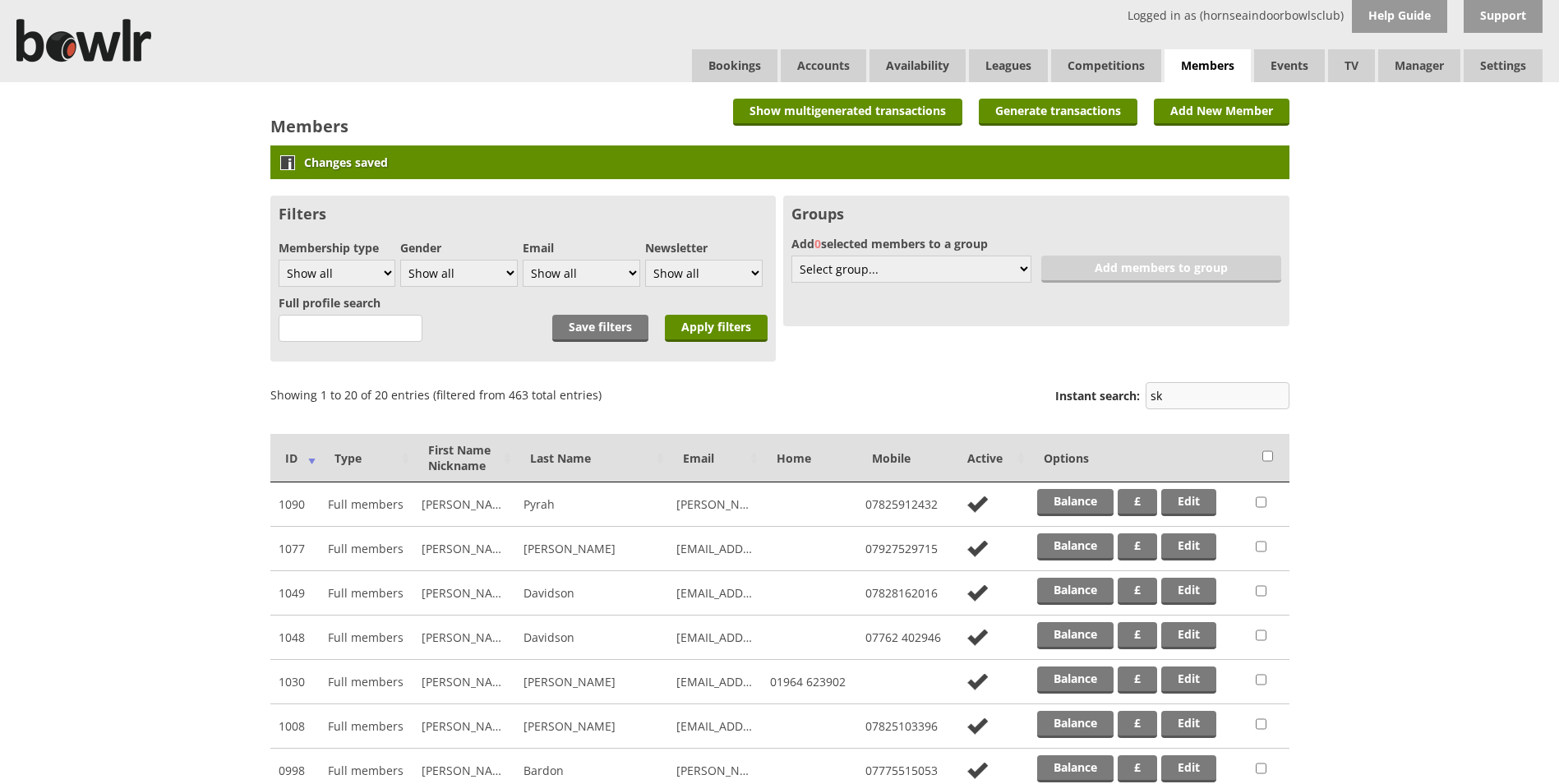
type input "s"
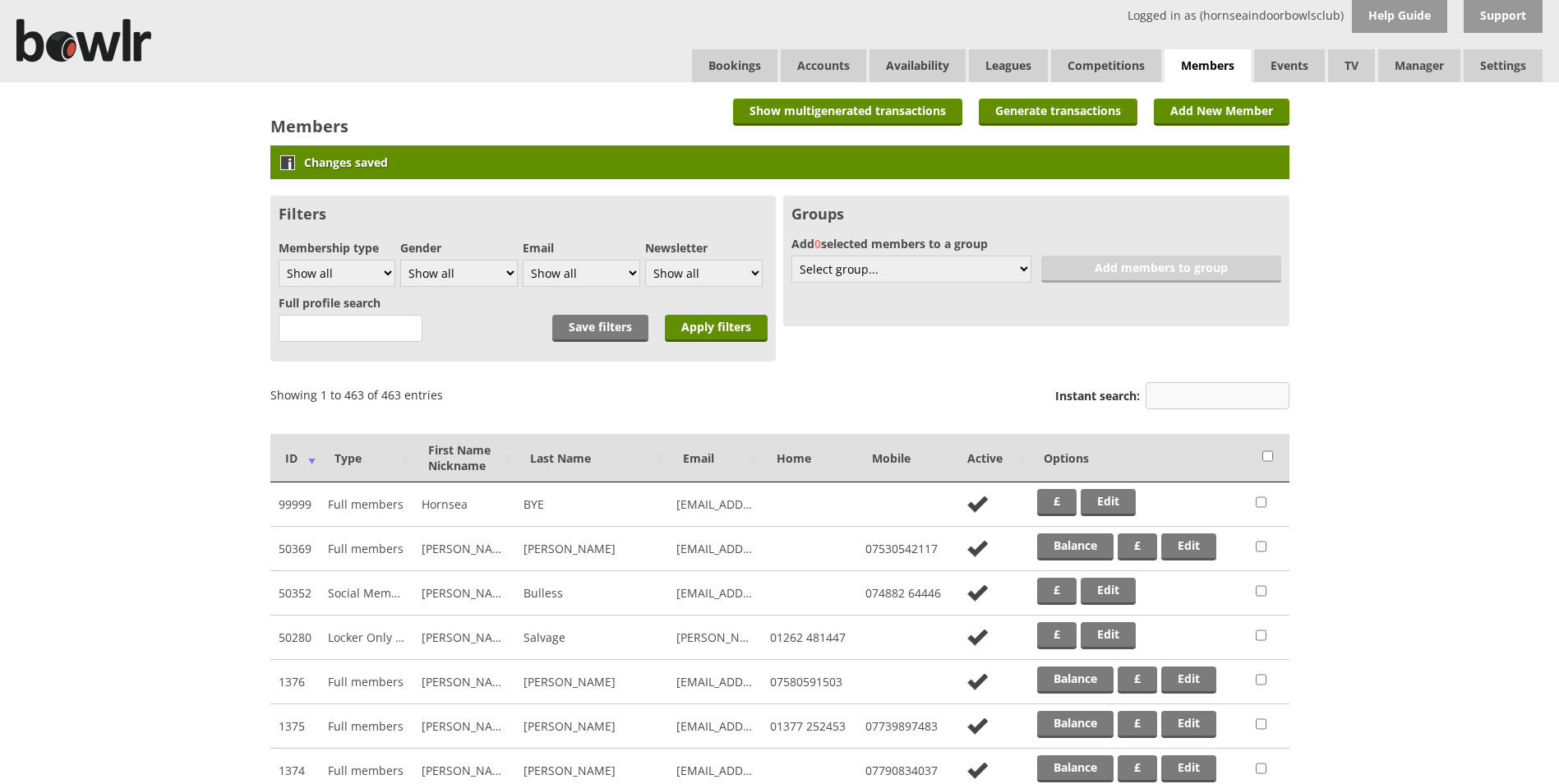
drag, startPoint x: 1194, startPoint y: 399, endPoint x: 1208, endPoint y: 382, distance: 22.0
click at [1194, 399] on input "Instant search:" at bounding box center [1217, 396] width 144 height 27
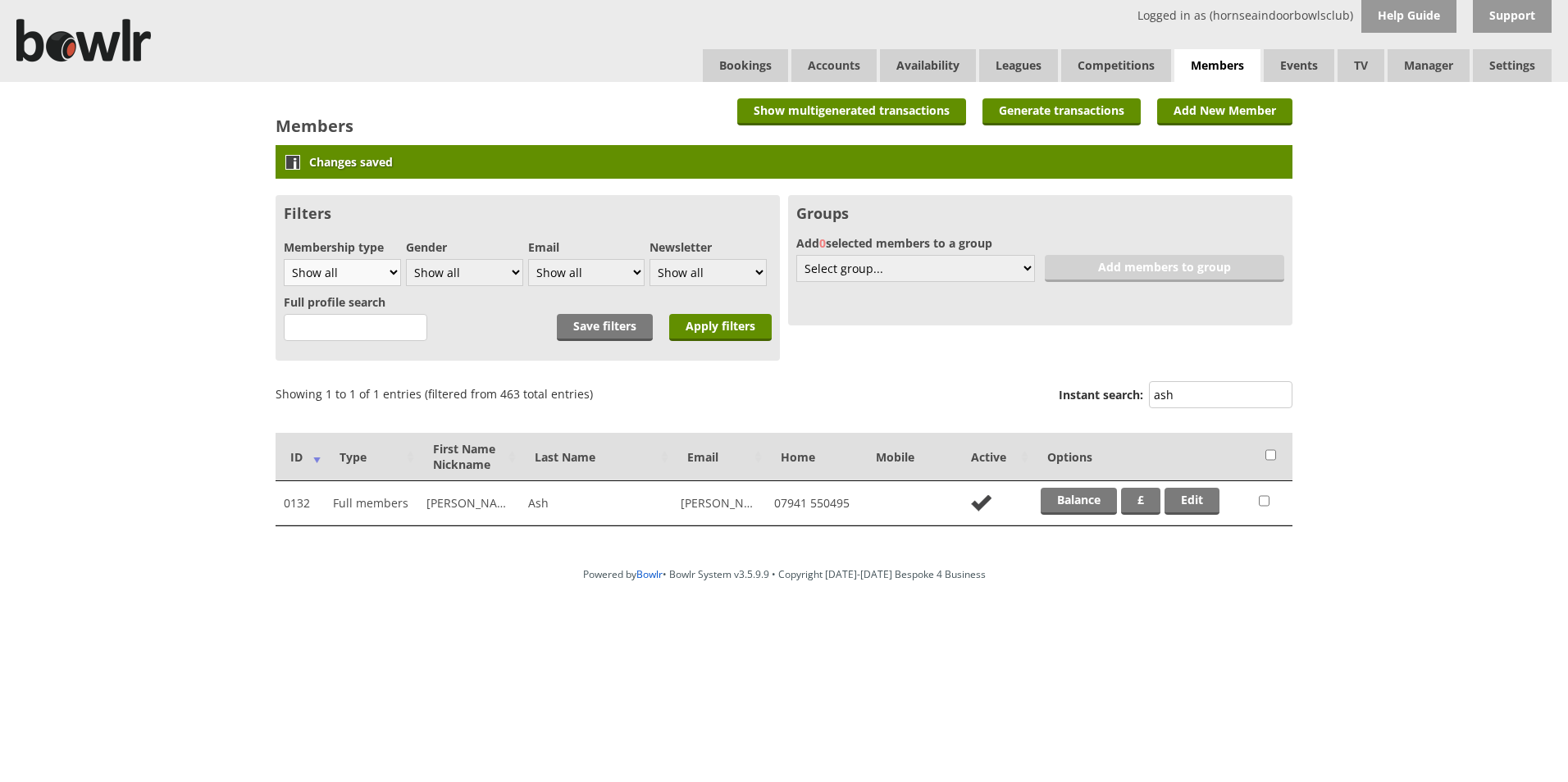
type input "ash"
click at [394, 268] on select "Show all Full members Rollabowl Juniors Social Members Student Pending Left R.I…" at bounding box center [342, 273] width 117 height 27
select select "7"
click at [284, 259] on select "Show all Full members Rollabowl Juniors Social Members Student Pending Left R.I…" at bounding box center [342, 273] width 117 height 27
click at [732, 332] on input "Apply filters" at bounding box center [720, 327] width 102 height 27
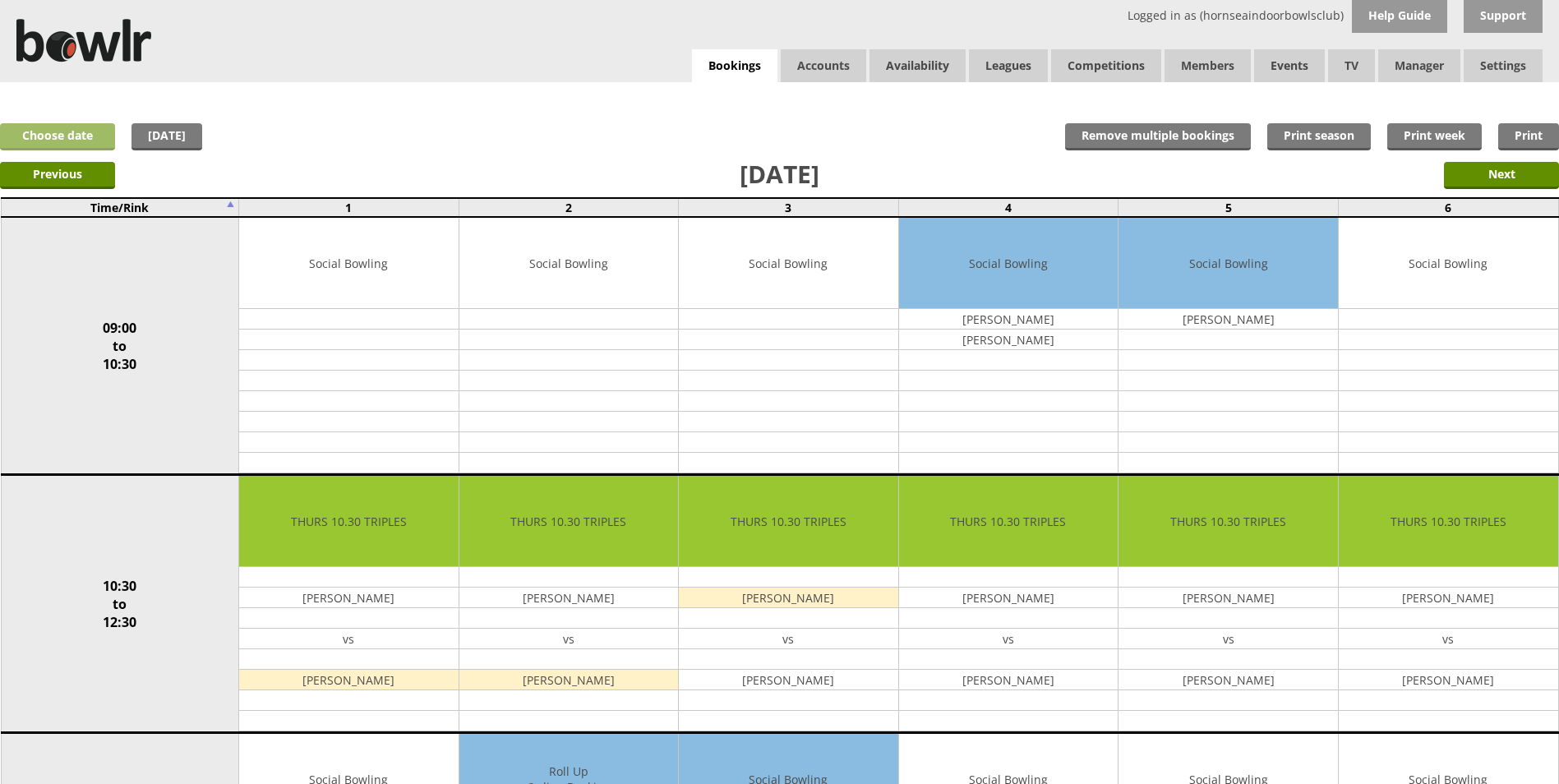
click at [55, 131] on link "Choose date" at bounding box center [57, 137] width 115 height 27
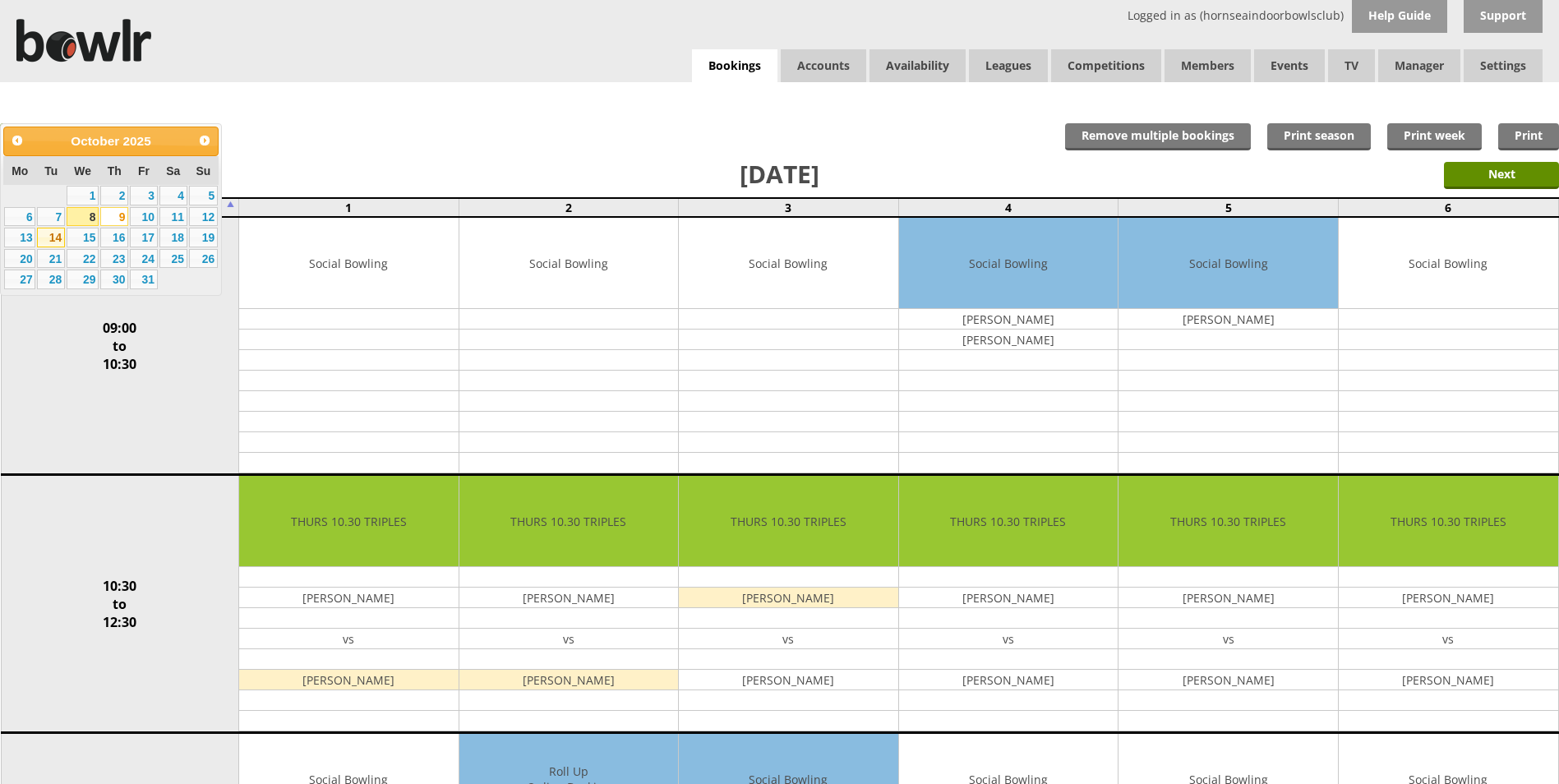
click at [49, 237] on link "14" at bounding box center [51, 237] width 28 height 20
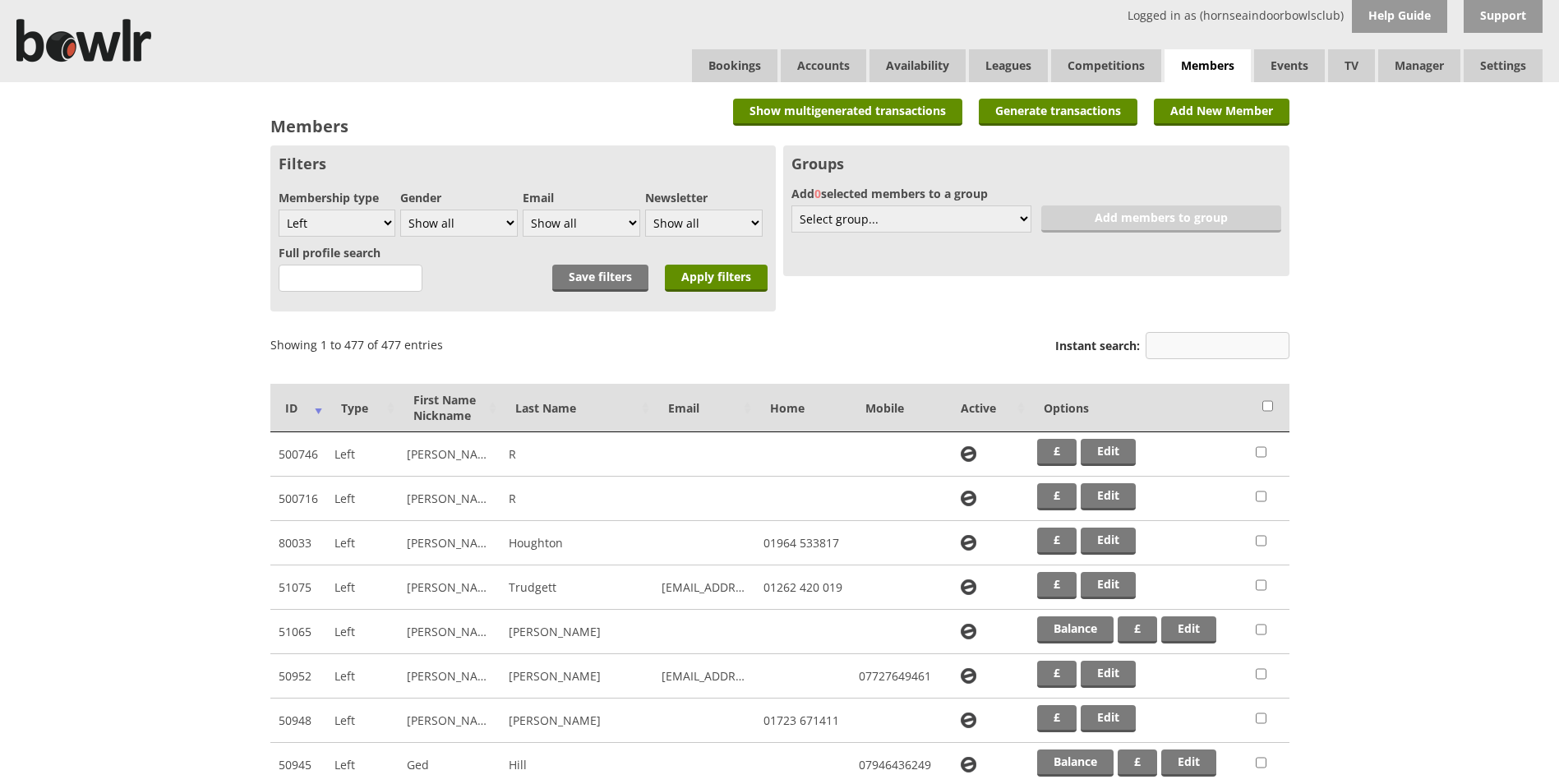
click at [1180, 345] on input "Instant search:" at bounding box center [1217, 345] width 144 height 27
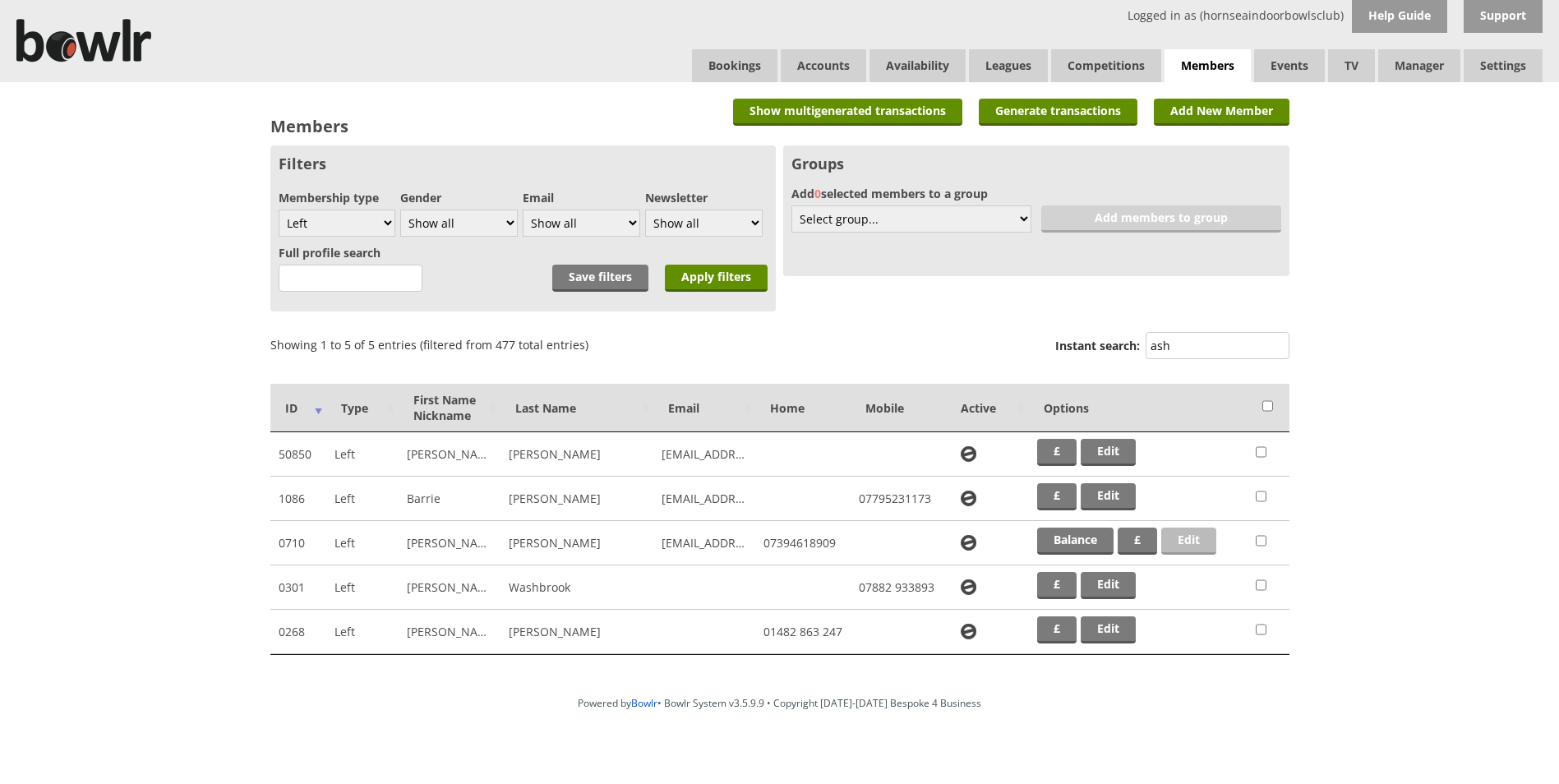
type input "ash"
click at [1074, 536] on link "Balance" at bounding box center [1076, 541] width 77 height 27
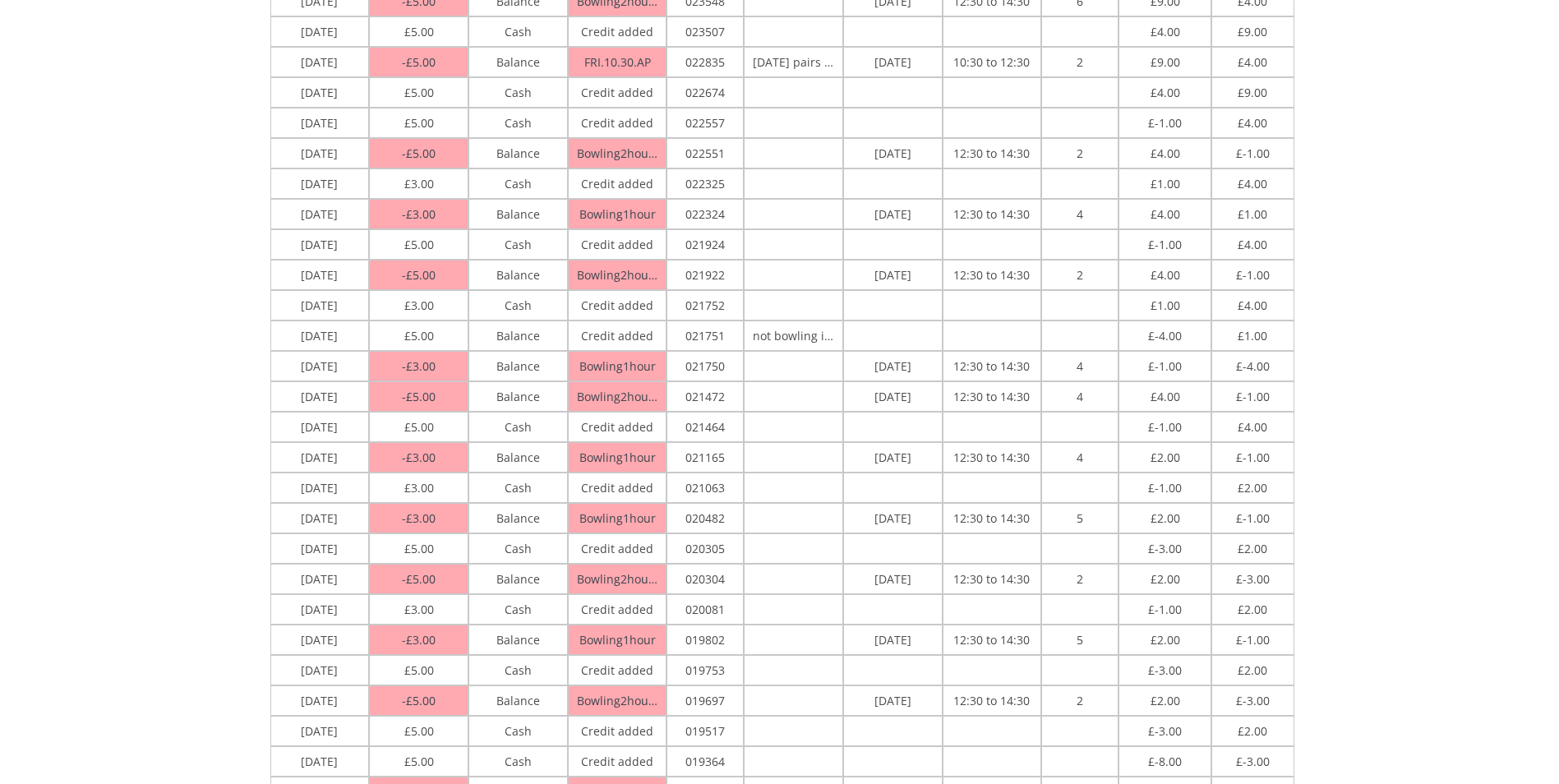
scroll to position [152, 0]
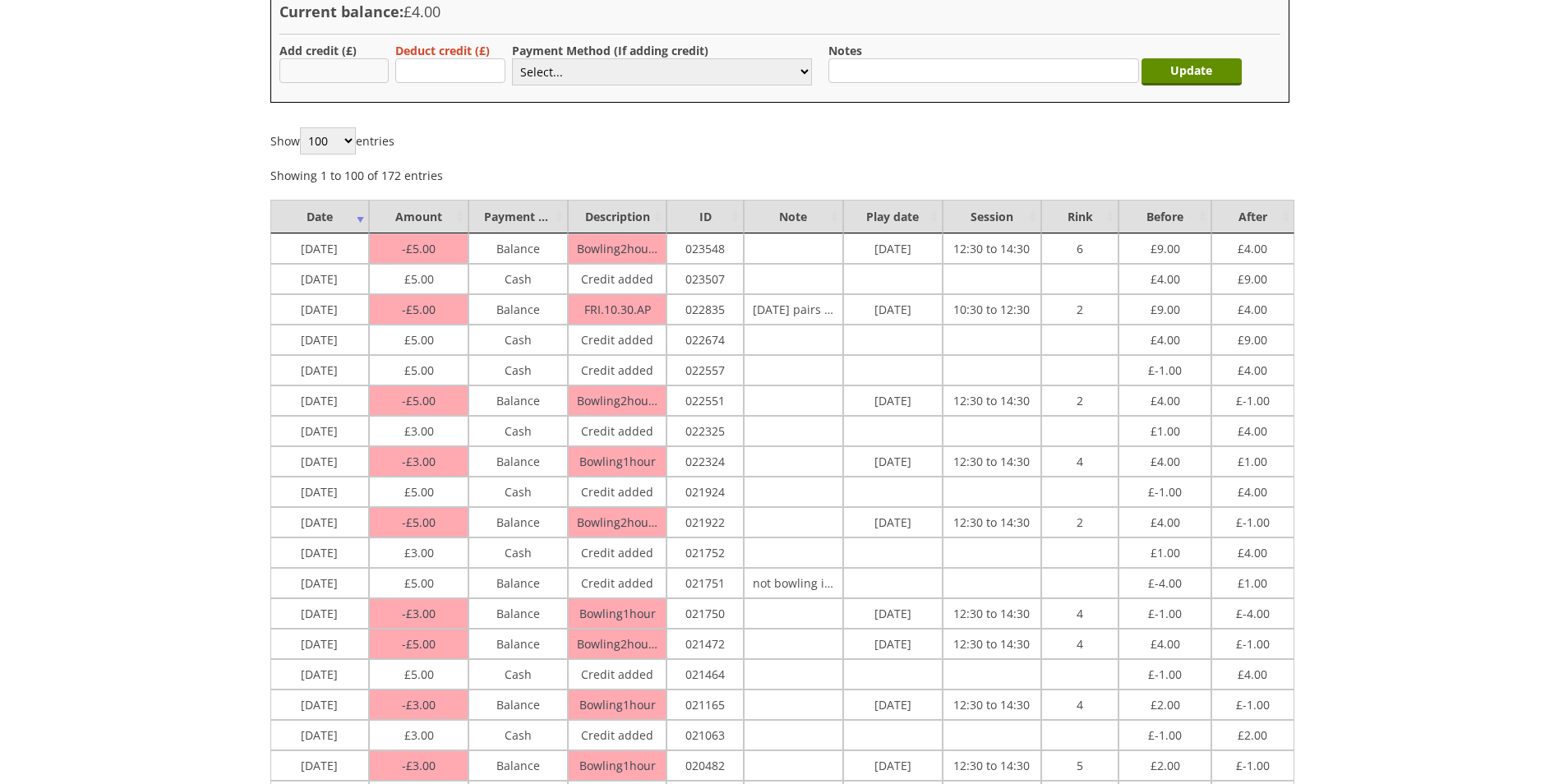
click at [336, 73] on input "text" at bounding box center [334, 71] width 110 height 25
click at [449, 73] on input "text" at bounding box center [450, 71] width 110 height 25
type input "4.00"
click at [868, 62] on input "text" at bounding box center [983, 71] width 310 height 25
type input "Left"
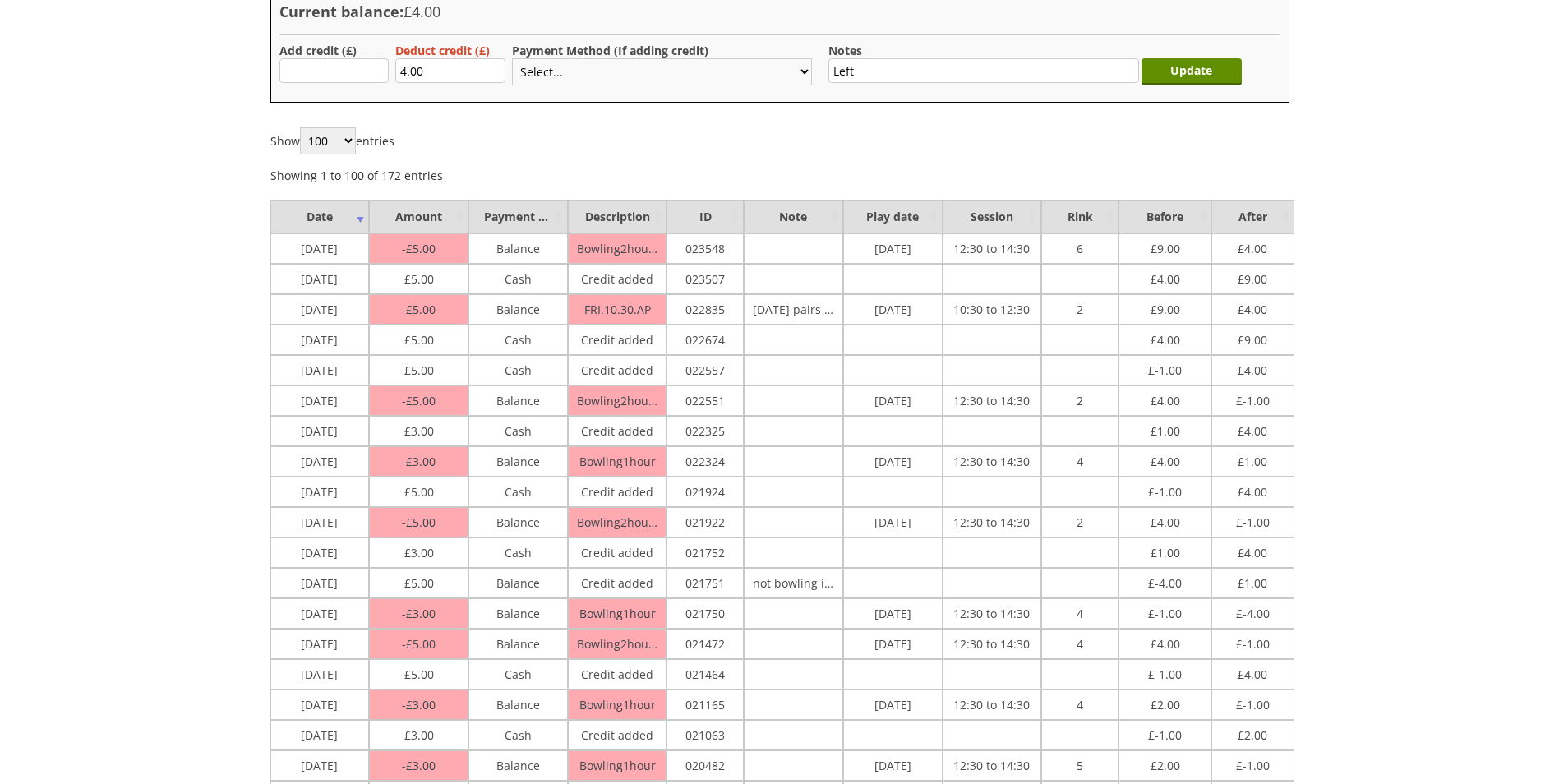
click at [803, 70] on select "Select... Cash Card Cheque Bank Transfer Other Member Card Gift Voucher Balance" at bounding box center [662, 72] width 300 height 27
select select "5"
click at [512, 58] on select "Select... Cash Card Cheque Bank Transfer Other Member Card Gift Voucher Balance" at bounding box center [662, 72] width 300 height 27
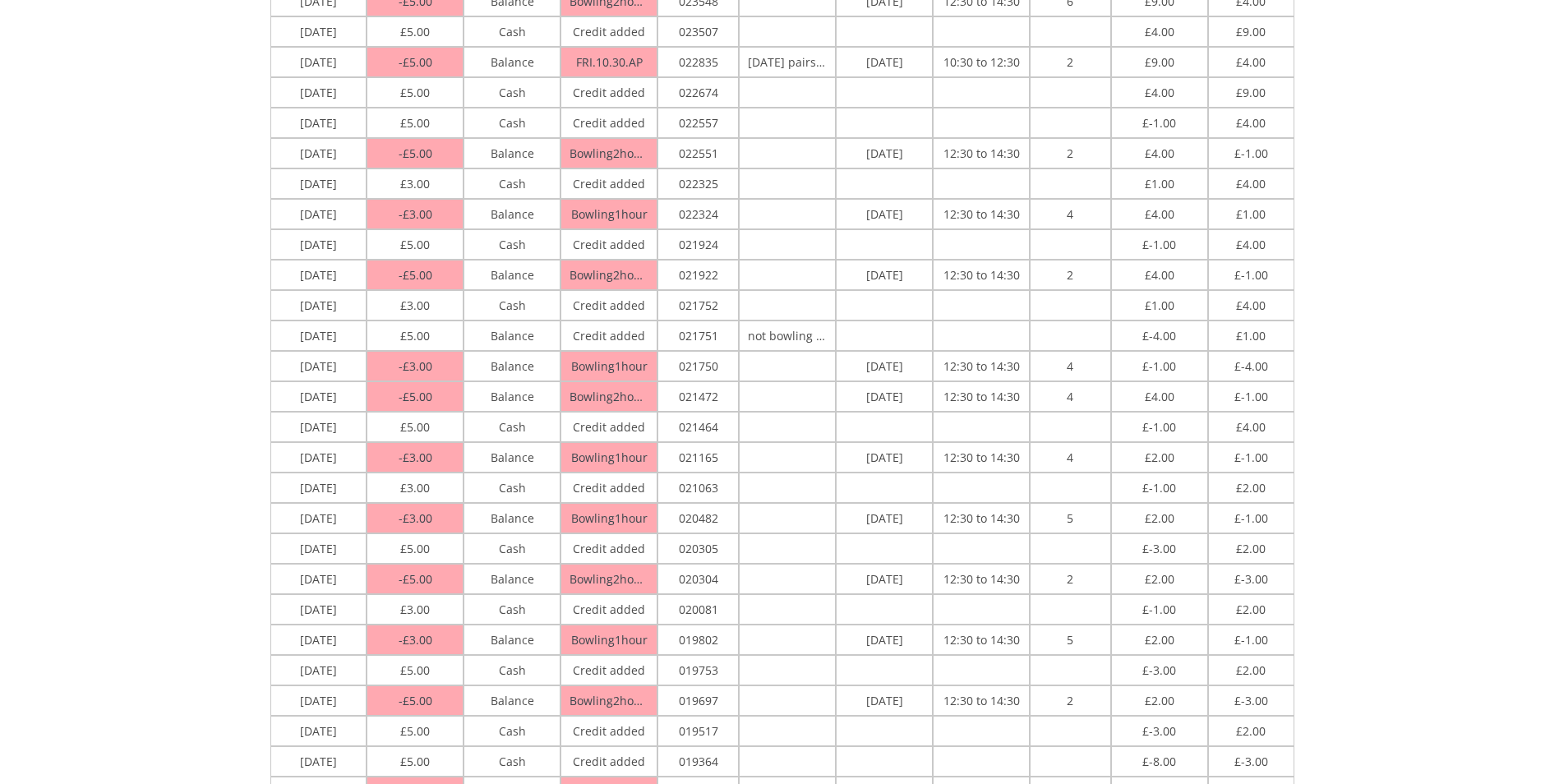
scroll to position [0, 0]
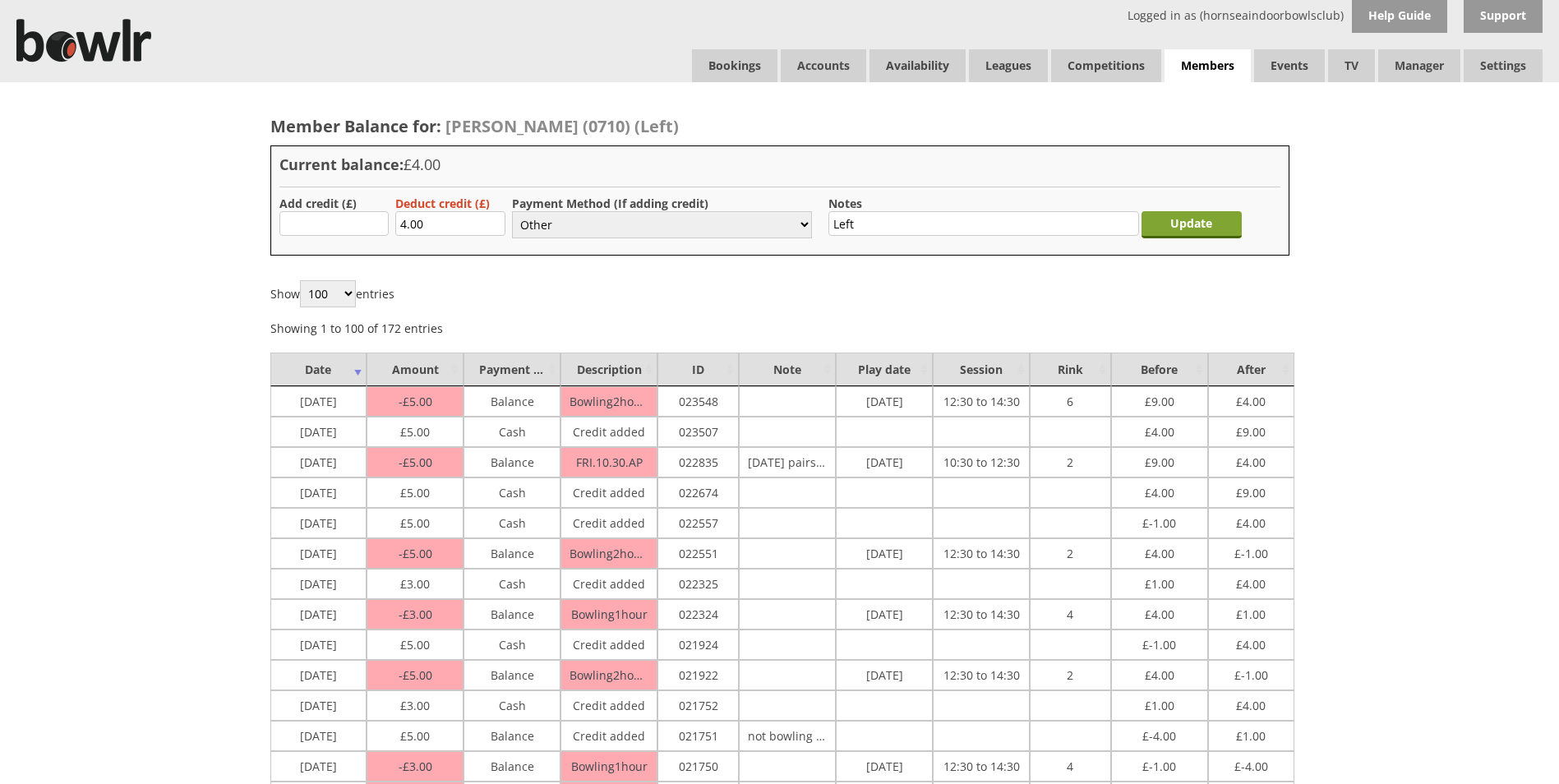
click at [1195, 218] on input "Update" at bounding box center [1192, 224] width 100 height 27
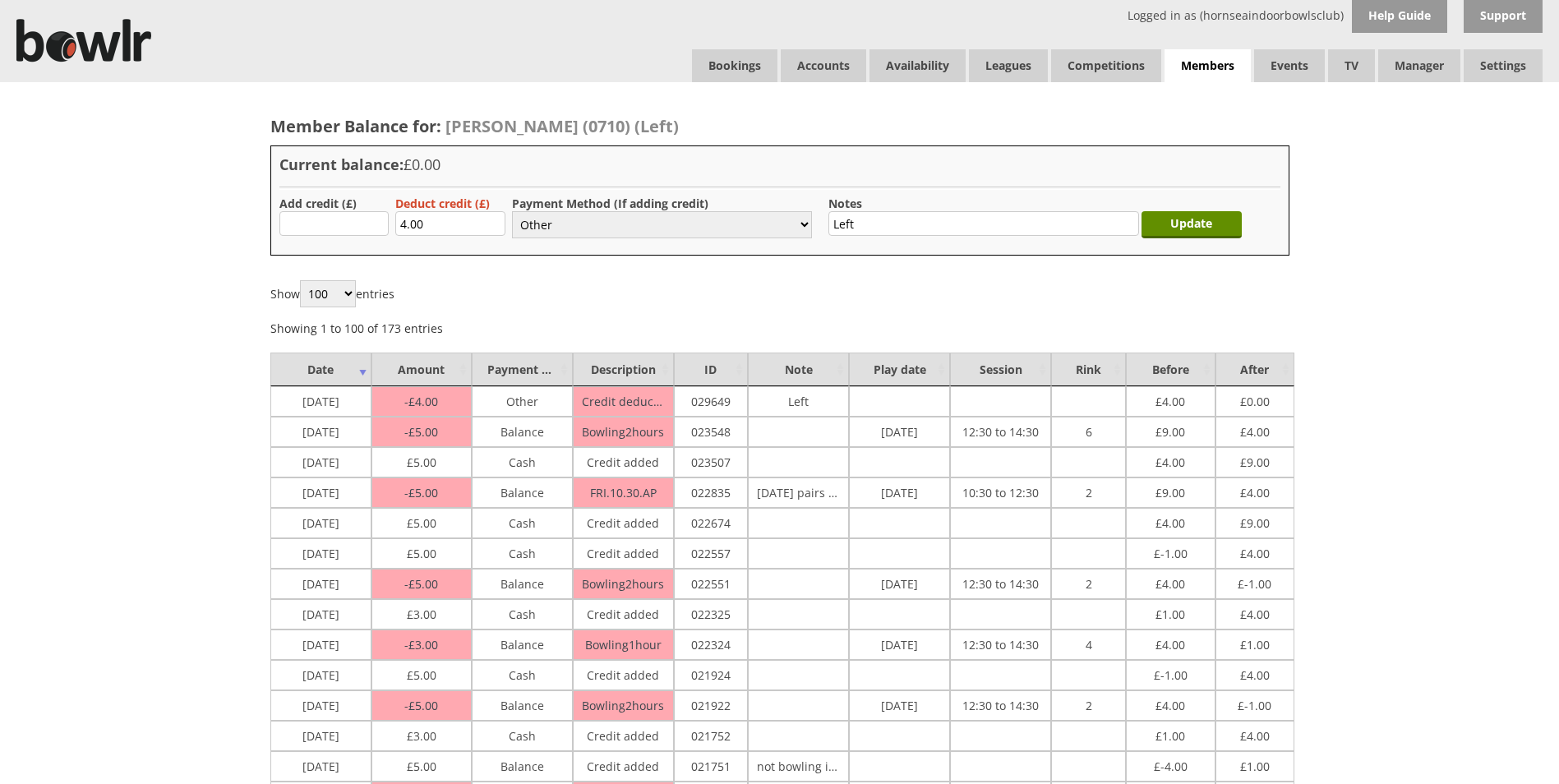
select select "5"
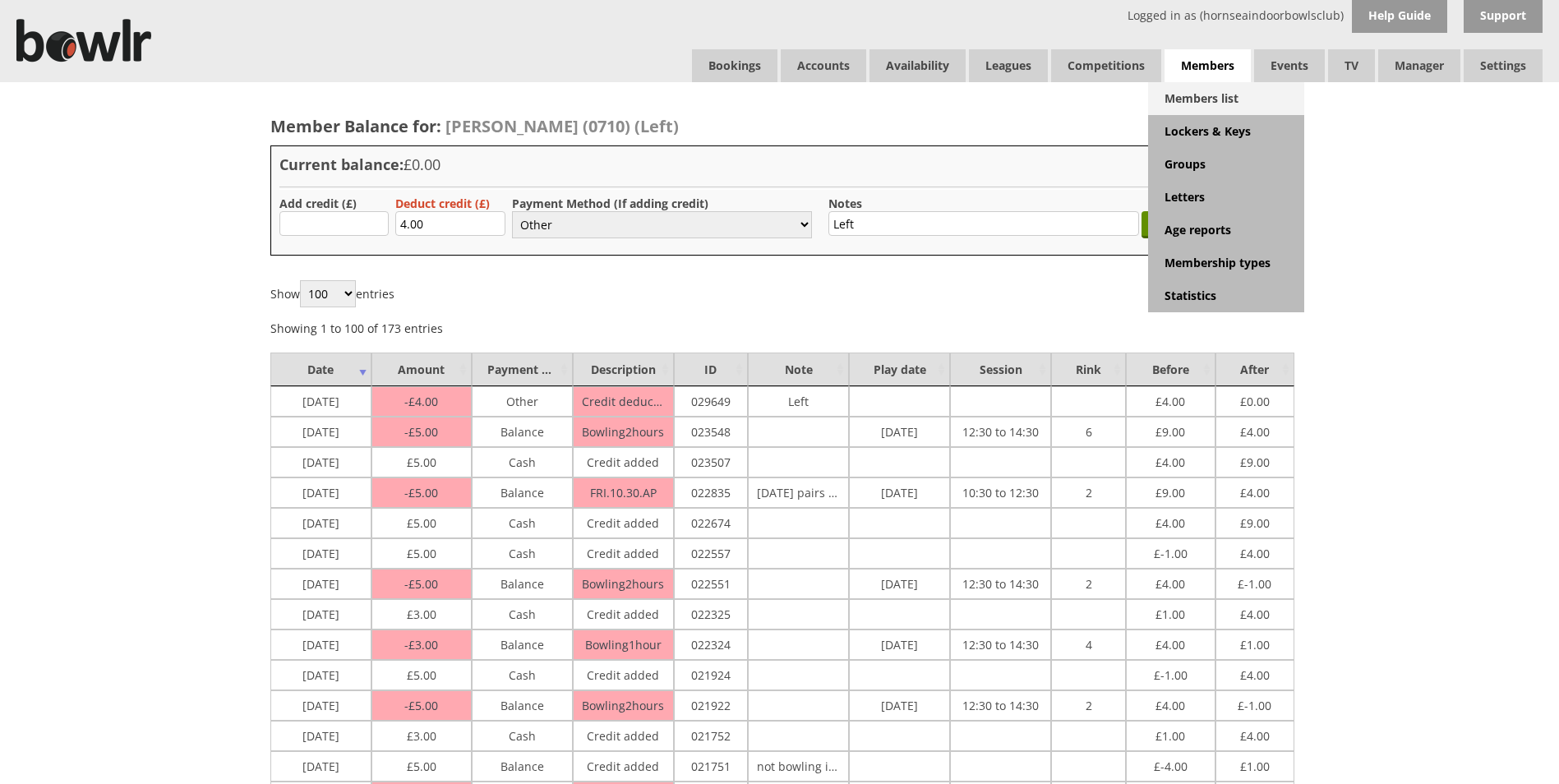
click at [1219, 100] on link "Members list" at bounding box center [1226, 98] width 156 height 32
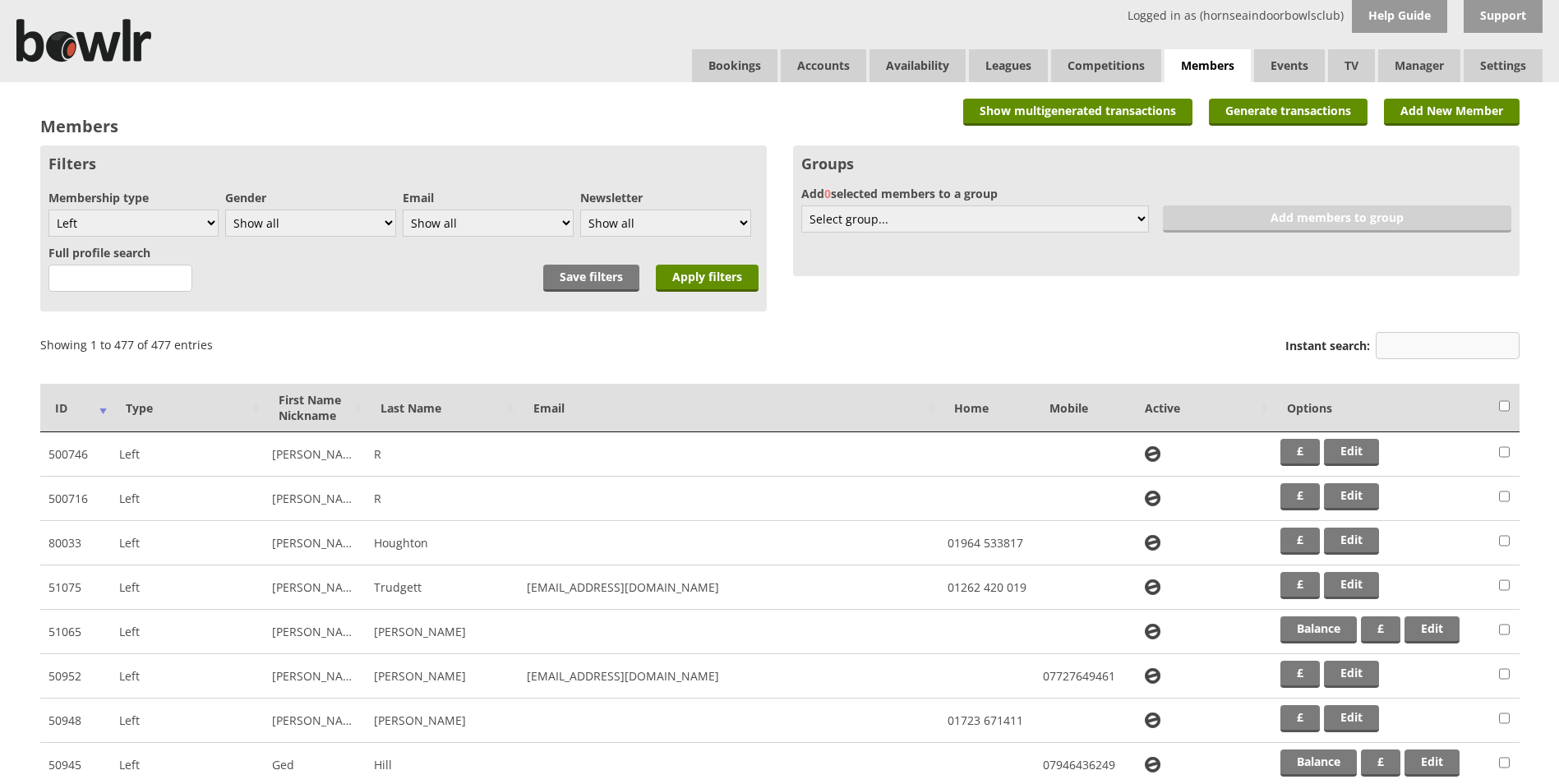
click at [1394, 343] on input "Instant search:" at bounding box center [1447, 345] width 144 height 27
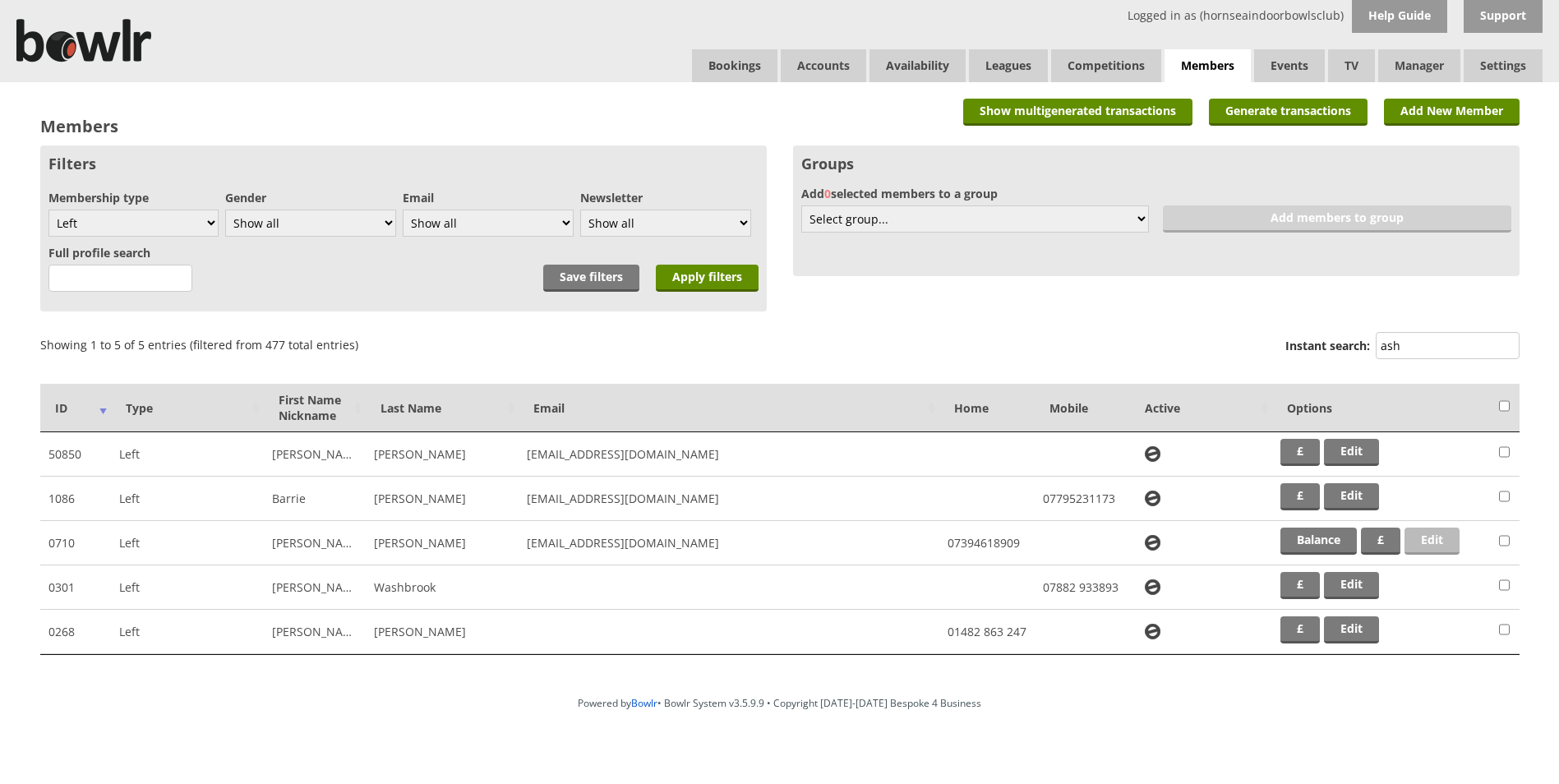
type input "ash"
click at [1446, 541] on link "Edit" at bounding box center [1432, 541] width 55 height 27
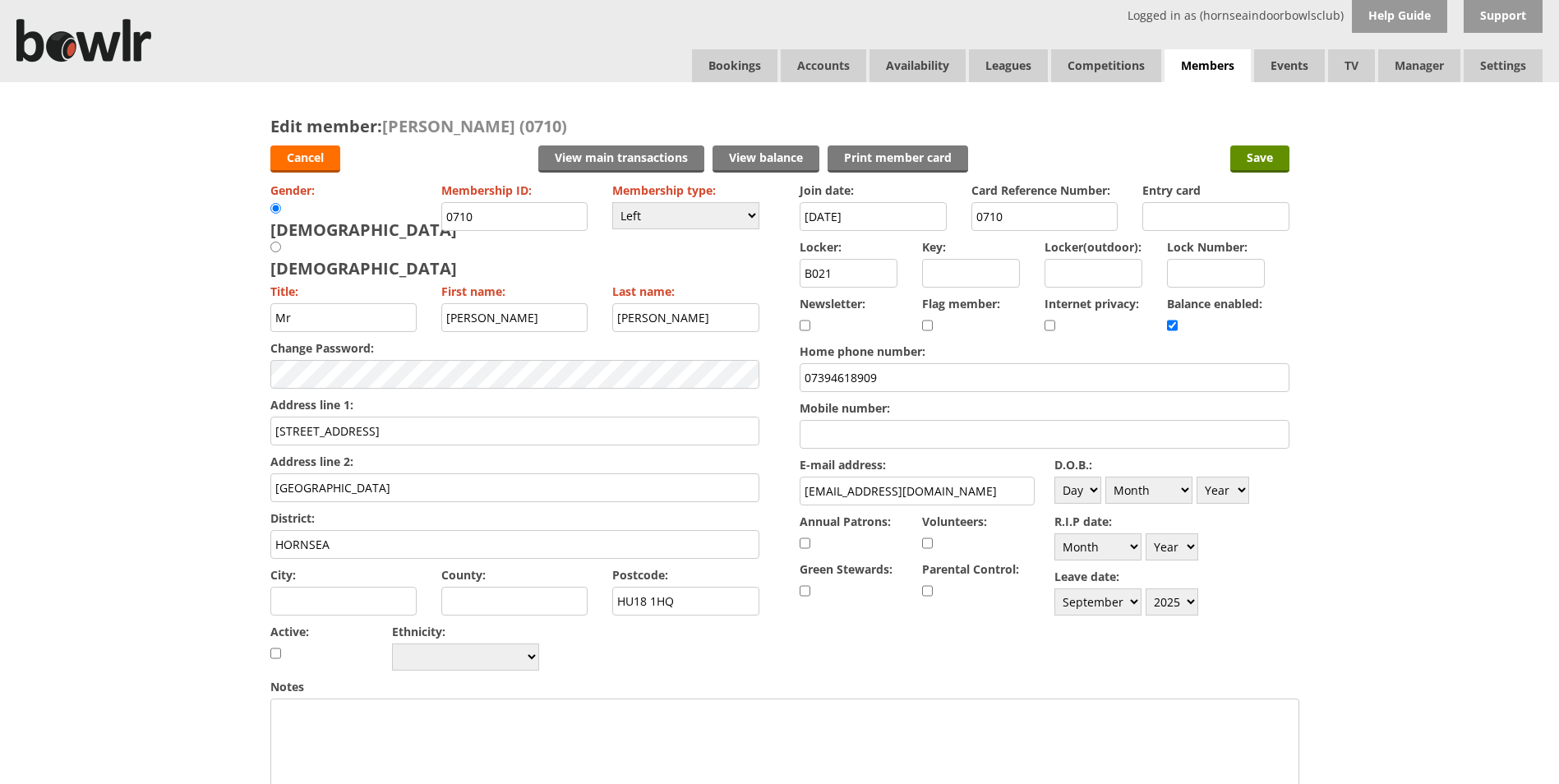
click at [1173, 327] on input "checkbox" at bounding box center [1172, 326] width 11 height 20
checkbox input "false"
click at [1254, 152] on input "Save" at bounding box center [1259, 159] width 59 height 27
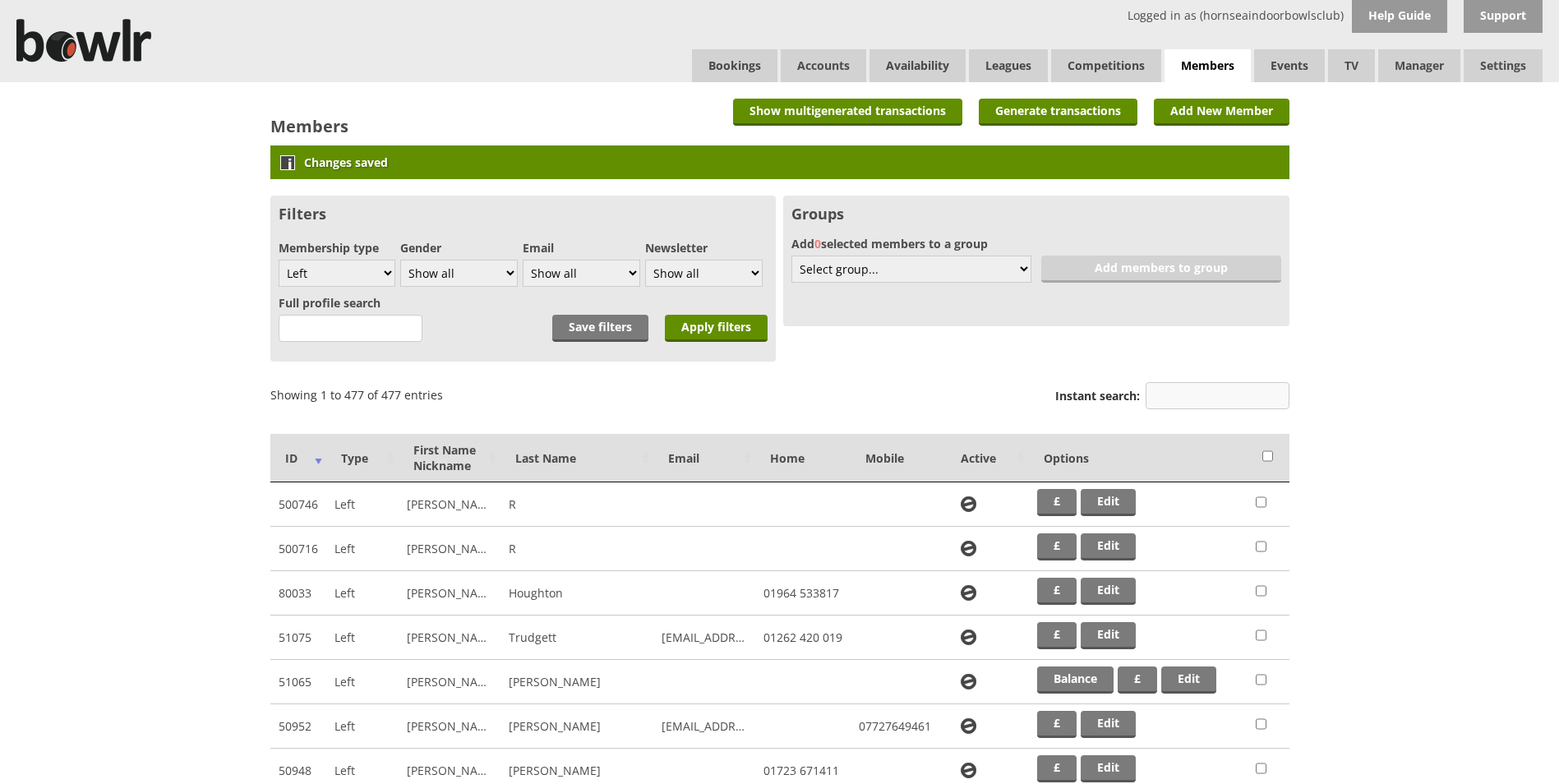
click at [1223, 404] on input "Instant search:" at bounding box center [1217, 396] width 144 height 27
type input "a"
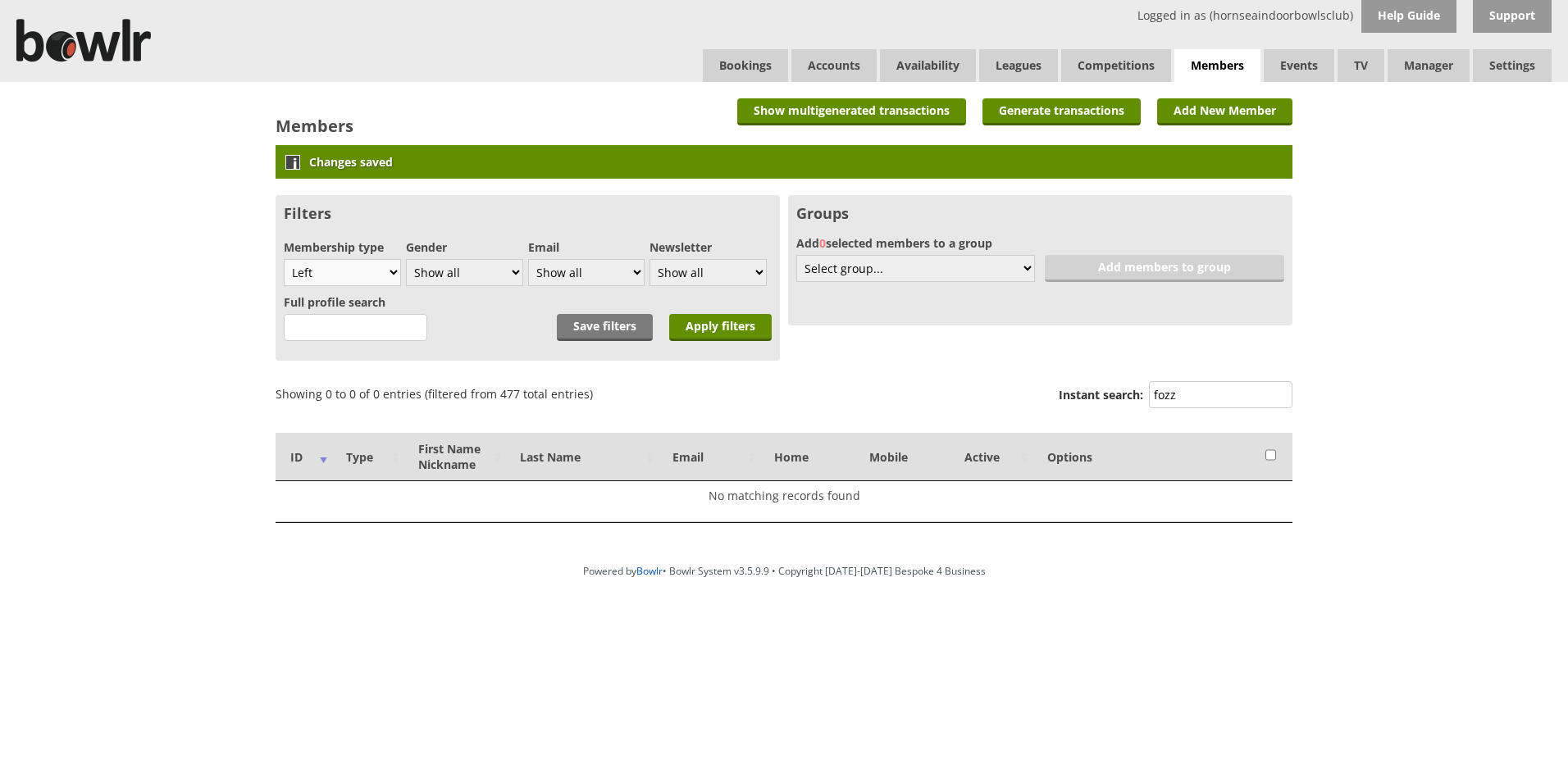
type input "fozz"
click at [394, 266] on select "Show all Full members Rollabowl Juniors Social Members Student Pending Left R.I…" at bounding box center [342, 273] width 117 height 27
select select "all"
click at [284, 259] on select "Show all Full members Rollabowl Juniors Social Members Student Pending Left R.I…" at bounding box center [342, 273] width 117 height 27
click at [716, 326] on input "Apply filters" at bounding box center [720, 327] width 102 height 27
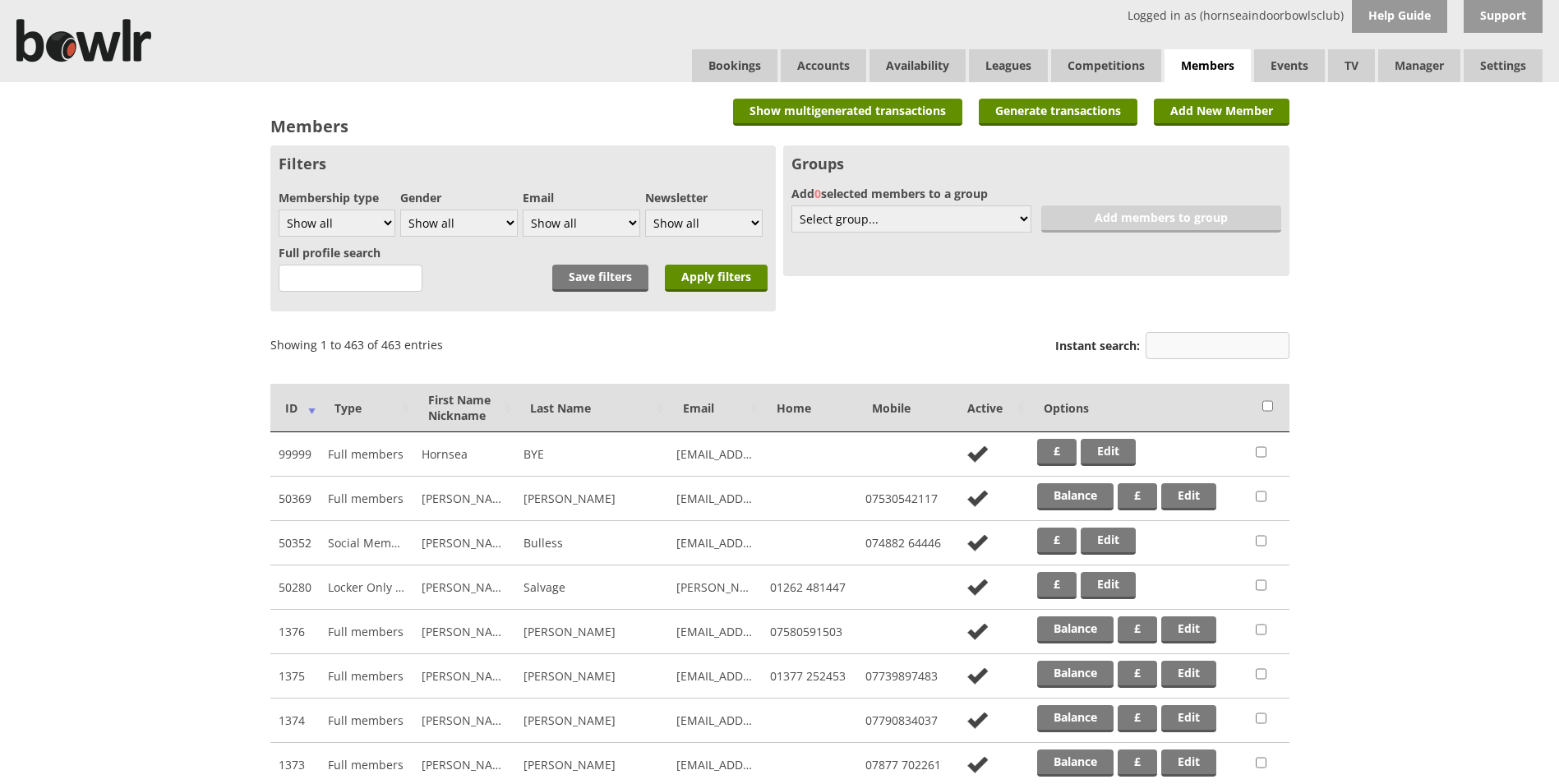
click at [1208, 345] on input "Instant search:" at bounding box center [1217, 345] width 144 height 27
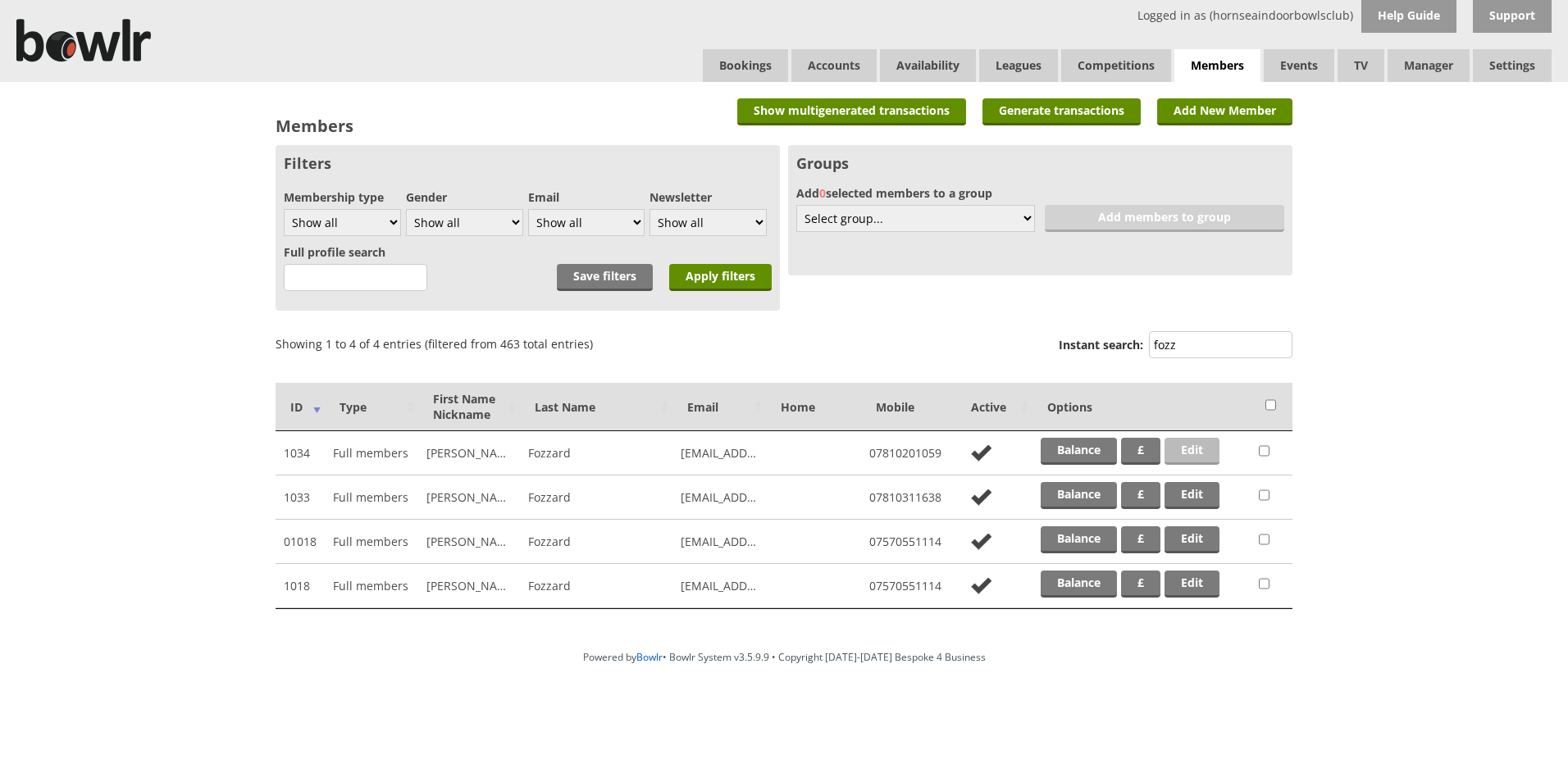
type input "fozz"
click at [1188, 454] on link "Edit" at bounding box center [1192, 451] width 55 height 27
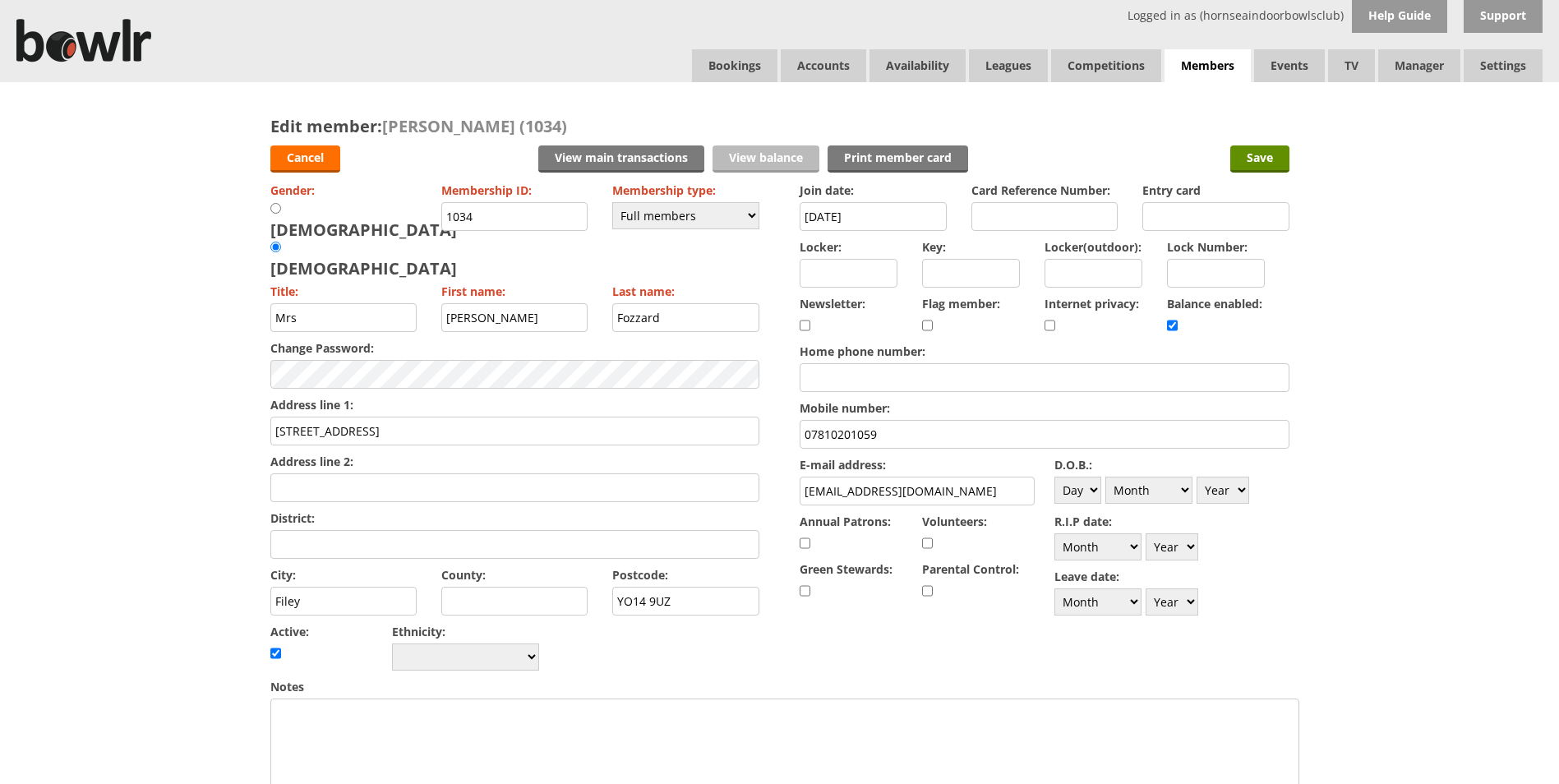
click at [783, 151] on link "View balance" at bounding box center [766, 159] width 107 height 27
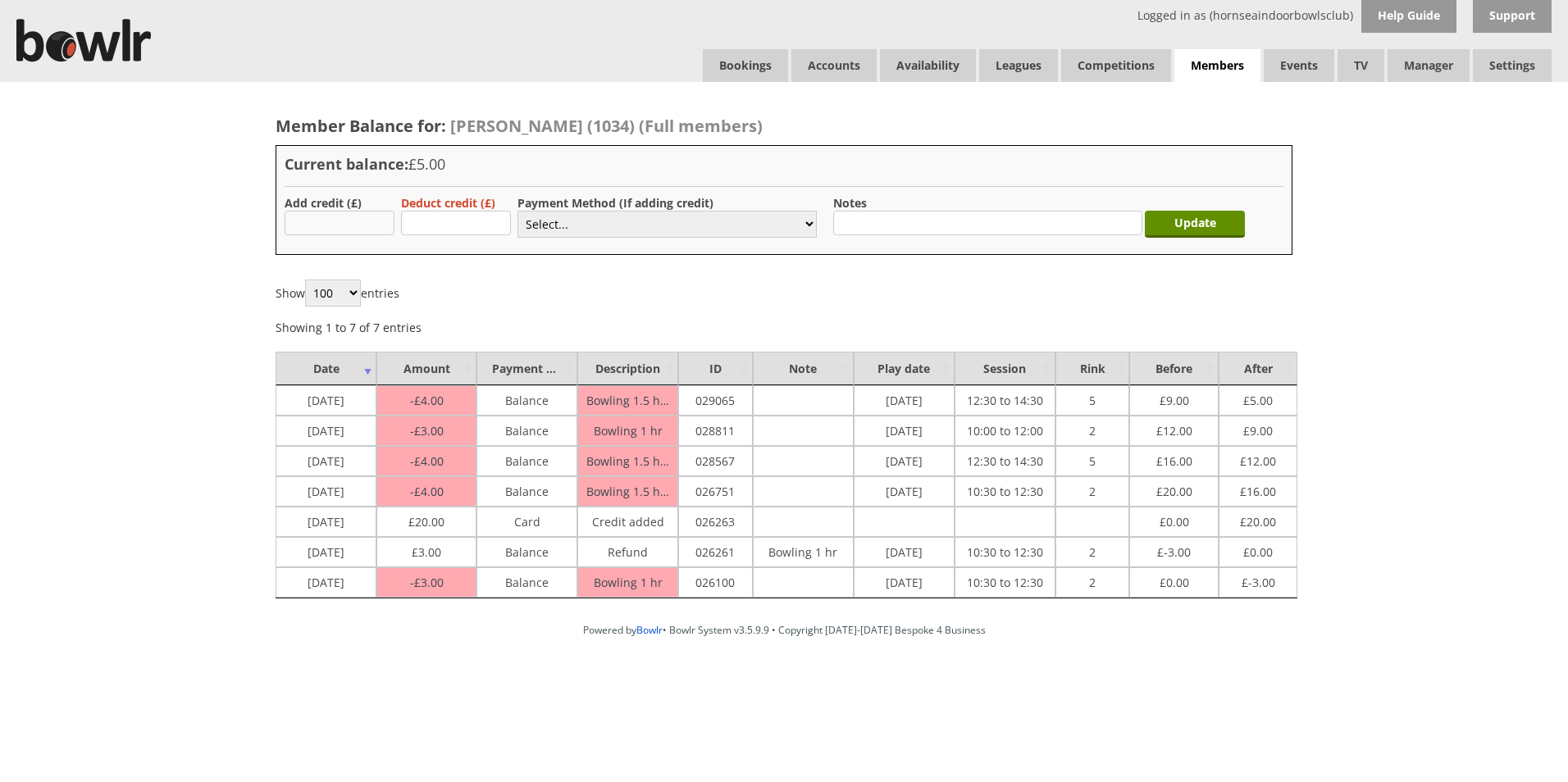
click at [339, 223] on input "text" at bounding box center [339, 223] width 110 height 25
type input "10.00"
click at [603, 224] on select "Select... Cash Card Cheque Bank Transfer Other Member Card Gift Voucher Balance" at bounding box center [667, 224] width 299 height 27
select select "1"
click at [517, 210] on select "Select... Cash Card Cheque Bank Transfer Other Member Card Gift Voucher Balance" at bounding box center [667, 224] width 299 height 27
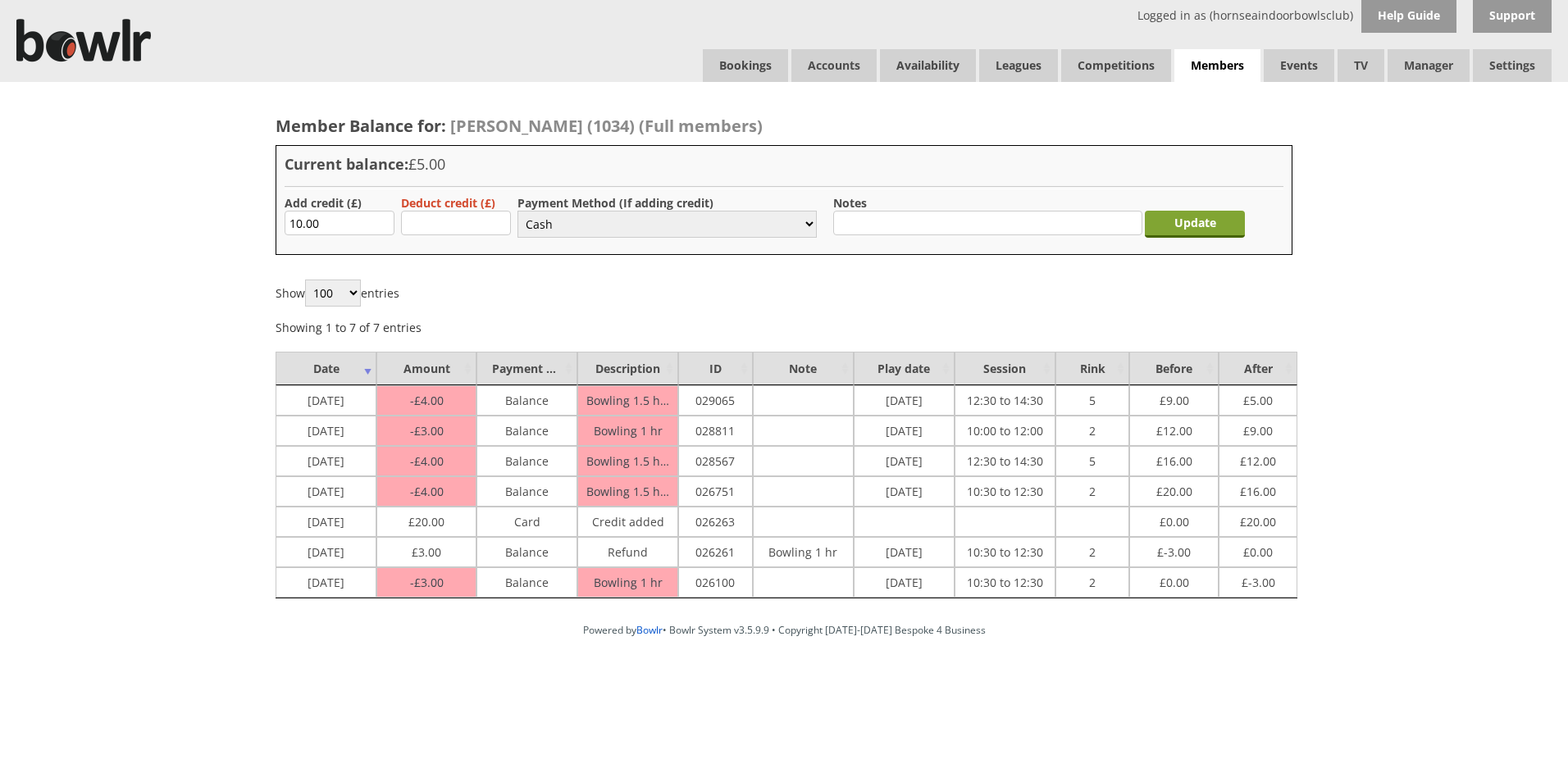
click at [1204, 226] on input "Update" at bounding box center [1195, 224] width 100 height 27
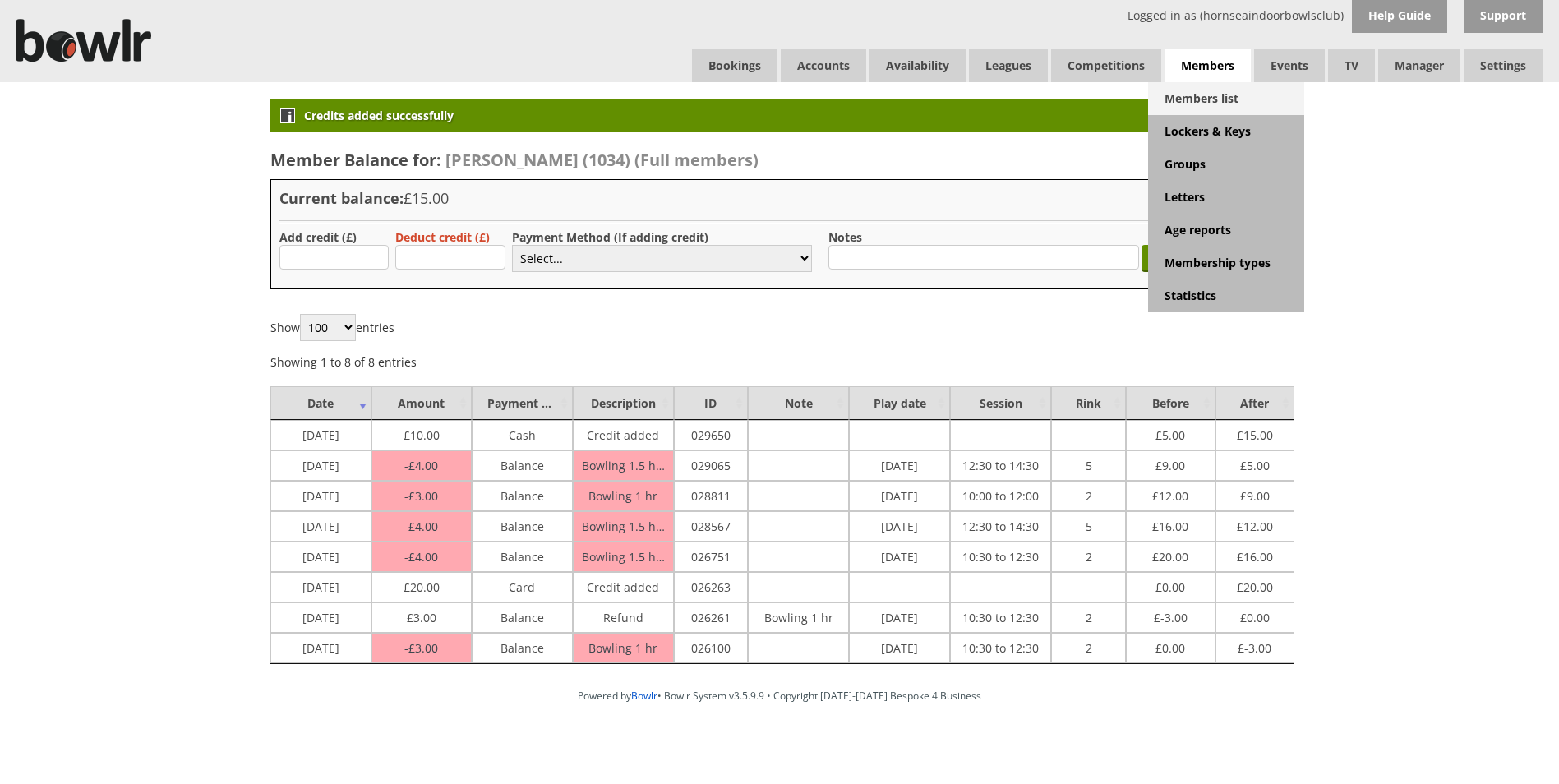
click at [1206, 94] on link "Members list" at bounding box center [1226, 98] width 156 height 32
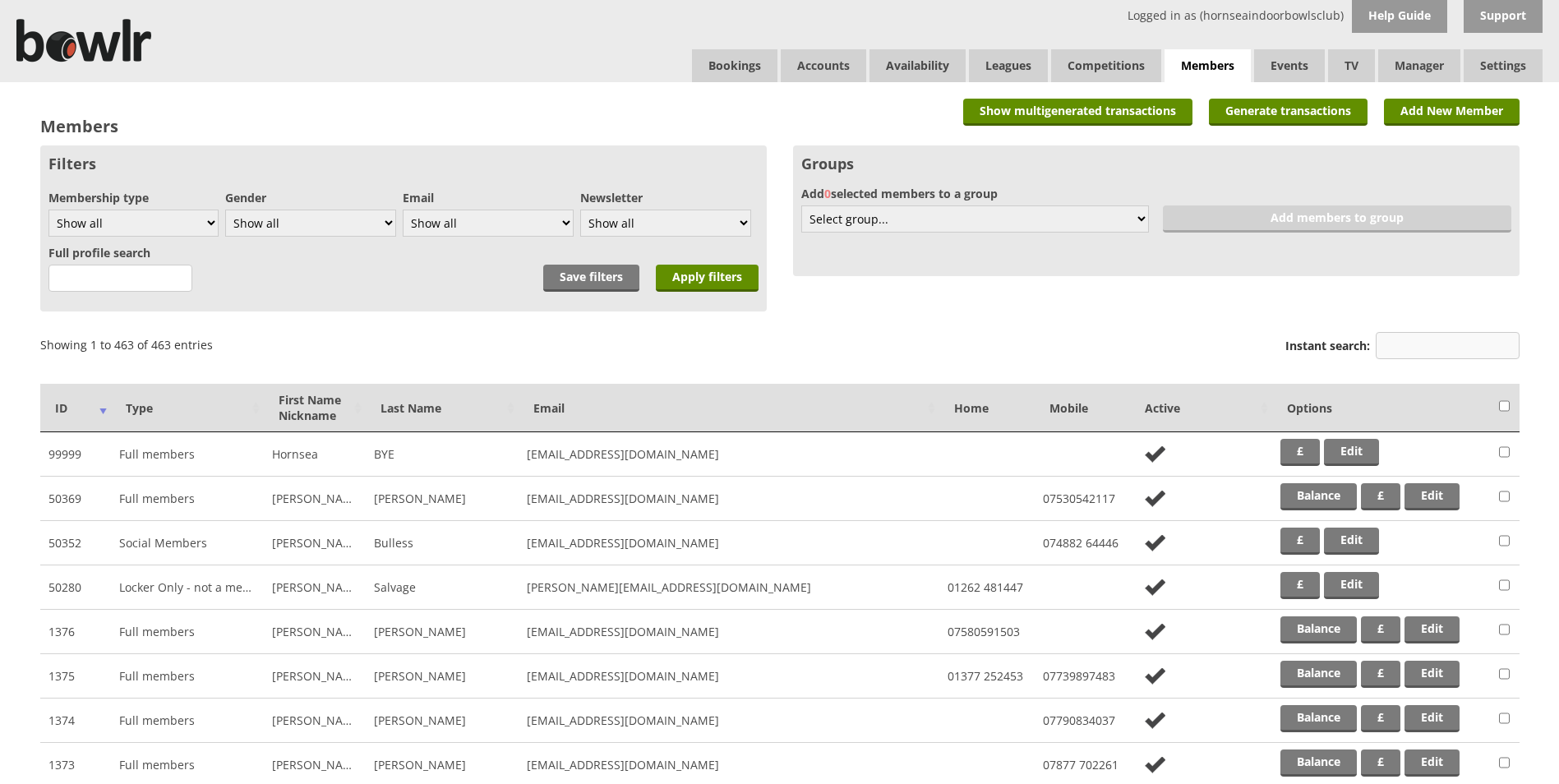
click at [1391, 345] on input "Instant search:" at bounding box center [1447, 345] width 144 height 27
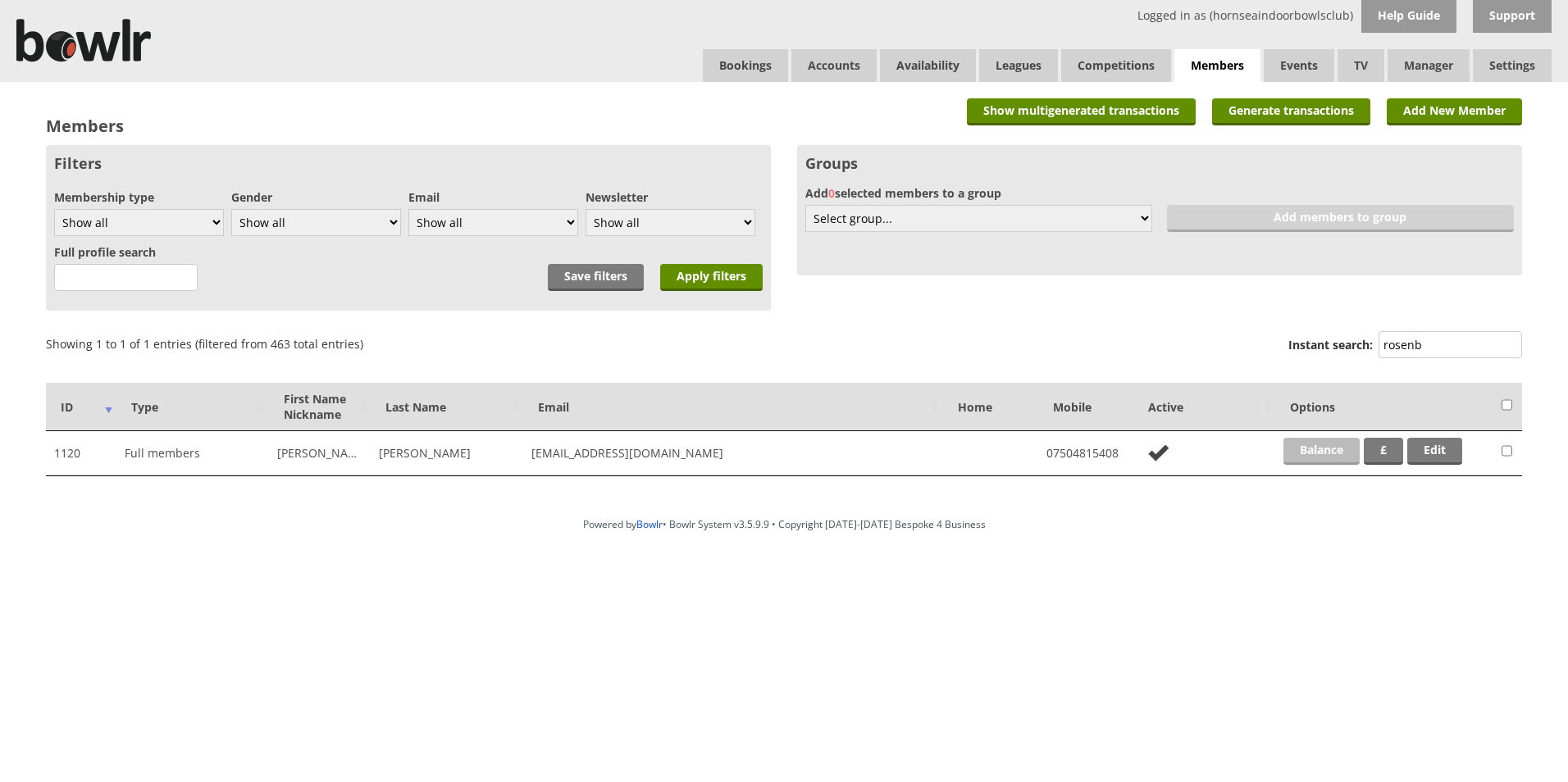
type input "rosenb"
click at [1334, 454] on link "Balance" at bounding box center [1322, 451] width 76 height 27
